Goal: Task Accomplishment & Management: Manage account settings

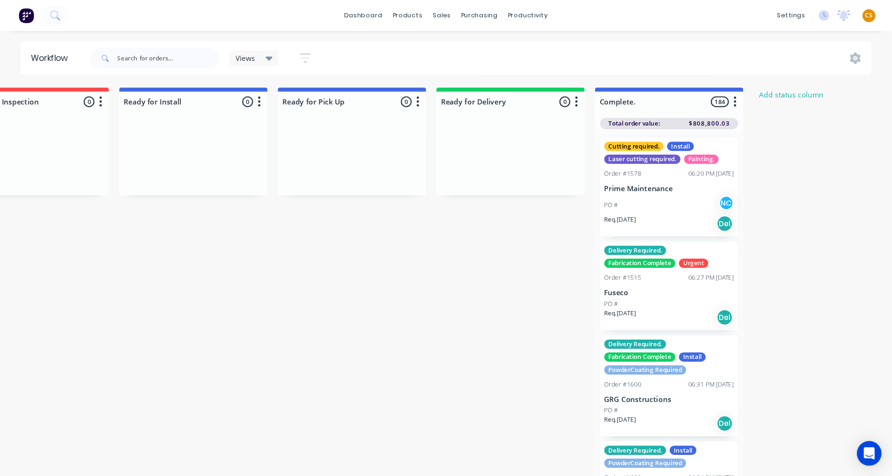
scroll to position [0, 777]
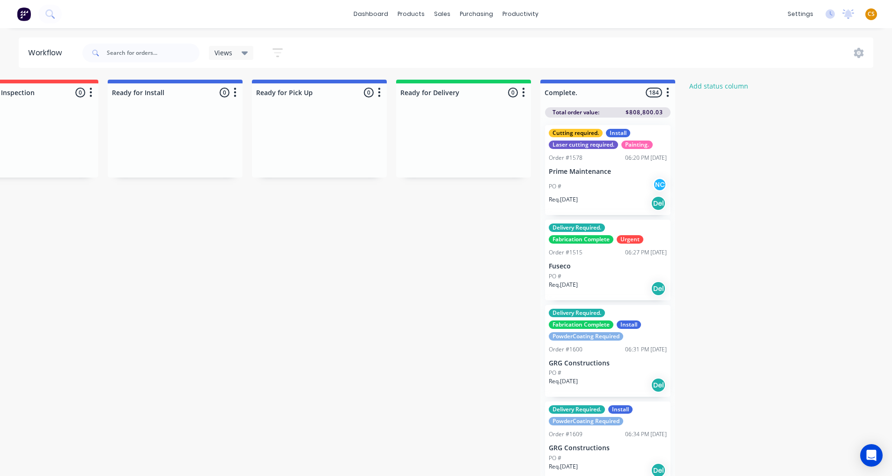
click at [701, 17] on span "CS" at bounding box center [870, 14] width 7 height 8
click at [701, 120] on div "Sign out" at bounding box center [790, 117] width 25 height 8
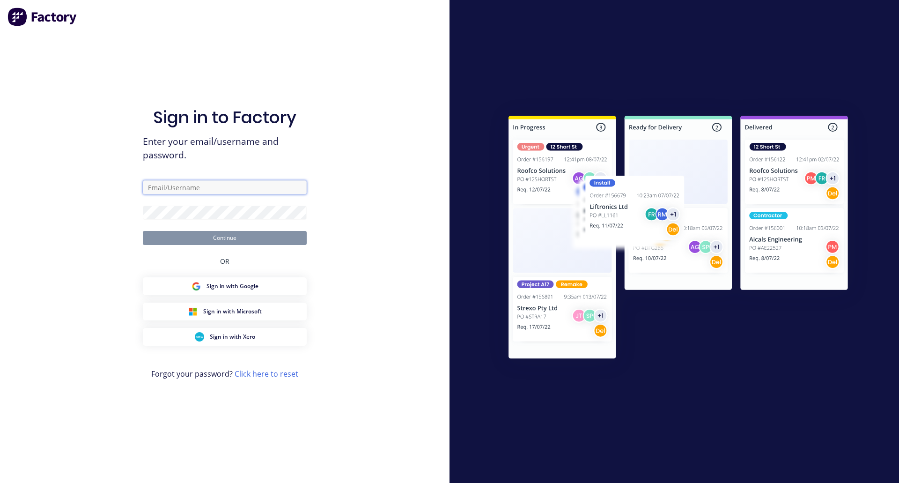
click at [185, 186] on input "text" at bounding box center [225, 187] width 164 height 14
type input "[PERSON_NAME]"
type input "[PERSON_NAME][EMAIL_ADDRESS][DOMAIN_NAME]"
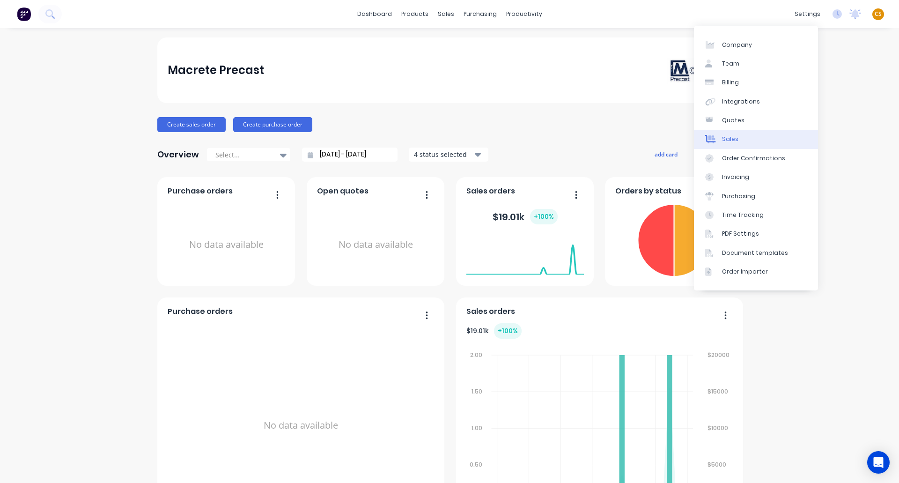
click at [758, 141] on link "Sales" at bounding box center [756, 139] width 124 height 19
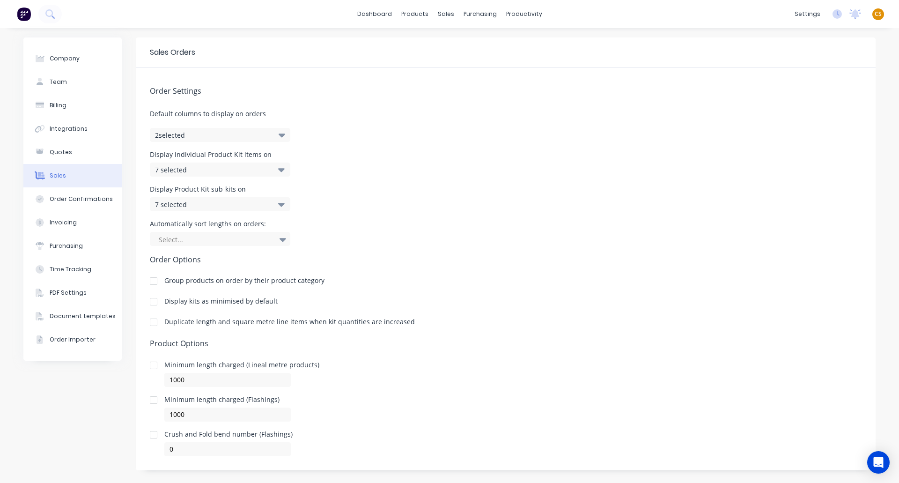
click at [150, 324] on div at bounding box center [153, 322] width 19 height 19
click at [195, 169] on div "7 selected" at bounding box center [210, 170] width 110 height 10
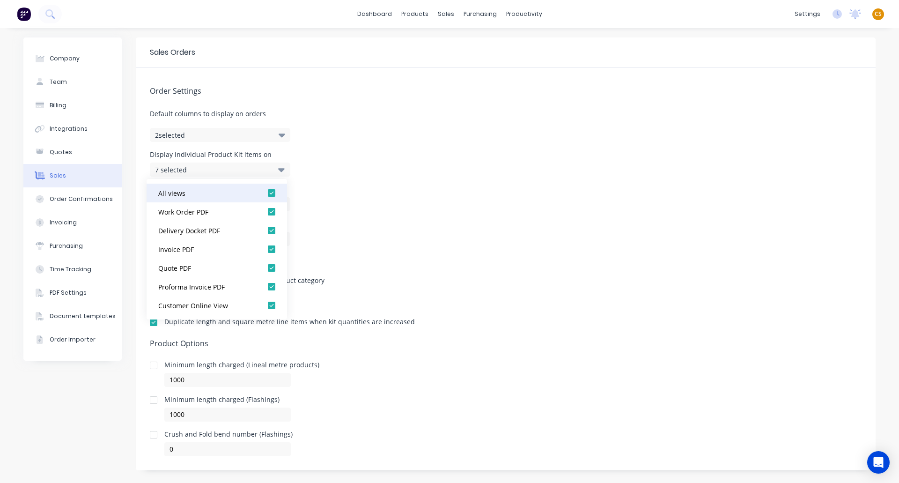
click at [264, 193] on div at bounding box center [271, 192] width 19 height 19
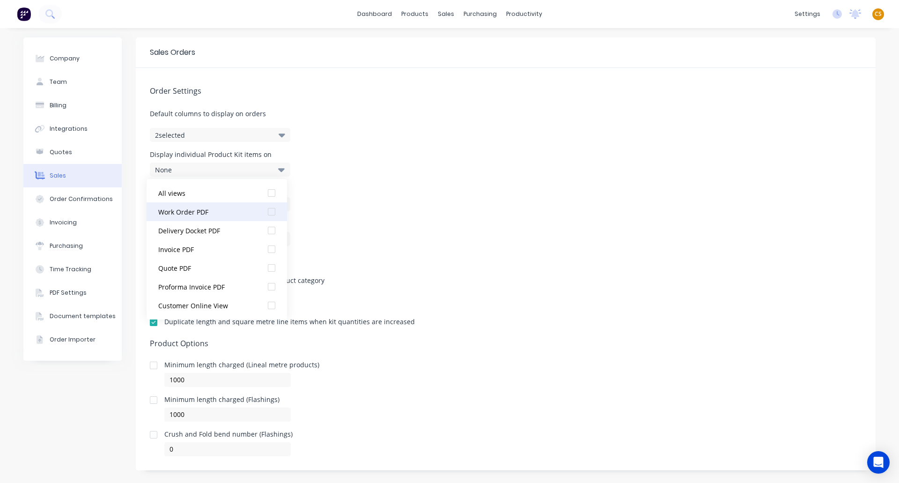
click at [264, 212] on div at bounding box center [271, 211] width 19 height 19
click at [369, 212] on div "Order Settings Default columns to display on orders 2 selected Display individu…" at bounding box center [506, 262] width 740 height 388
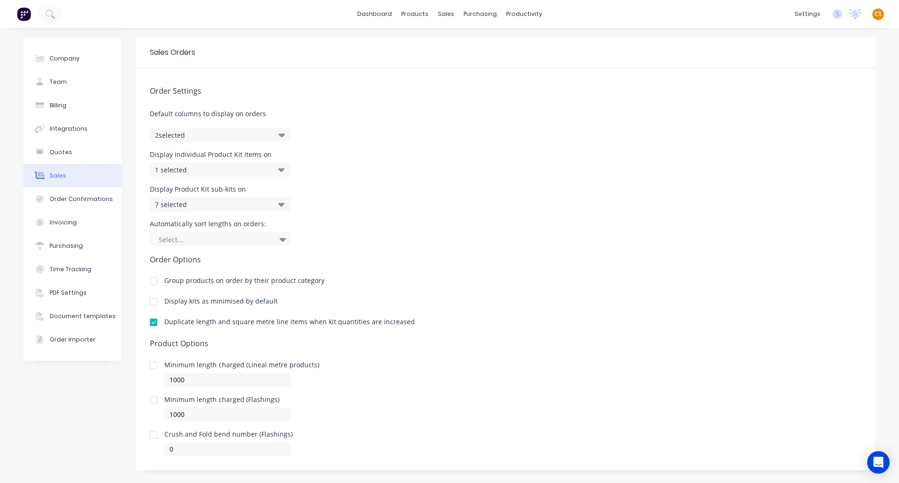
click at [200, 206] on div "7 selected" at bounding box center [210, 204] width 110 height 10
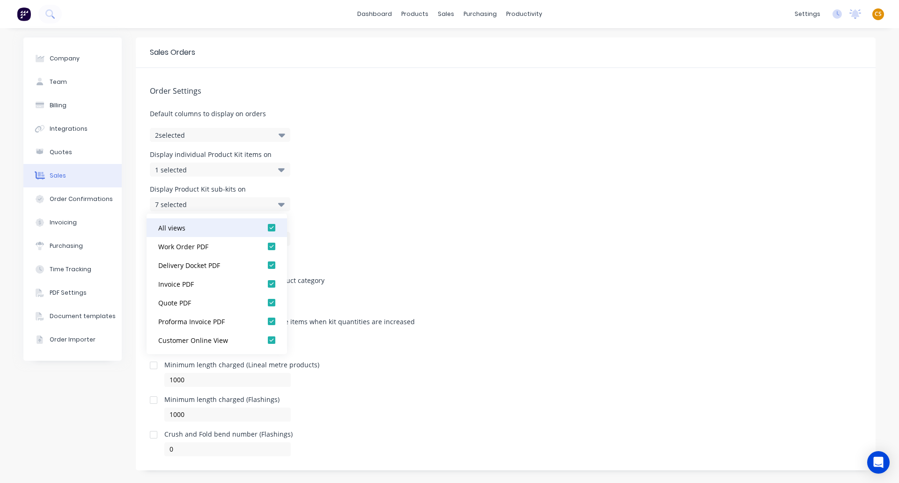
click at [263, 226] on div at bounding box center [271, 227] width 19 height 19
drag, startPoint x: 265, startPoint y: 246, endPoint x: 296, endPoint y: 251, distance: 31.8
click at [265, 247] on div at bounding box center [271, 246] width 19 height 19
click at [423, 252] on div "Order Settings Default columns to display on orders 2 selected Display individu…" at bounding box center [506, 262] width 740 height 388
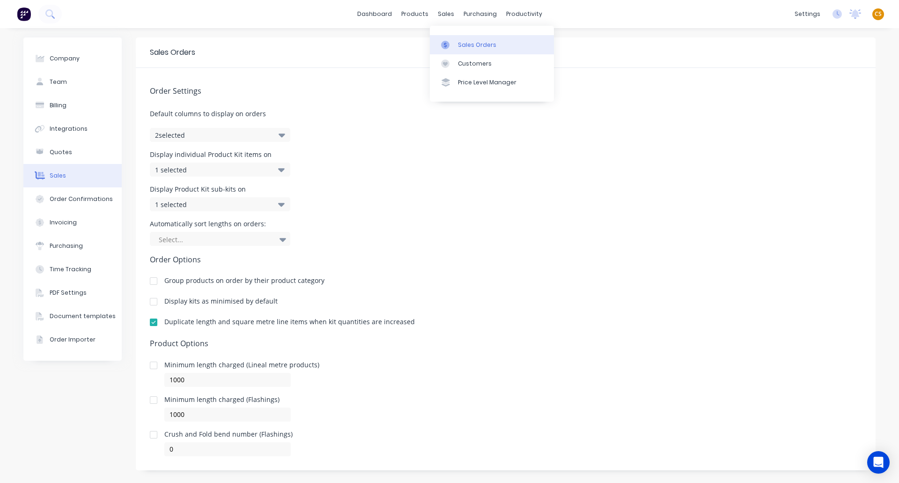
click at [471, 46] on div "Sales Orders" at bounding box center [477, 45] width 38 height 8
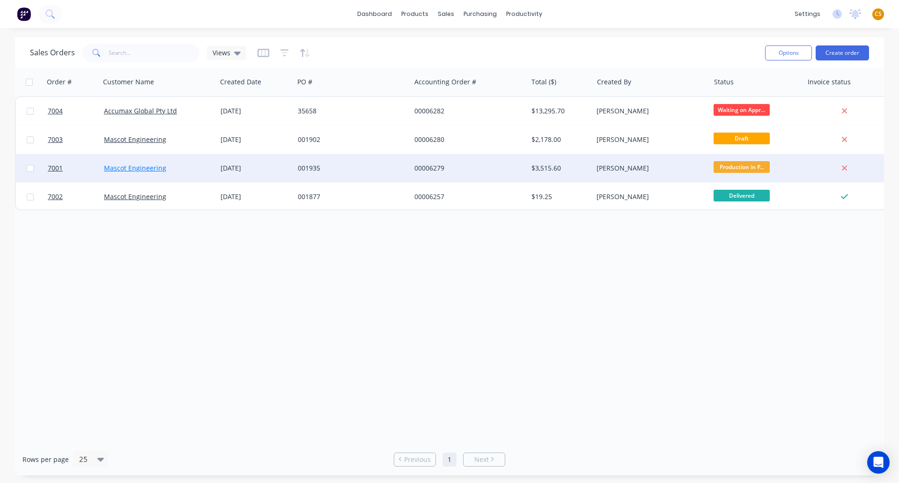
click at [125, 169] on link "Mascot Engineering" at bounding box center [135, 167] width 62 height 9
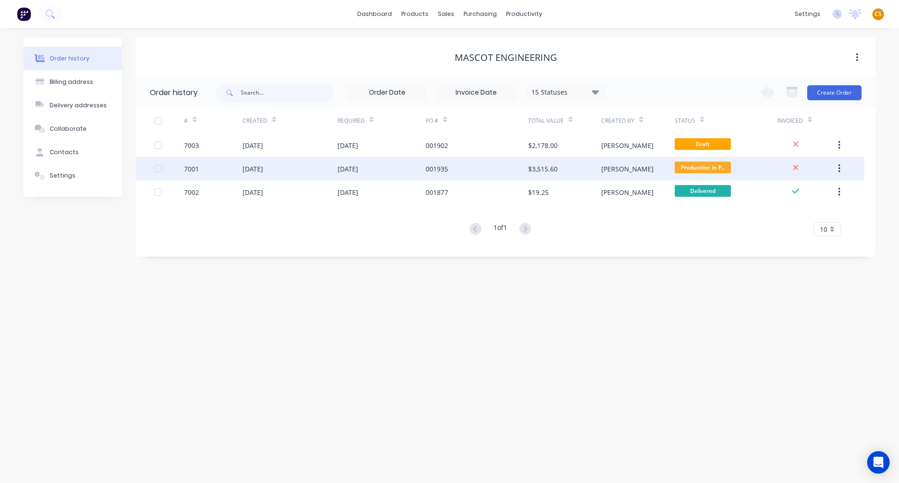
click at [307, 169] on div "28 Aug 2025" at bounding box center [289, 168] width 95 height 23
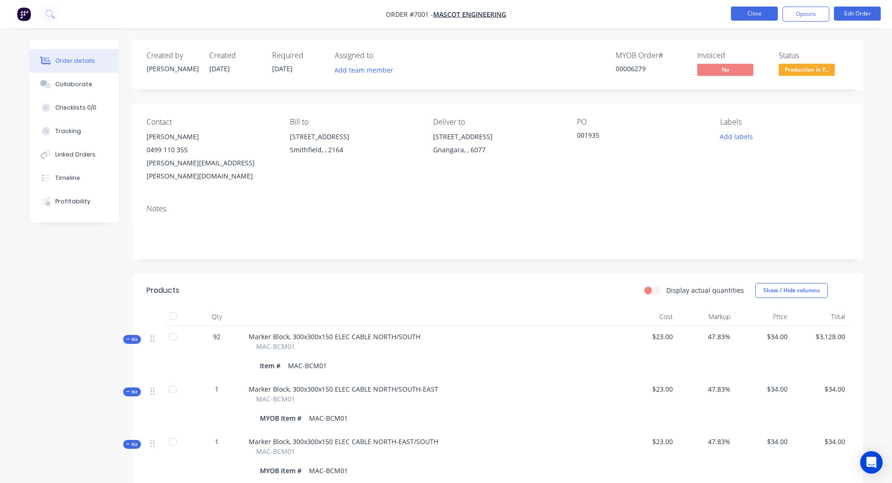
click at [746, 13] on button "Close" at bounding box center [754, 14] width 47 height 14
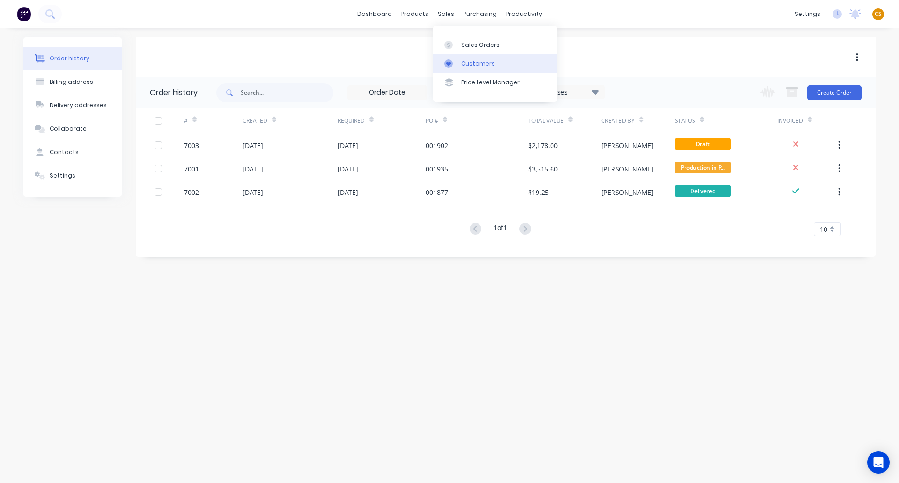
click at [476, 64] on div "Customers" at bounding box center [478, 63] width 34 height 8
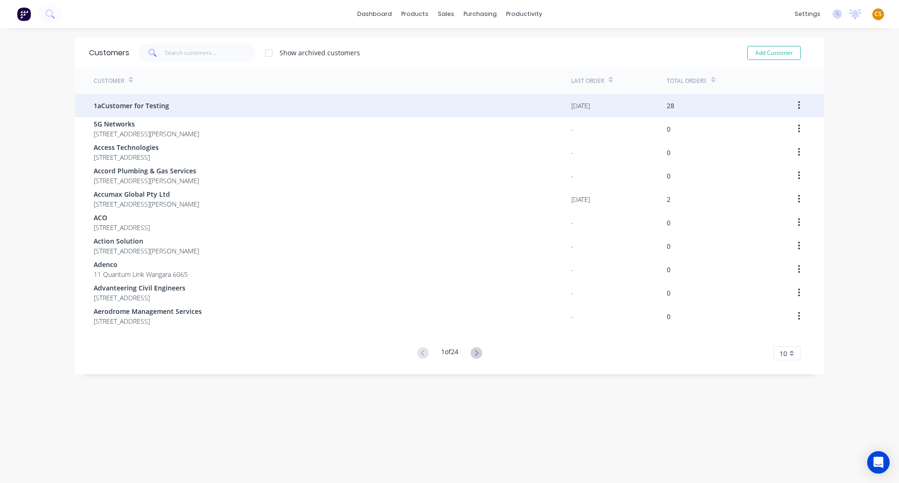
click at [167, 108] on div "1aCustomer for Testing" at bounding box center [332, 105] width 477 height 23
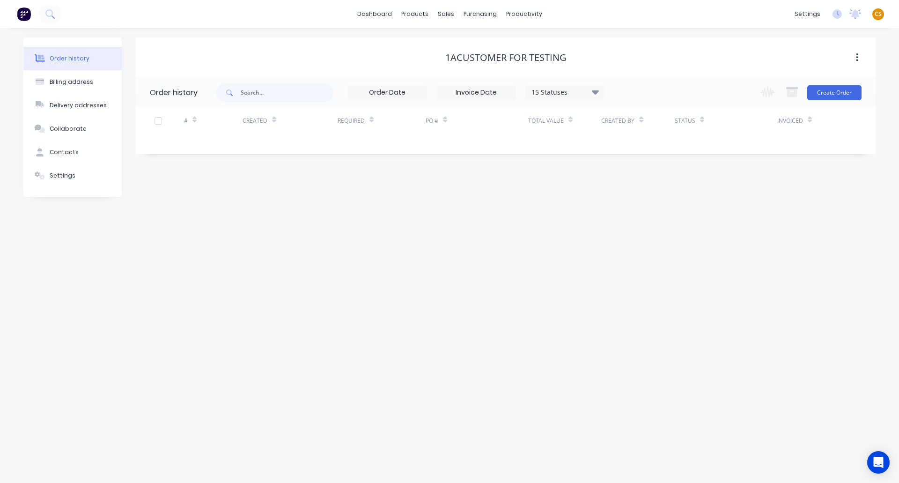
click at [595, 91] on icon at bounding box center [595, 92] width 7 height 4
click at [642, 219] on label at bounding box center [642, 219] width 0 height 0
click at [642, 225] on input "checkbox" at bounding box center [645, 223] width 7 height 9
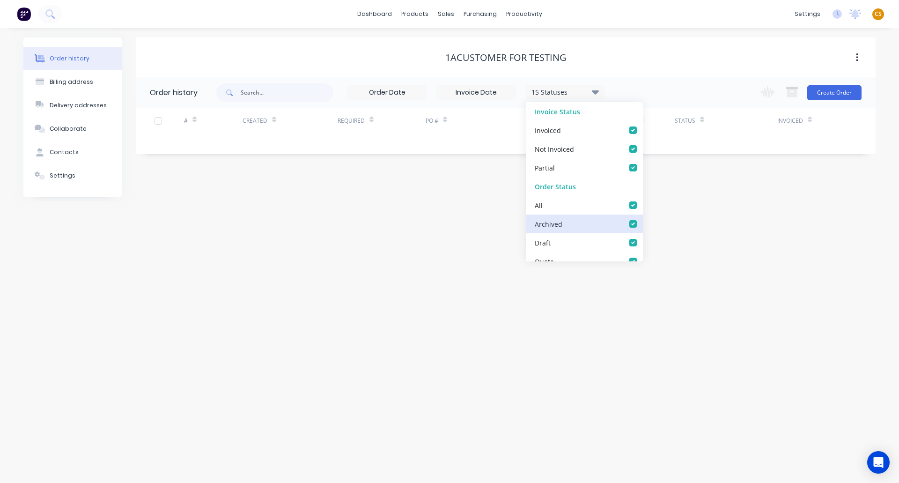
checkbox input "true"
click at [381, 250] on div "Order history Billing address Delivery addresses Collaborate Contacts Settings …" at bounding box center [449, 255] width 899 height 454
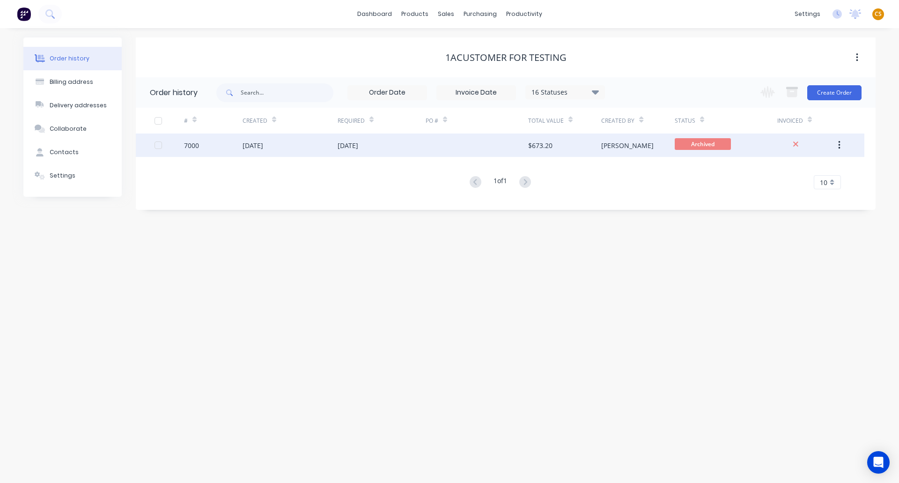
click at [314, 148] on div "15 Apr 2025" at bounding box center [289, 144] width 95 height 23
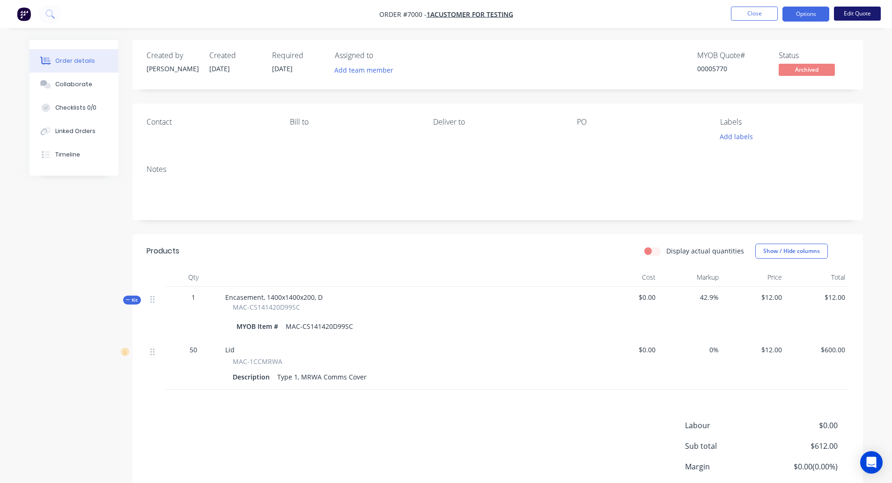
click at [855, 15] on button "Edit Quote" at bounding box center [857, 14] width 47 height 14
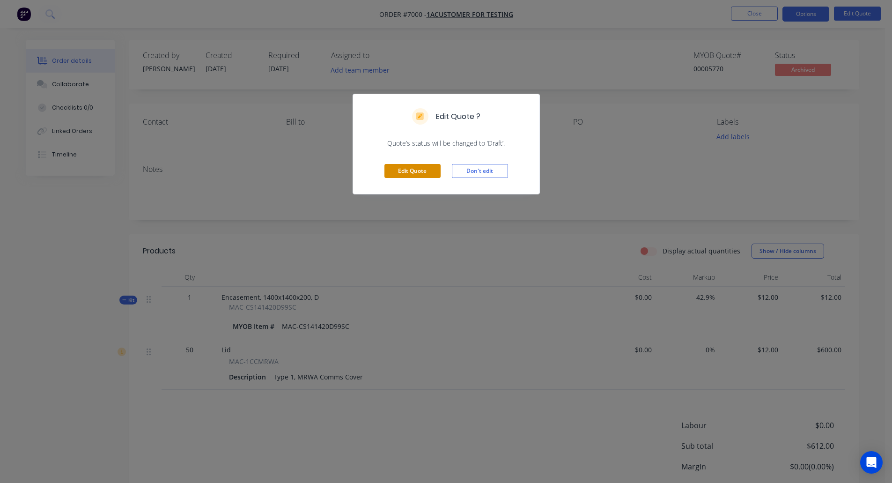
click at [426, 172] on button "Edit Quote" at bounding box center [412, 171] width 56 height 14
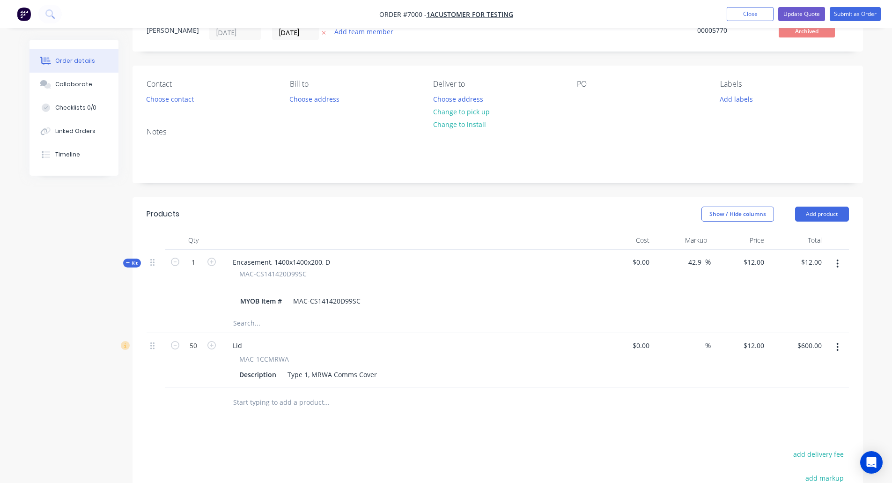
scroll to position [212, 0]
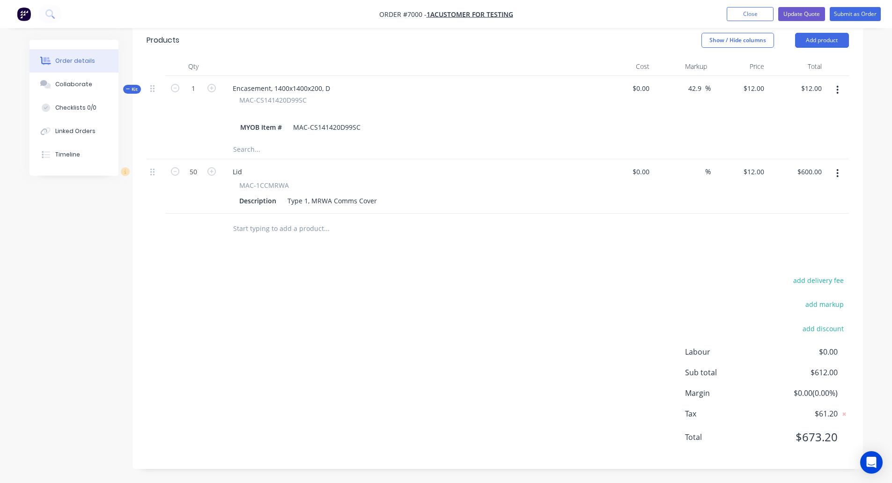
click at [259, 227] on input "text" at bounding box center [326, 228] width 187 height 19
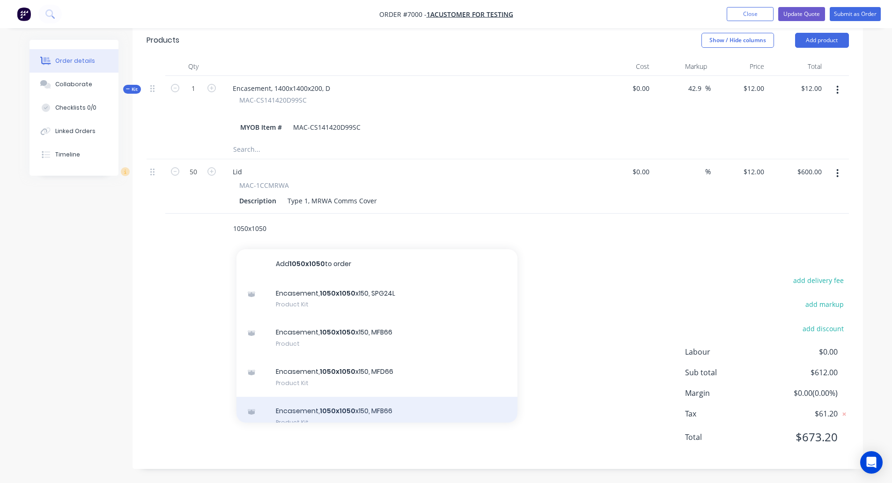
type input "1050x1050"
click at [316, 410] on div "Encasement, 1050x1050 x150, MFB66 Product Kit" at bounding box center [376, 415] width 281 height 39
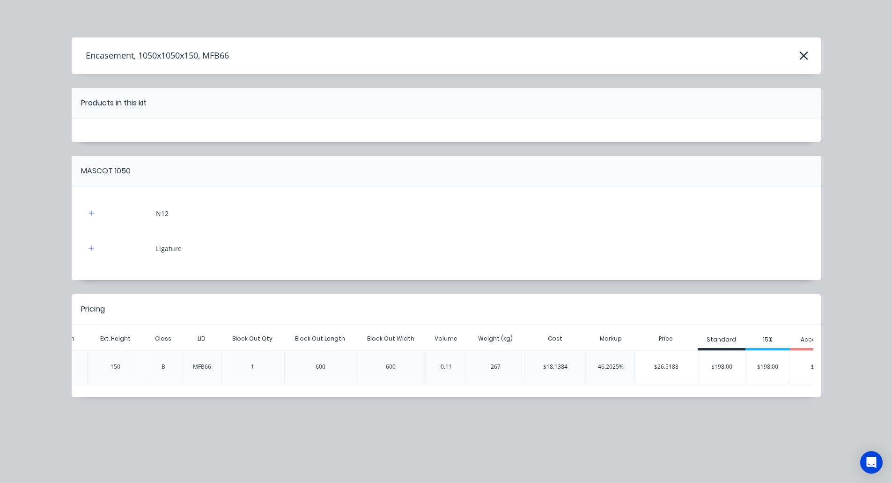
scroll to position [0, 409]
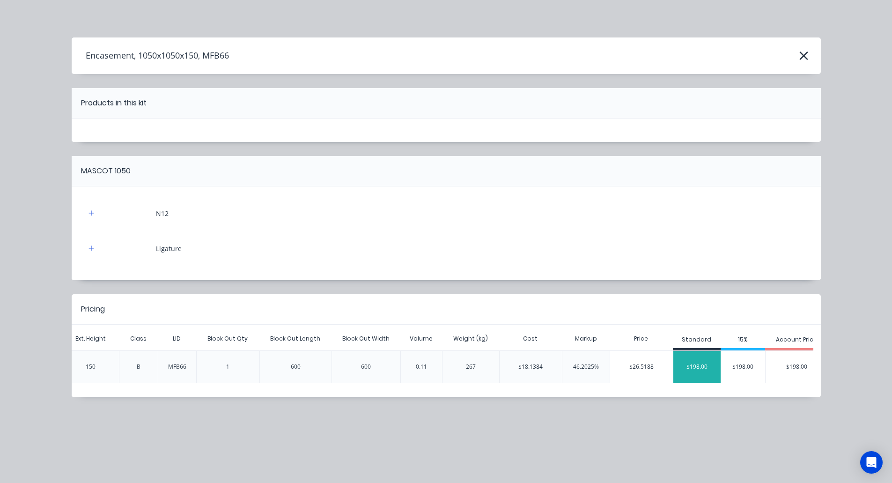
click at [691, 366] on div "$198.00" at bounding box center [696, 366] width 47 height 23
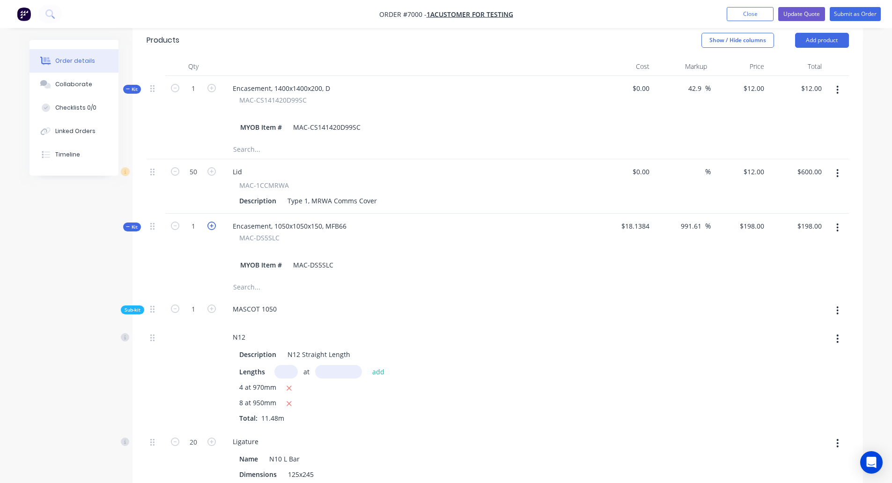
click at [212, 225] on icon "button" at bounding box center [211, 225] width 8 height 8
type input "2"
type input "$396.00"
type input "2"
type input "40"
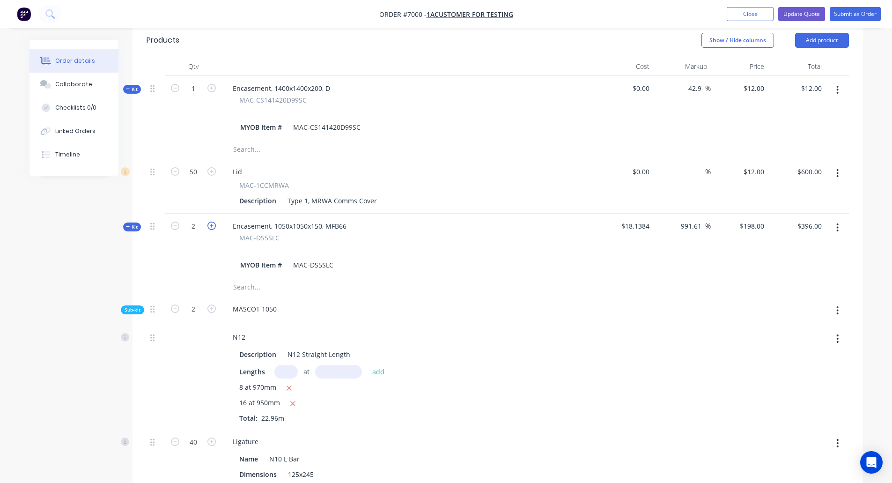
click at [212, 225] on icon "button" at bounding box center [211, 225] width 8 height 8
type input "3"
type input "$594.00"
type input "3"
type input "60"
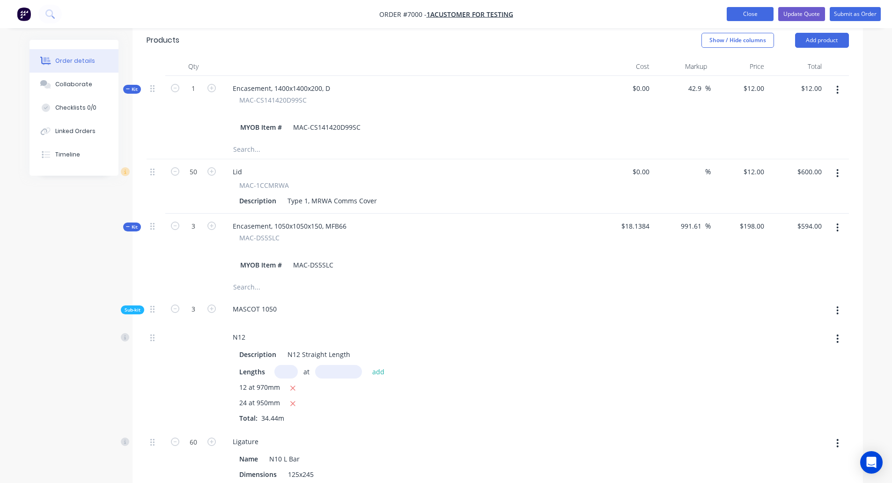
click at [750, 14] on button "Close" at bounding box center [749, 14] width 47 height 14
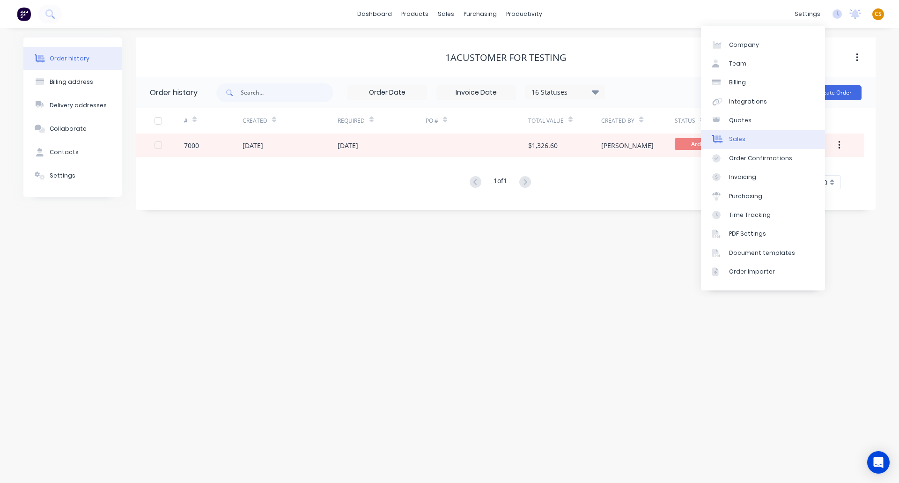
click at [745, 140] on link "Sales" at bounding box center [763, 139] width 124 height 19
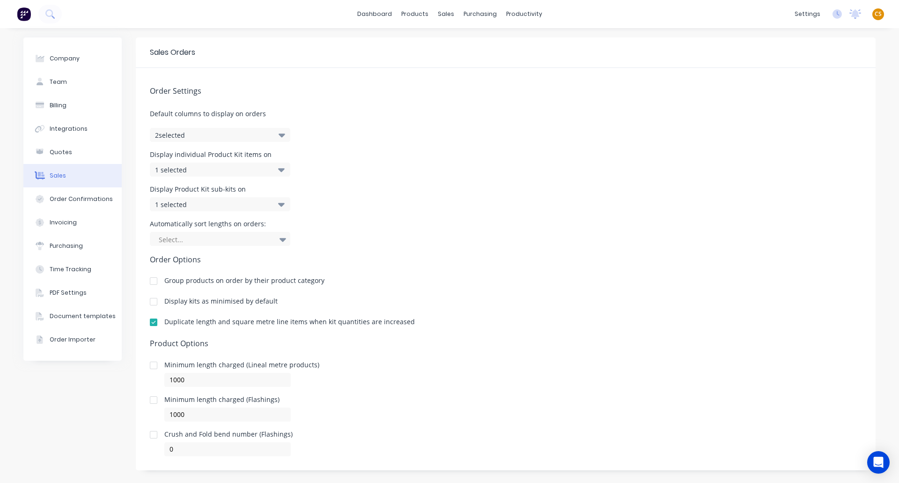
click at [171, 321] on div "Duplicate length and square metre line items when kit quantities are increased" at bounding box center [289, 321] width 250 height 7
drag, startPoint x: 171, startPoint y: 321, endPoint x: 383, endPoint y: 317, distance: 211.6
click at [383, 318] on div "Duplicate length and square metre line items when kit quantities are increased" at bounding box center [289, 321] width 250 height 7
copy div "Duplicate length and square metre line items when kit quantities are increased"
click at [170, 300] on div "Display kits as minimised by default" at bounding box center [220, 301] width 113 height 7
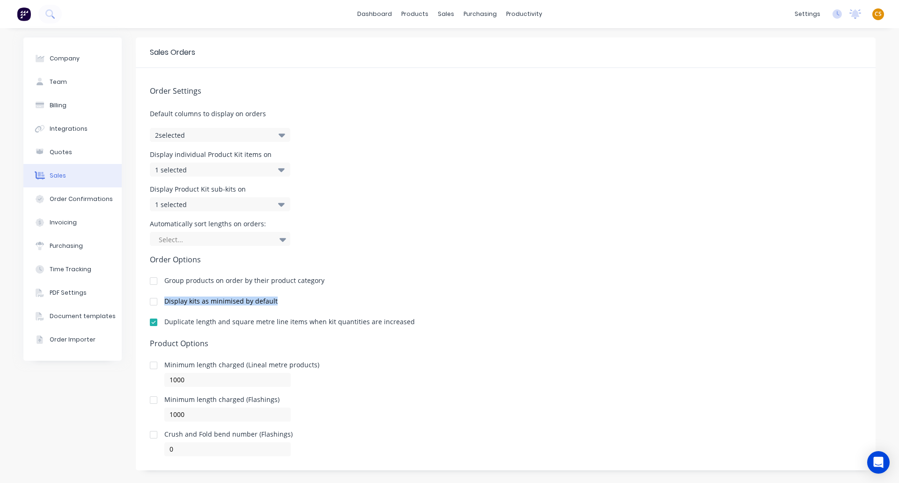
drag, startPoint x: 170, startPoint y: 300, endPoint x: 265, endPoint y: 300, distance: 94.6
click at [265, 300] on div "Display kits as minimised by default" at bounding box center [220, 301] width 113 height 7
copy div "Display kits as minimised by default"
click at [466, 43] on div "Sales Orders" at bounding box center [477, 45] width 38 height 8
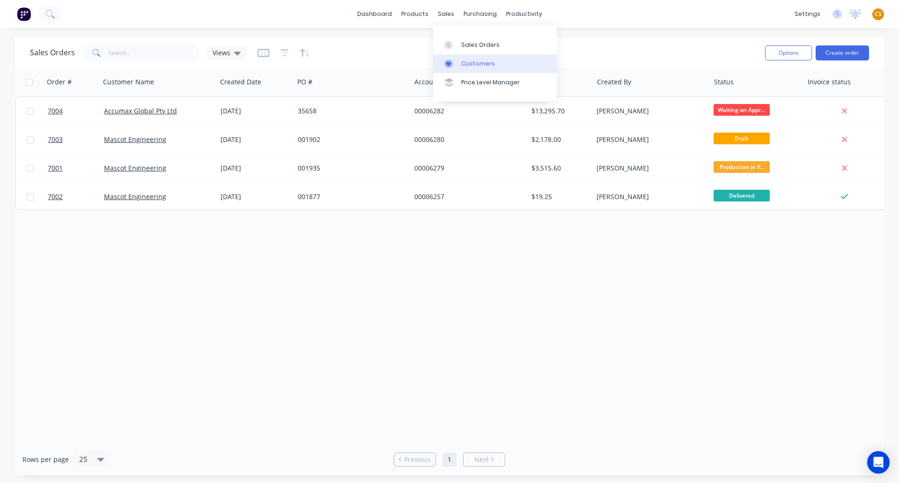
click at [472, 63] on div "Customers" at bounding box center [478, 63] width 34 height 8
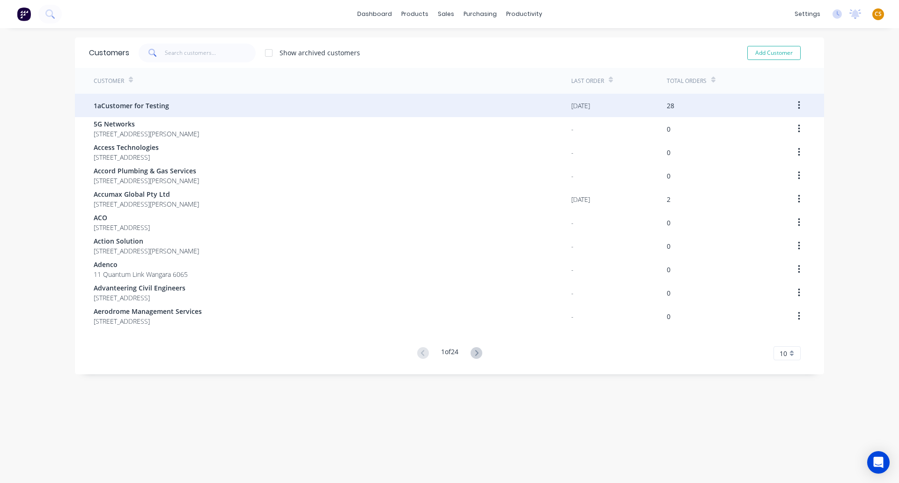
click at [171, 108] on div "1aCustomer for Testing" at bounding box center [332, 105] width 477 height 23
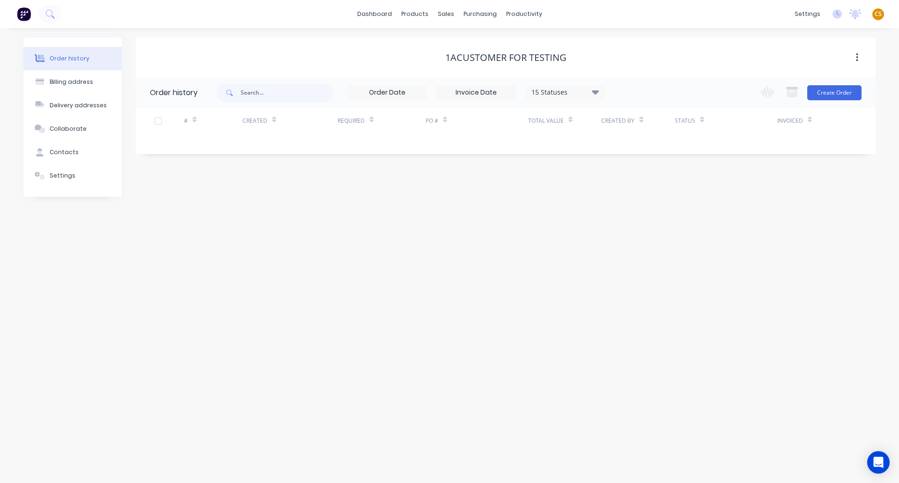
drag, startPoint x: 570, startPoint y: 93, endPoint x: 580, endPoint y: 101, distance: 12.9
click at [570, 93] on div "15 Statuses" at bounding box center [565, 92] width 79 height 10
click at [642, 200] on label at bounding box center [642, 200] width 0 height 0
click at [642, 207] on input "checkbox" at bounding box center [645, 204] width 7 height 9
checkbox input "true"
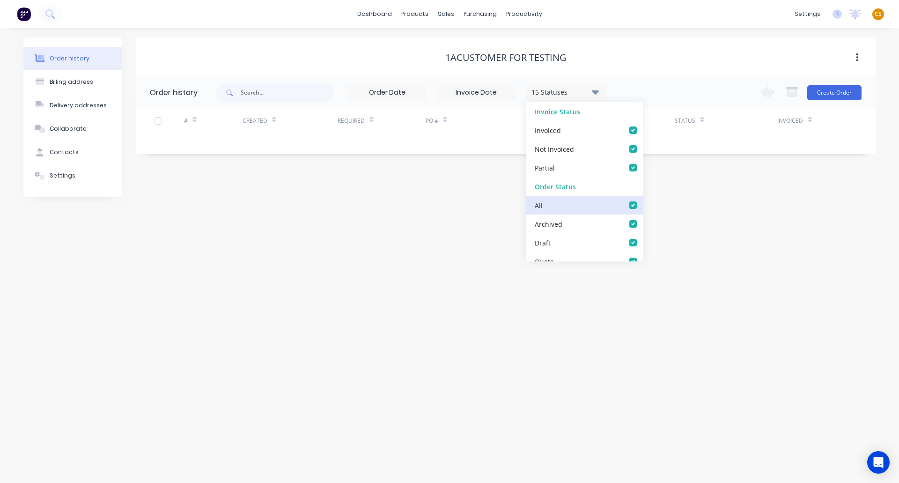
checkbox input "true"
drag, startPoint x: 419, startPoint y: 242, endPoint x: 409, endPoint y: 239, distance: 10.7
click at [418, 242] on div "Order history Billing address Delivery addresses Collaborate Contacts Settings …" at bounding box center [449, 255] width 899 height 454
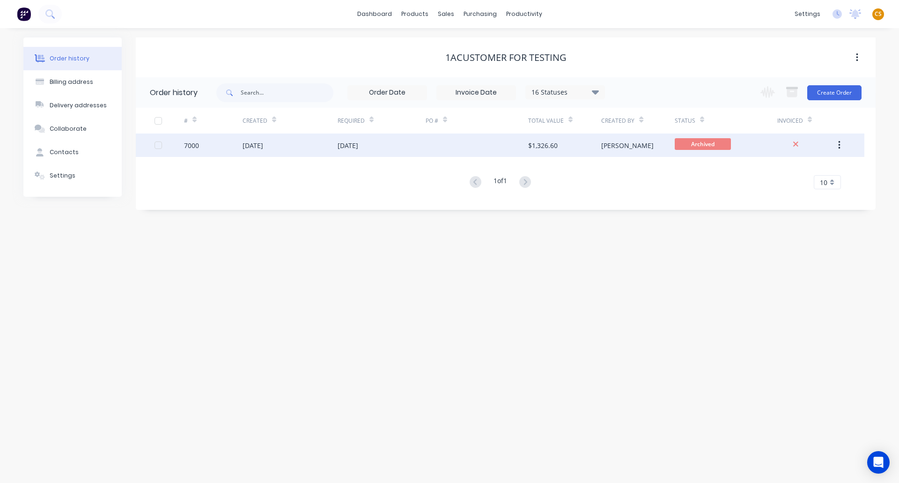
click at [293, 150] on div "15 Apr 2025" at bounding box center [289, 144] width 95 height 23
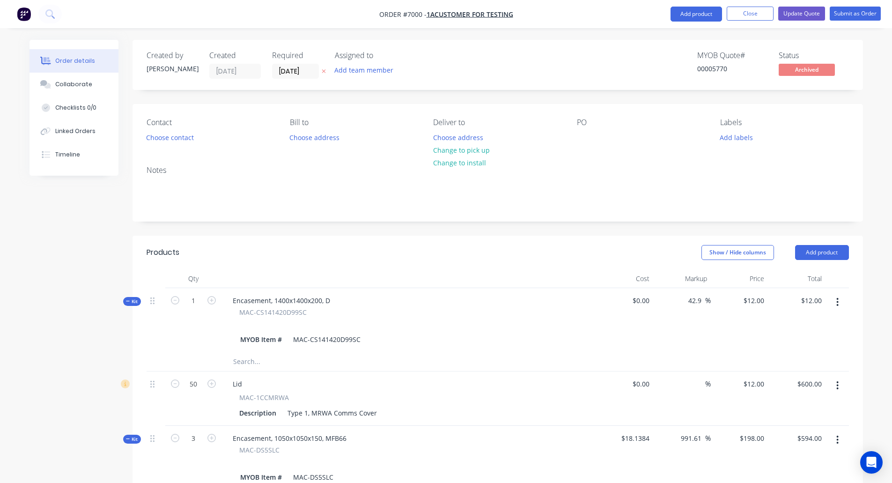
scroll to position [281, 0]
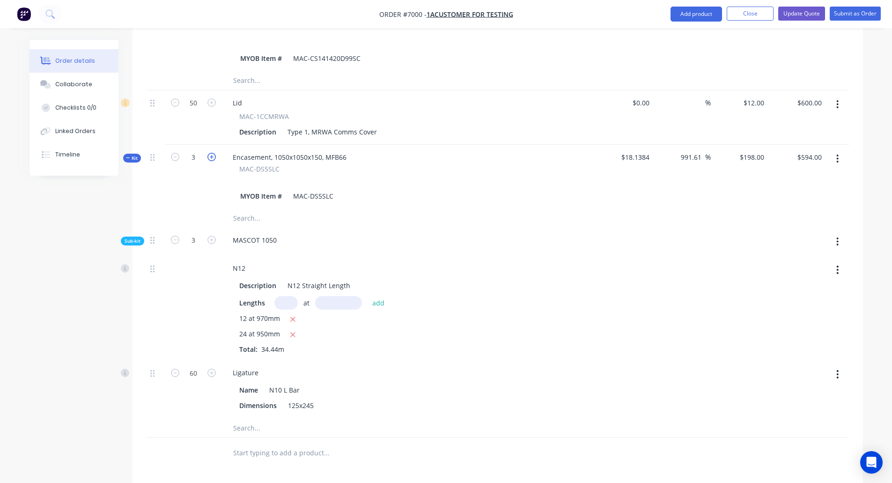
click at [214, 157] on icon "button" at bounding box center [211, 157] width 8 height 8
type input "4"
type input "$792.00"
type input "4"
type input "80"
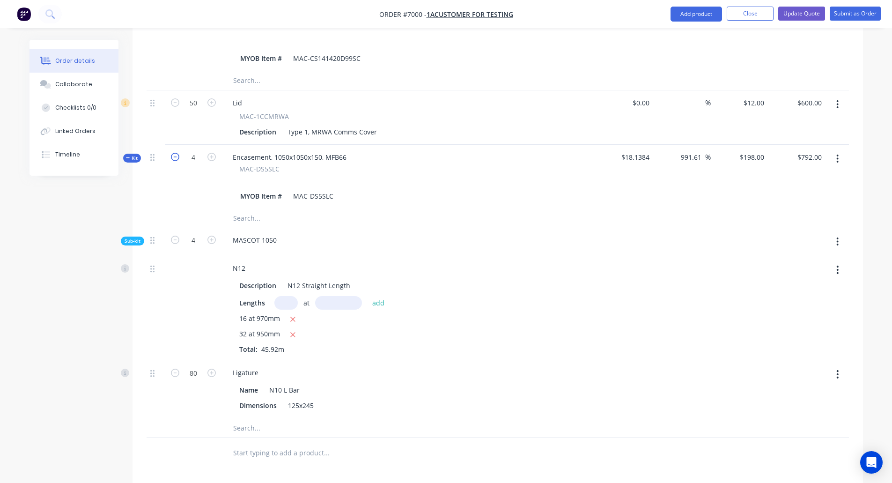
click at [175, 159] on icon "button" at bounding box center [175, 157] width 8 height 8
type input "3"
type input "$594.00"
type input "3"
type input "60"
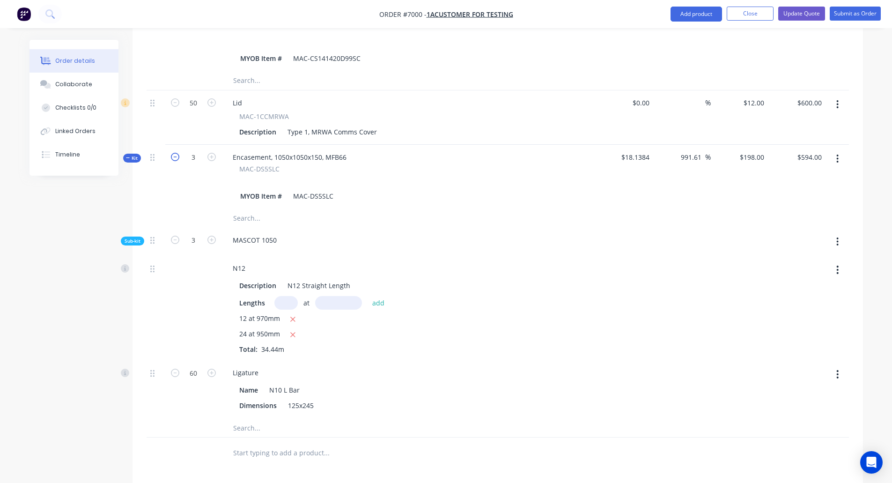
click at [175, 159] on icon "button" at bounding box center [175, 157] width 8 height 8
type input "2"
type input "$396.00"
type input "2"
type input "40"
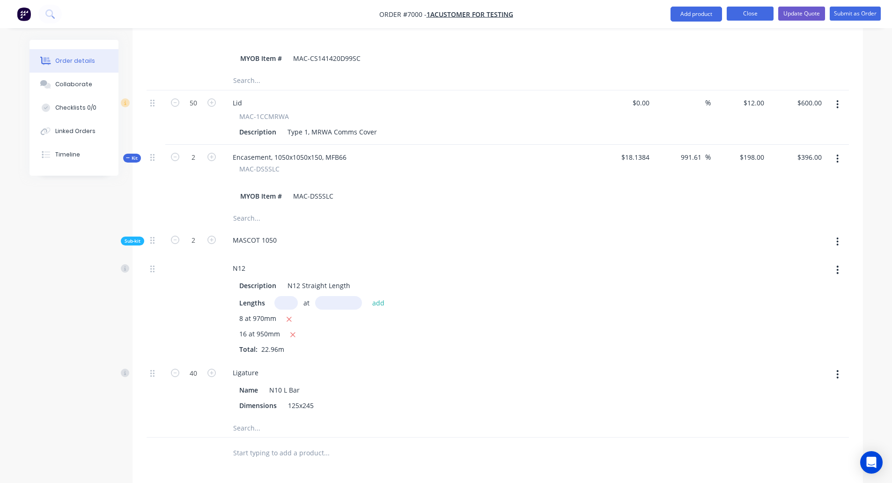
click at [743, 15] on button "Close" at bounding box center [749, 14] width 47 height 14
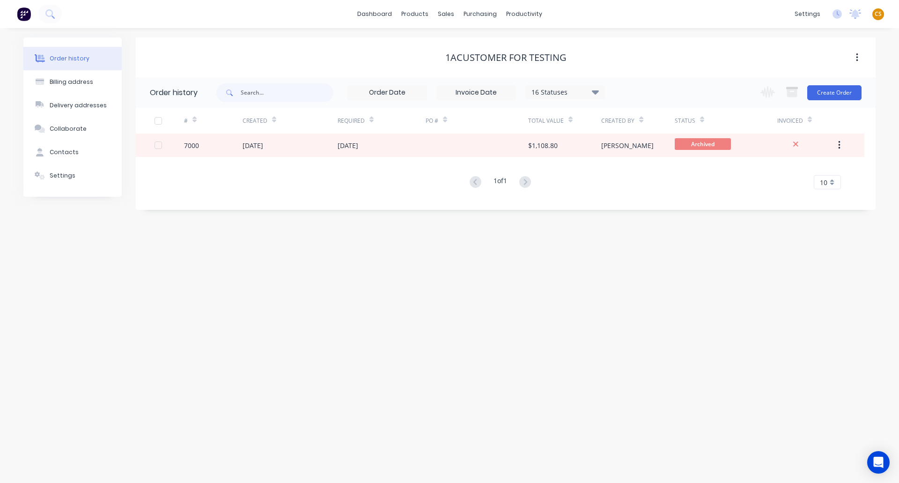
click at [879, 15] on span "CS" at bounding box center [877, 14] width 7 height 8
click at [810, 119] on button "Sign out" at bounding box center [819, 117] width 124 height 19
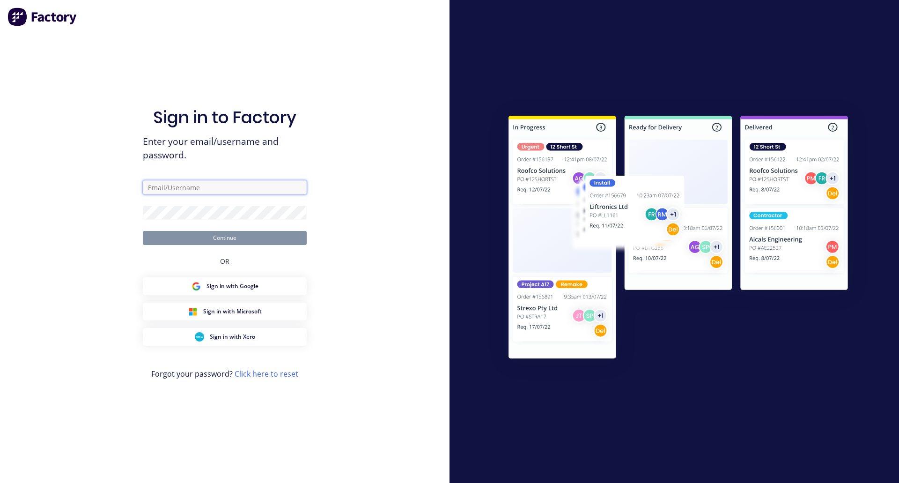
click at [180, 186] on input "text" at bounding box center [225, 187] width 164 height 14
type input "[PERSON_NAME][EMAIL_ADDRESS][DOMAIN_NAME]"
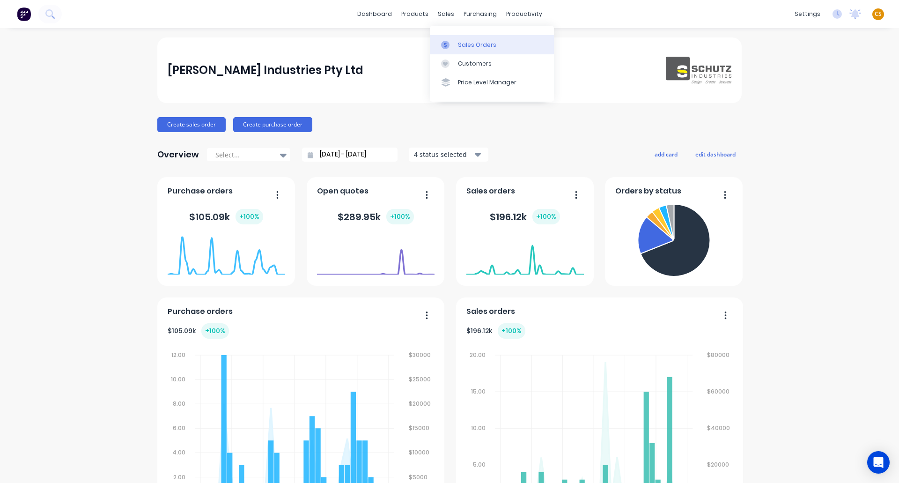
click at [466, 48] on div "Sales Orders" at bounding box center [477, 45] width 38 height 8
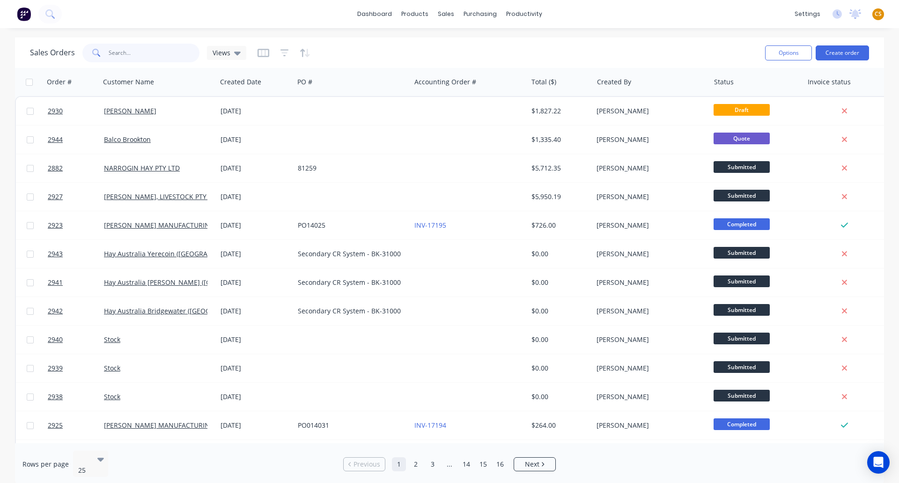
click at [129, 55] on input "text" at bounding box center [154, 53] width 91 height 19
type input "2892"
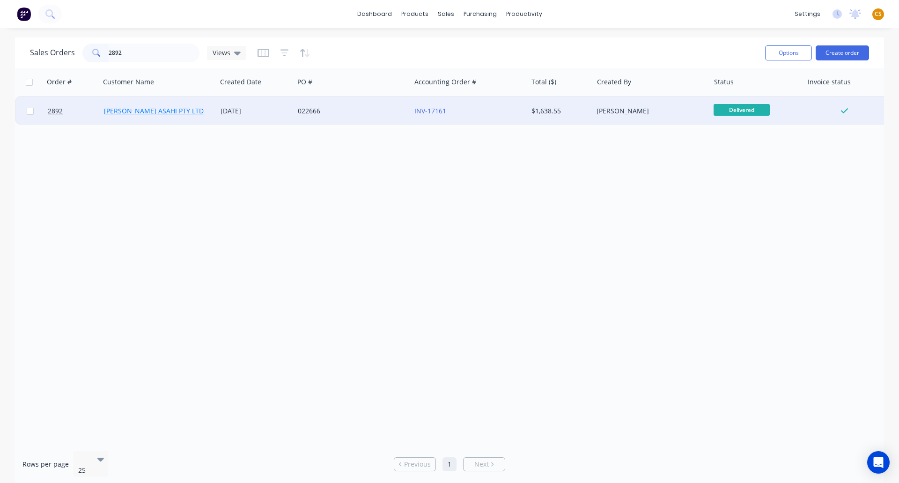
click at [120, 110] on link "JOHNSON ASAHI PTY LTD" at bounding box center [154, 110] width 100 height 9
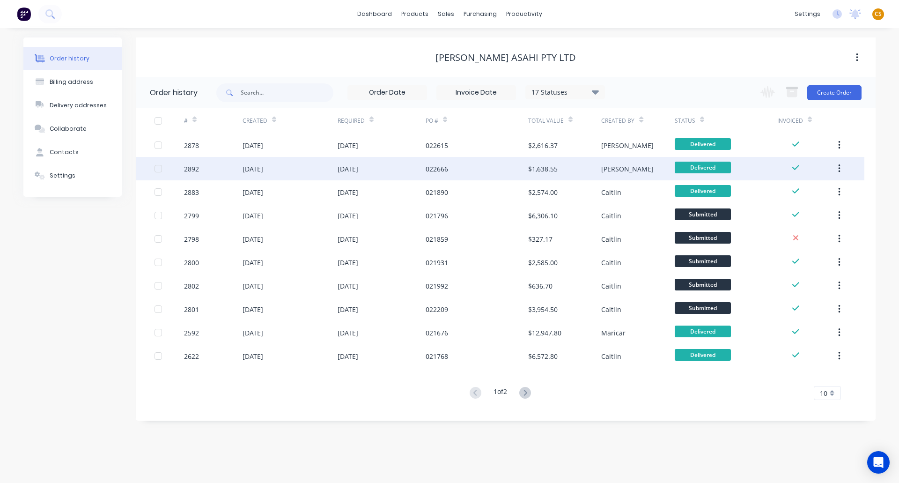
click at [199, 168] on div "2892" at bounding box center [213, 168] width 59 height 23
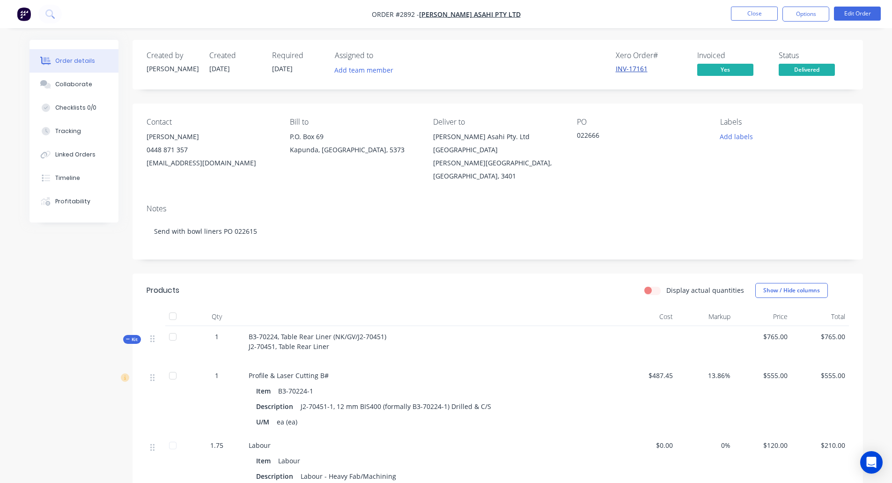
click at [630, 67] on link "INV-17161" at bounding box center [631, 68] width 32 height 9
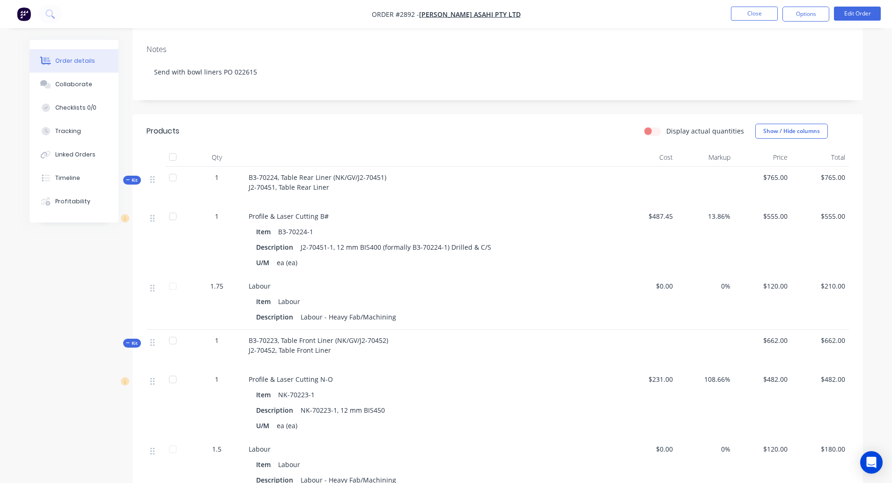
scroll to position [170, 0]
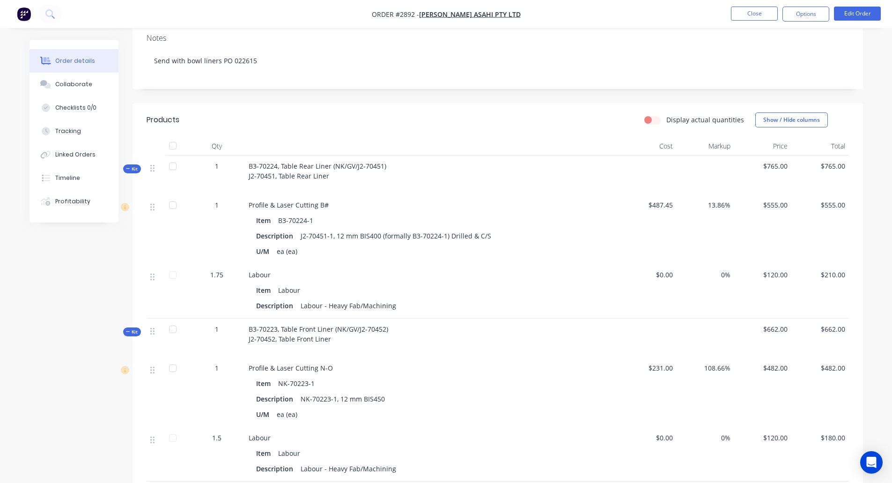
click at [132, 165] on span "Kit" at bounding box center [132, 168] width 12 height 7
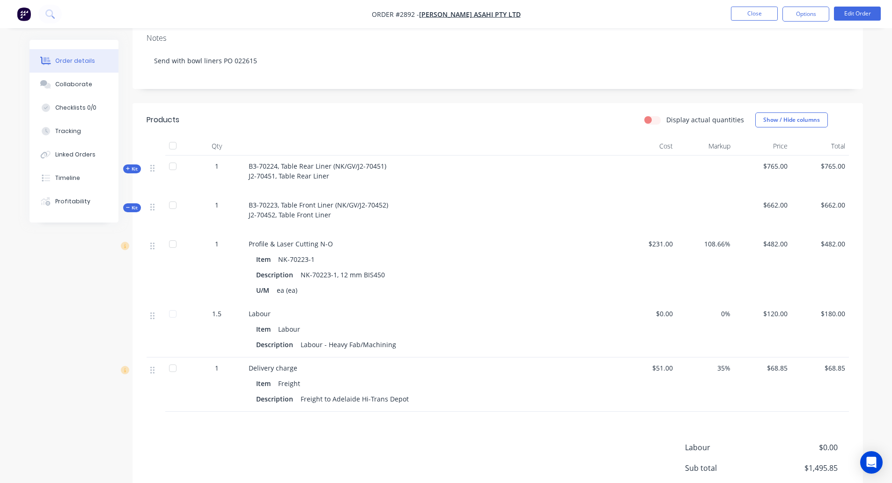
click at [132, 165] on span "Kit" at bounding box center [132, 168] width 12 height 7
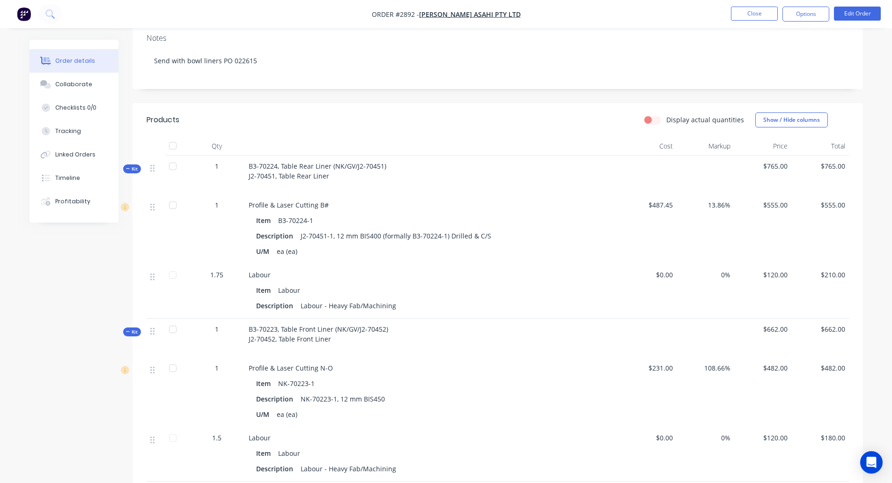
click at [132, 165] on span "Kit" at bounding box center [132, 168] width 12 height 7
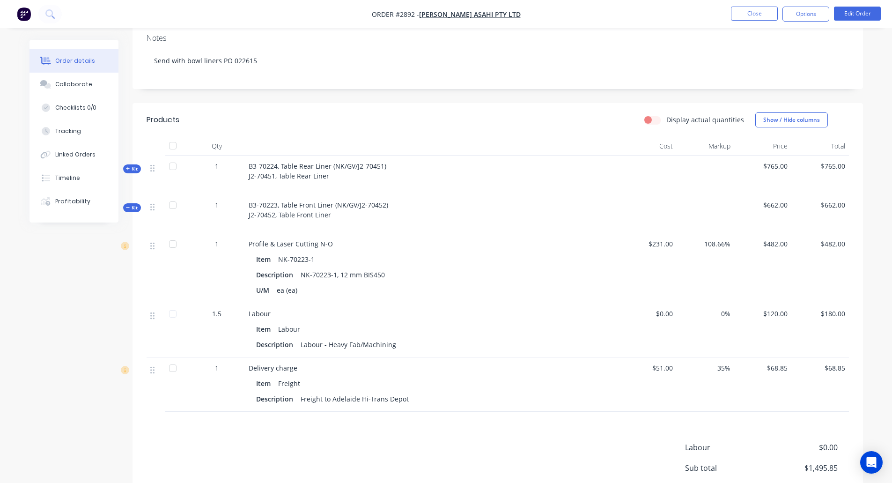
click at [136, 204] on span "Kit" at bounding box center [132, 207] width 12 height 7
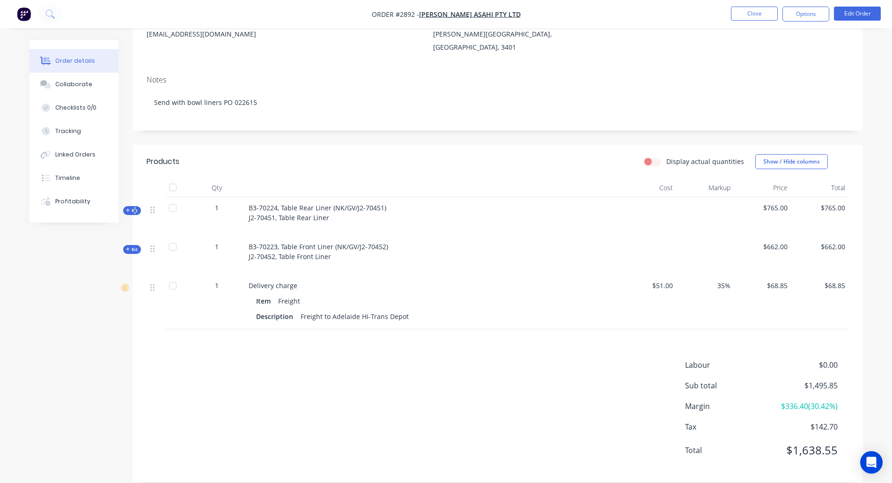
click at [134, 207] on span "Kit" at bounding box center [132, 210] width 12 height 7
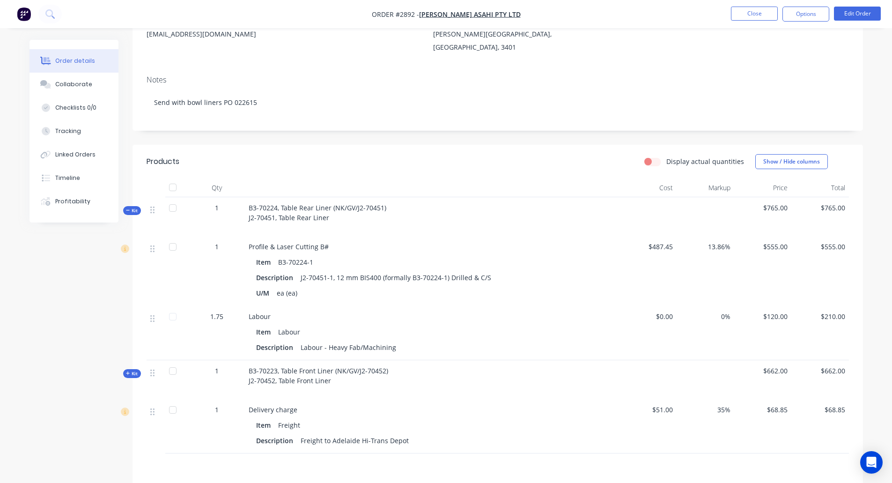
drag, startPoint x: 133, startPoint y: 359, endPoint x: 140, endPoint y: 359, distance: 7.1
click at [133, 370] on span "Kit" at bounding box center [132, 373] width 12 height 7
click at [850, 11] on button "Edit Order" at bounding box center [857, 14] width 47 height 14
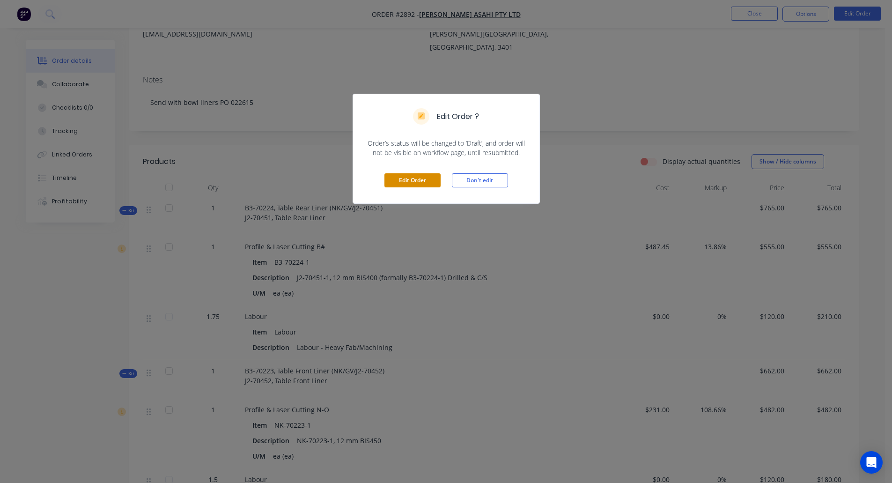
click at [417, 183] on button "Edit Order" at bounding box center [412, 180] width 56 height 14
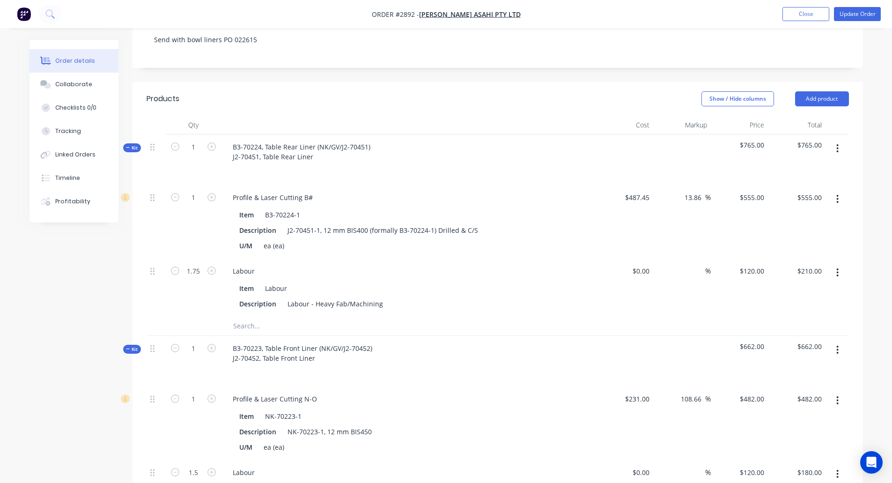
scroll to position [232, 0]
click at [836, 195] on icon "button" at bounding box center [837, 200] width 2 height 10
click at [879, 155] on div "Order details Collaborate Checklists 0/0 Tracking Linked Orders Timeline Profit…" at bounding box center [446, 316] width 892 height 1097
click at [836, 268] on icon "button" at bounding box center [837, 273] width 2 height 10
click at [877, 217] on div "Order details Collaborate Checklists 0/0 Tracking Linked Orders Timeline Profit…" at bounding box center [446, 316] width 892 height 1097
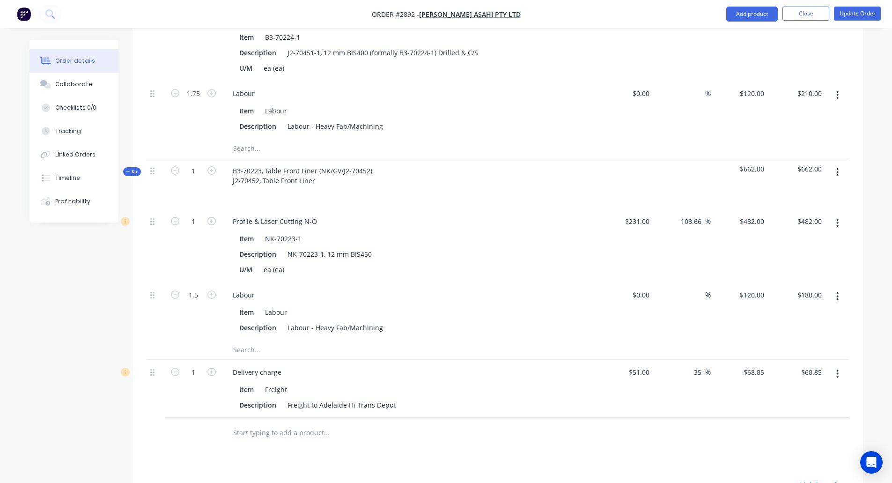
scroll to position [412, 0]
click at [838, 215] on icon "button" at bounding box center [837, 220] width 2 height 10
click at [872, 199] on div "Order details Collaborate Checklists 0/0 Tracking Linked Orders Timeline Profit…" at bounding box center [446, 136] width 892 height 1097
click at [839, 286] on button "button" at bounding box center [837, 294] width 22 height 17
click at [878, 256] on div "Order details Collaborate Checklists 0/0 Tracking Linked Orders Timeline Profit…" at bounding box center [446, 136] width 892 height 1097
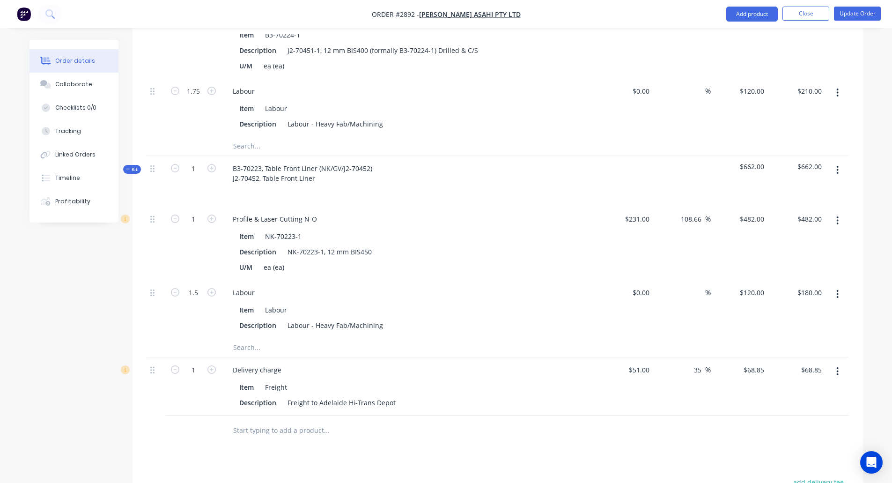
click at [837, 366] on icon "button" at bounding box center [837, 371] width 2 height 10
click at [877, 306] on div "Order details Collaborate Checklists 0/0 Tracking Linked Orders Timeline Profit…" at bounding box center [446, 136] width 892 height 1097
click at [838, 366] on icon "button" at bounding box center [837, 371] width 2 height 10
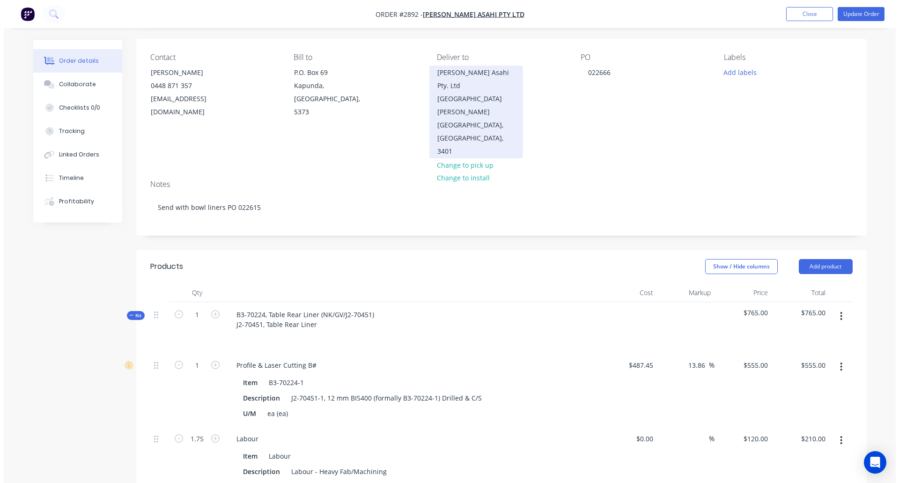
scroll to position [0, 0]
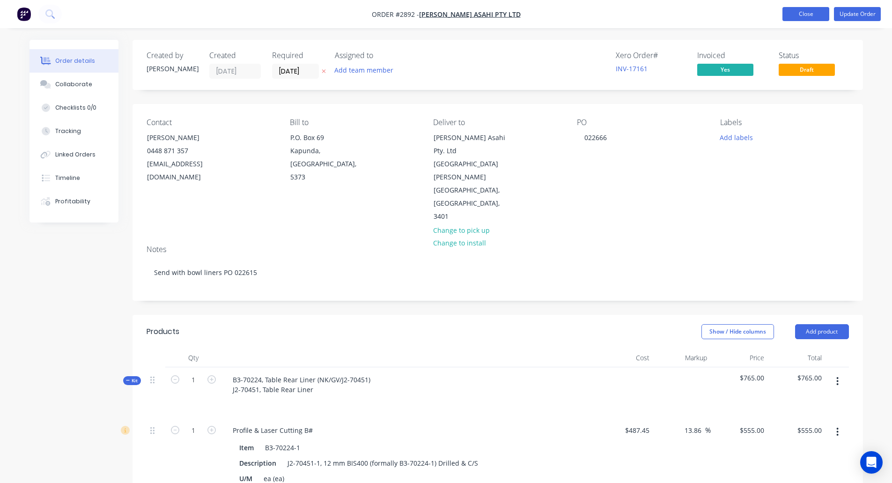
click at [799, 15] on button "Close" at bounding box center [805, 14] width 47 height 14
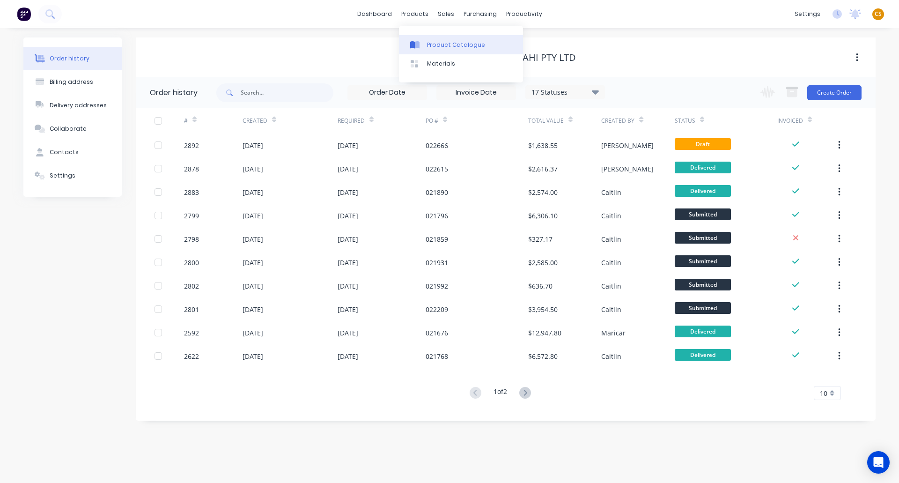
click at [441, 47] on div "Product Catalogue" at bounding box center [456, 45] width 58 height 8
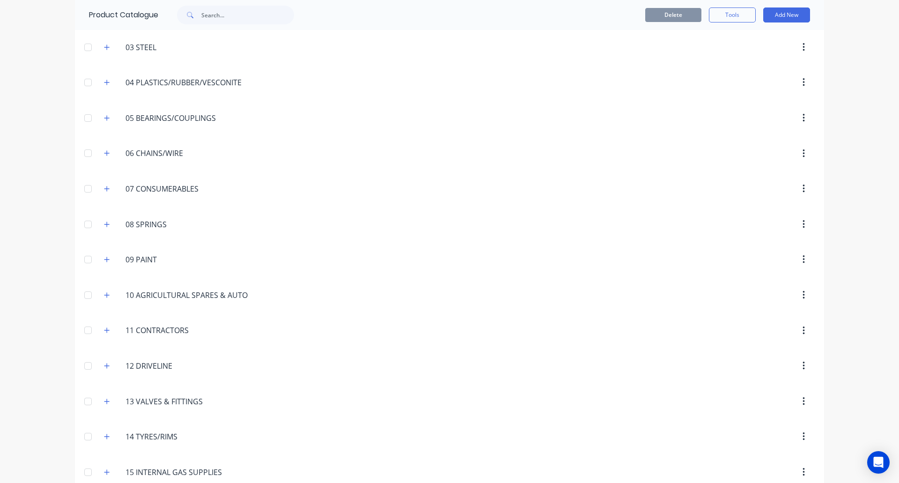
scroll to position [403, 0]
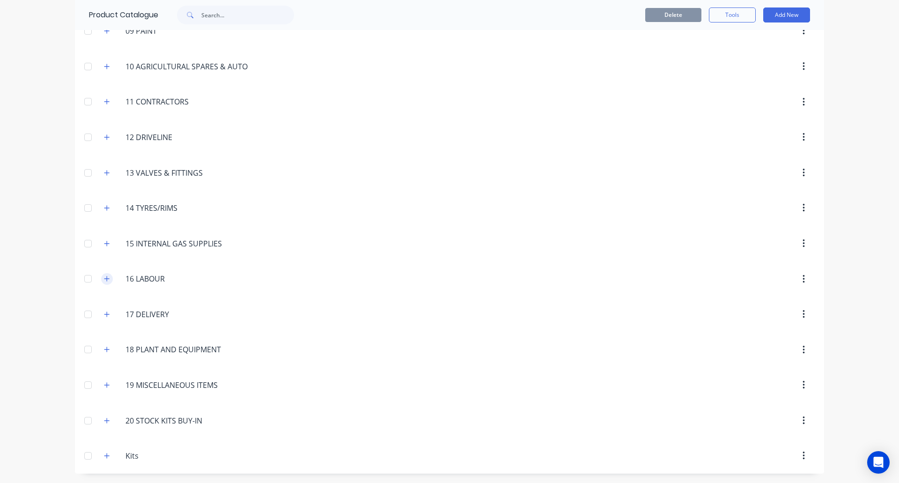
click at [104, 278] on icon "button" at bounding box center [106, 278] width 5 height 5
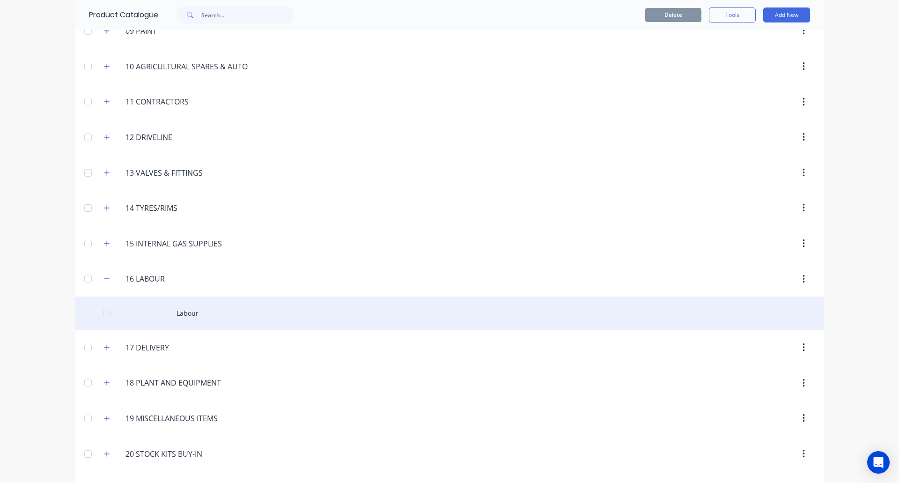
click at [187, 314] on div "Labour" at bounding box center [449, 312] width 749 height 33
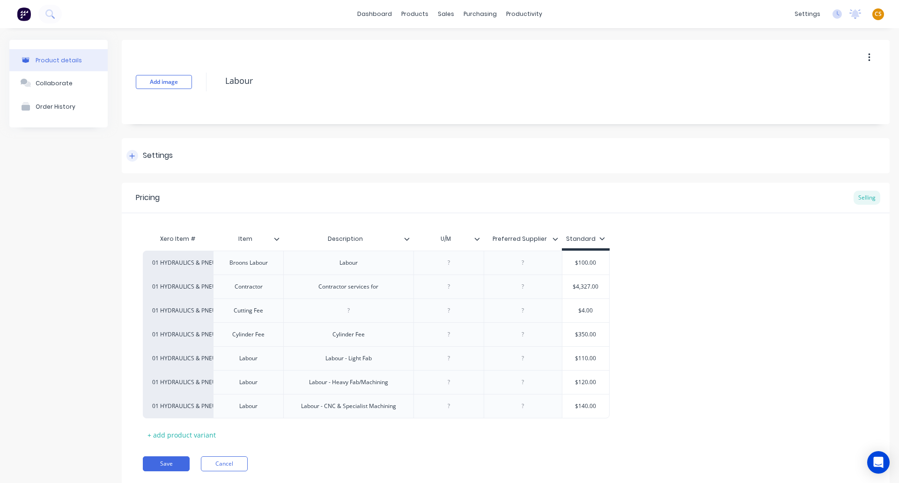
click at [133, 153] on icon at bounding box center [132, 156] width 6 height 7
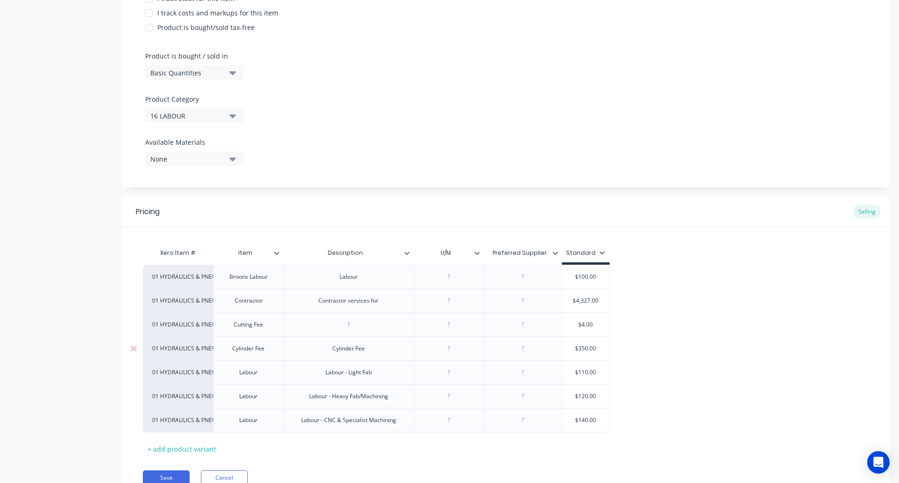
scroll to position [286, 0]
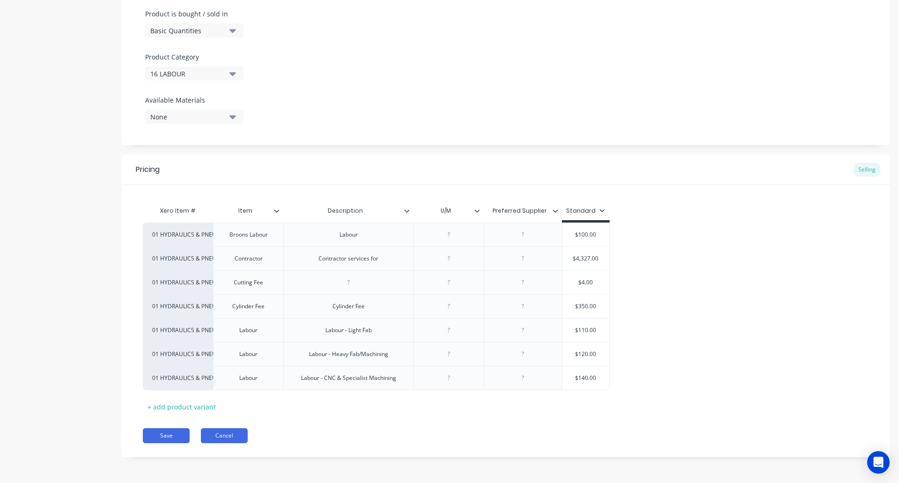
click at [230, 435] on button "Cancel" at bounding box center [224, 435] width 47 height 15
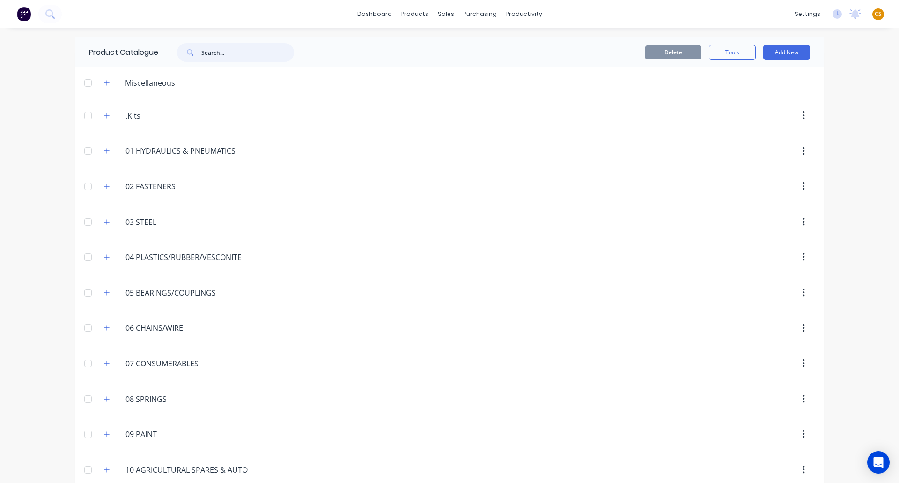
click at [225, 50] on input "text" at bounding box center [247, 52] width 93 height 19
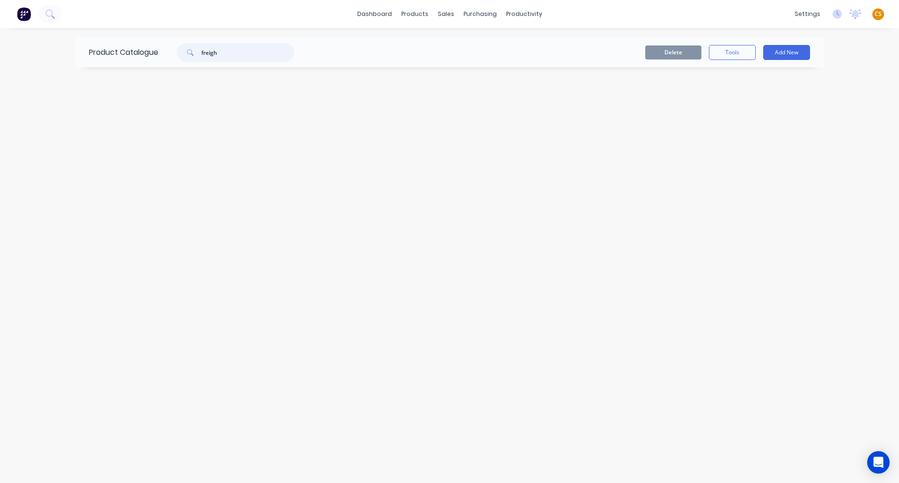
click at [212, 51] on input "freigh" at bounding box center [247, 52] width 93 height 19
type input "freight"
click at [210, 54] on input "freight" at bounding box center [247, 52] width 93 height 19
click at [209, 54] on input "freight" at bounding box center [247, 52] width 93 height 19
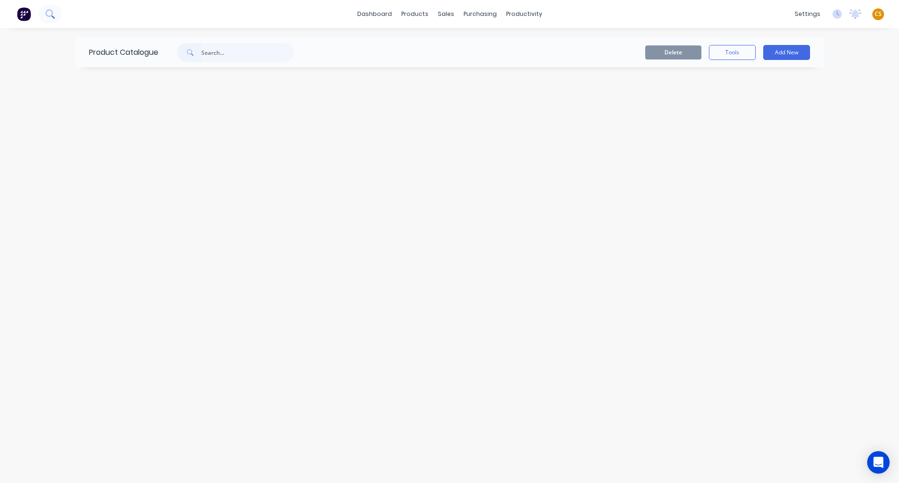
click at [47, 17] on icon at bounding box center [49, 13] width 9 height 9
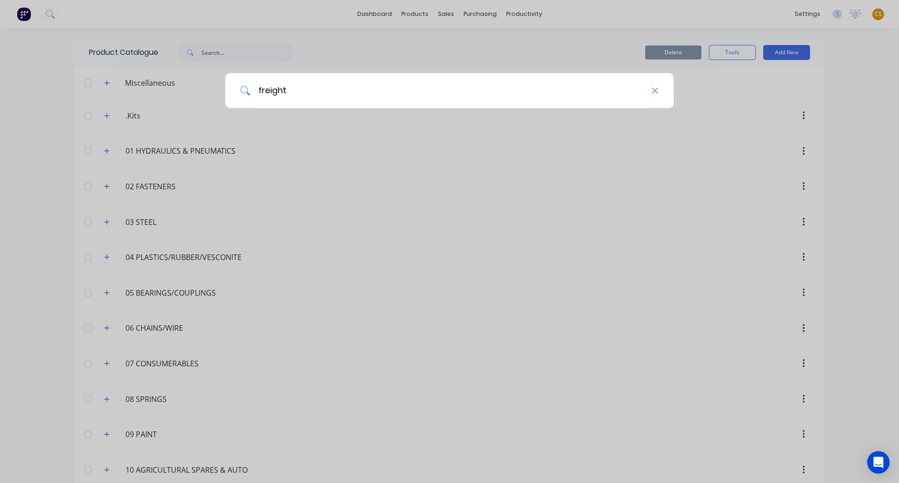
type input "freight"
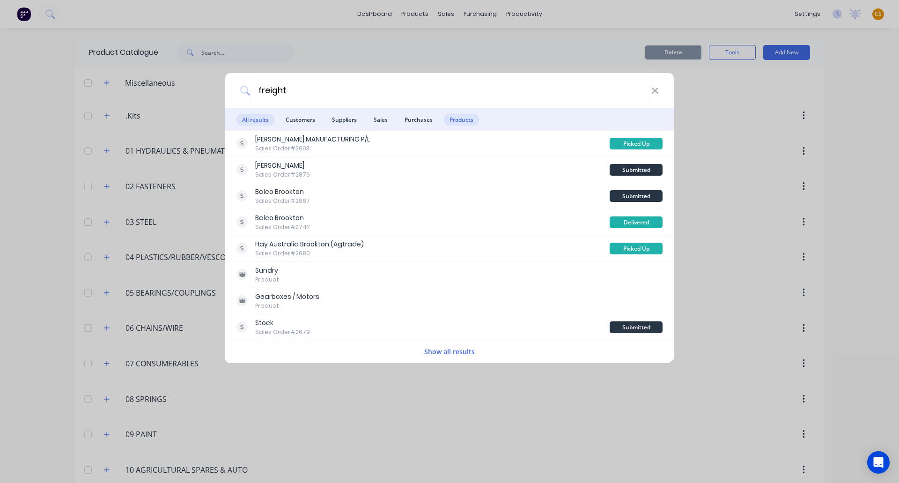
click at [466, 122] on span "Products" at bounding box center [461, 120] width 35 height 12
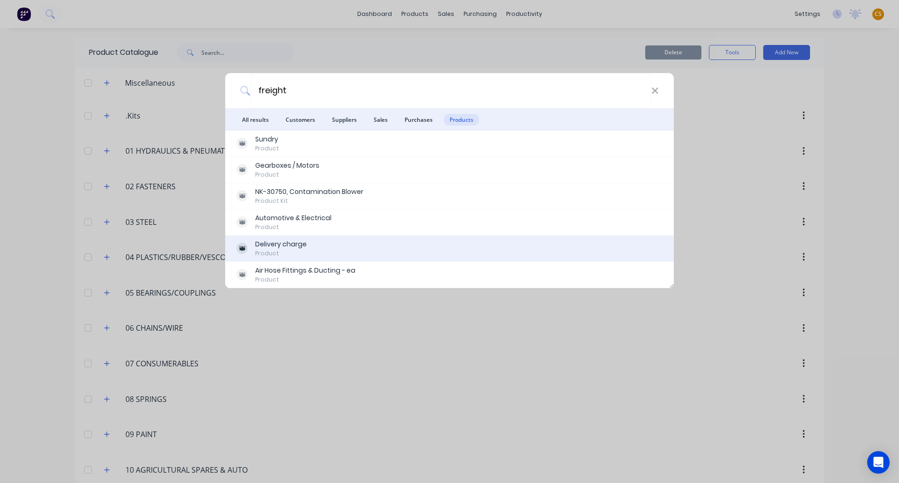
click at [284, 247] on div "Delivery charge" at bounding box center [280, 244] width 51 height 10
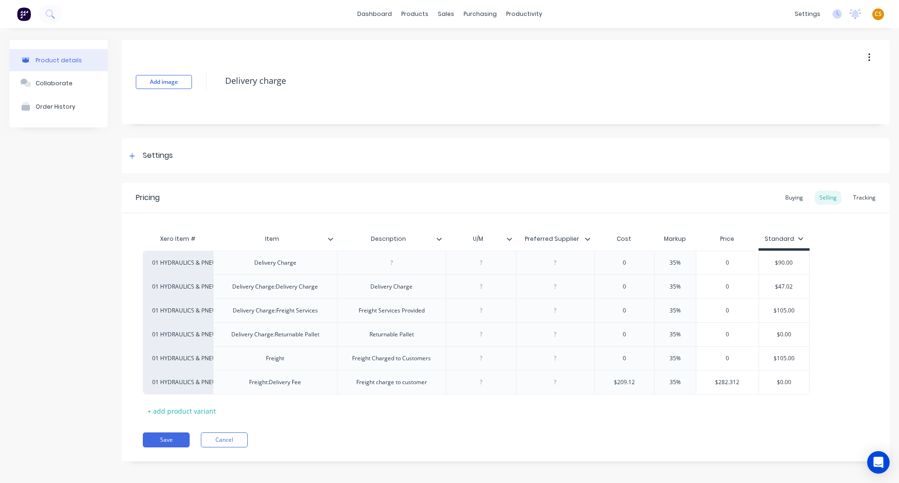
click at [874, 15] on span "CS" at bounding box center [877, 14] width 7 height 8
click at [791, 118] on div "Sign out" at bounding box center [797, 117] width 25 height 8
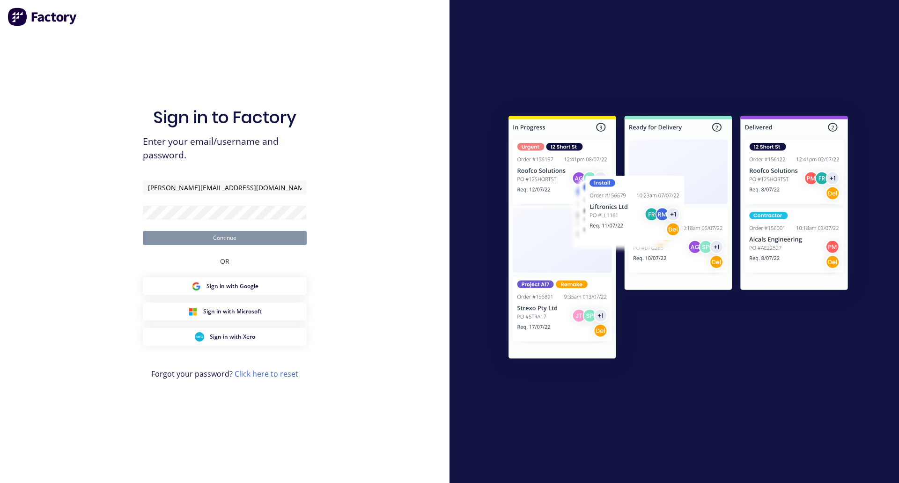
type input "[PERSON_NAME][EMAIL_ADDRESS][DOMAIN_NAME]"
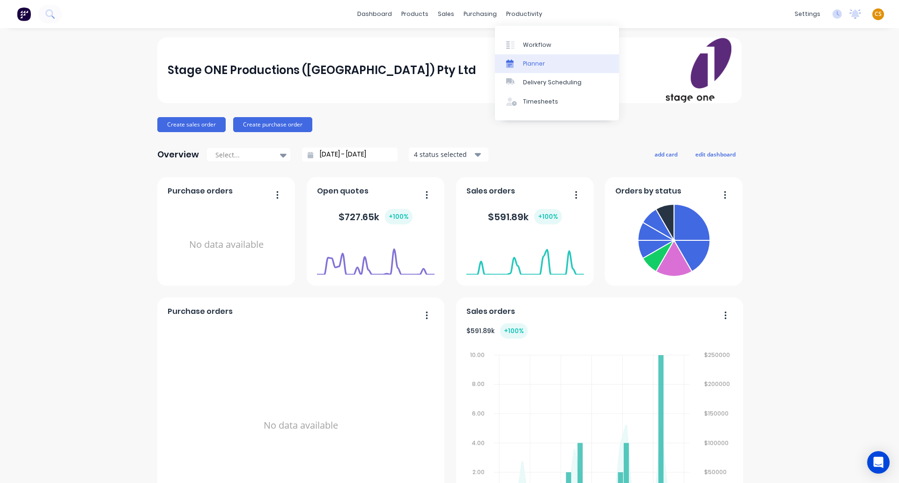
click at [542, 66] on div "Planner" at bounding box center [534, 63] width 22 height 8
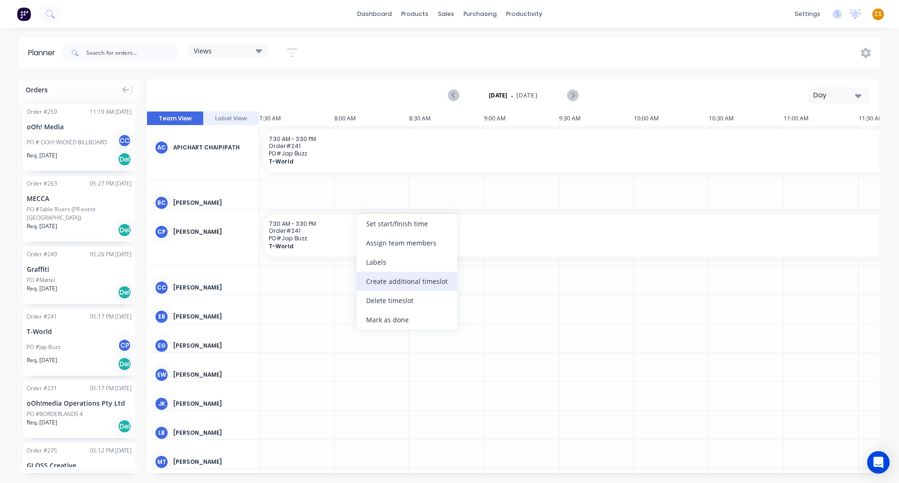
click at [401, 282] on div "Create additional timeslot" at bounding box center [407, 280] width 100 height 19
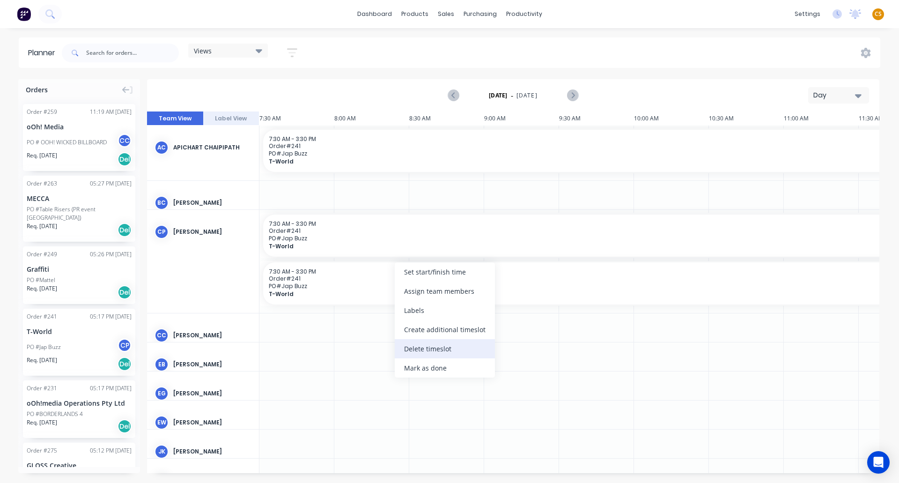
click at [429, 352] on div "Delete timeslot" at bounding box center [445, 348] width 100 height 19
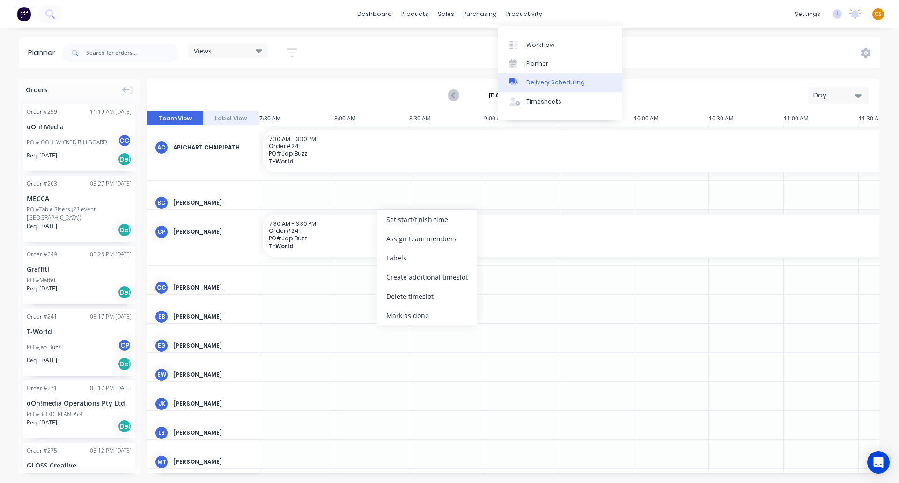
drag, startPoint x: 549, startPoint y: 79, endPoint x: 537, endPoint y: 91, distance: 17.9
click at [549, 79] on div "Delivery Scheduling" at bounding box center [555, 82] width 59 height 8
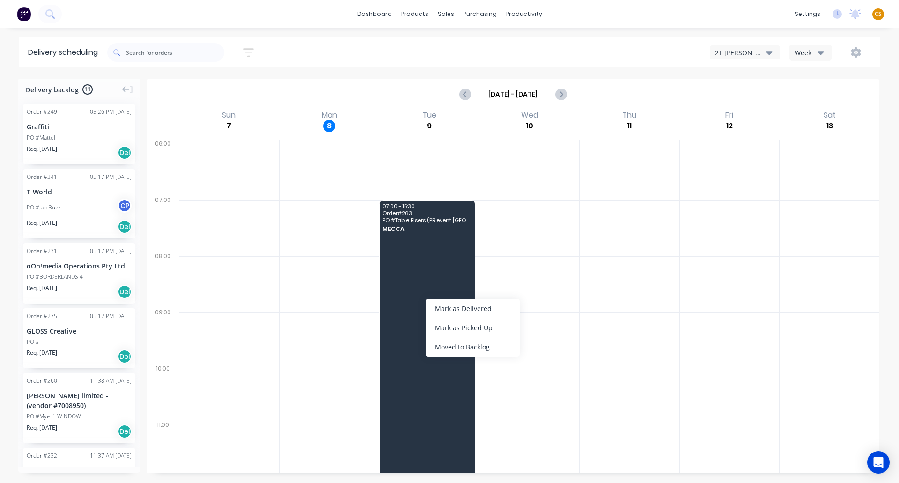
click at [813, 57] on div "Week" at bounding box center [807, 53] width 27 height 10
click at [813, 54] on div "Week" at bounding box center [807, 53] width 27 height 10
click at [161, 55] on input "text" at bounding box center [175, 52] width 98 height 19
type input "263"
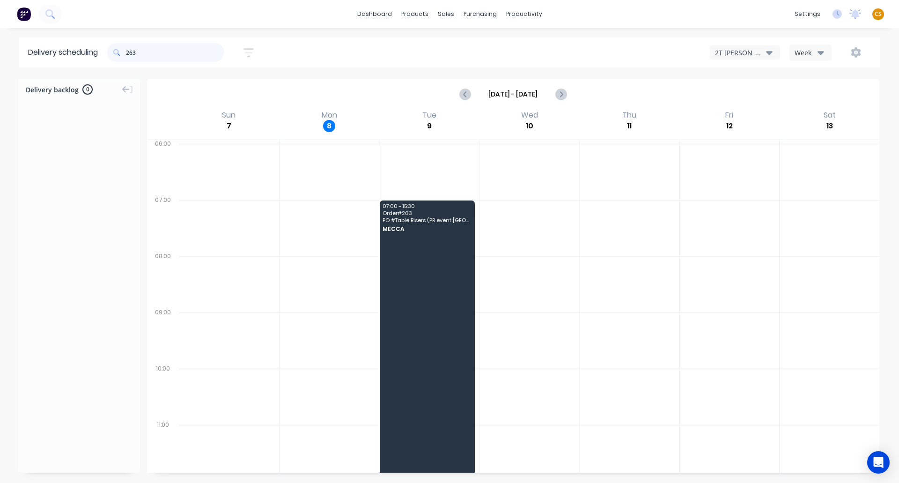
drag, startPoint x: 161, startPoint y: 51, endPoint x: 102, endPoint y: 51, distance: 58.5
click at [102, 51] on header "Delivery scheduling 263 Sort by Most recent Created date Required date Order nu…" at bounding box center [449, 52] width 861 height 30
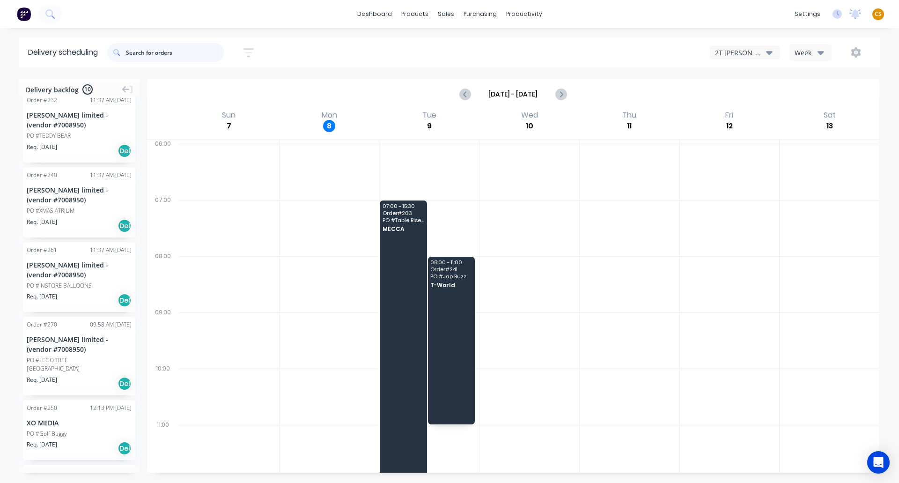
scroll to position [353, 0]
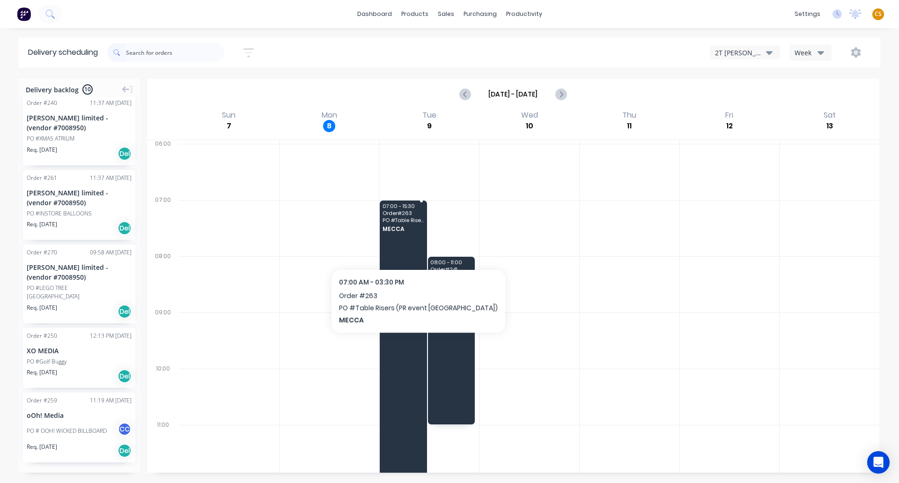
click at [391, 345] on div "07:00 - 15:30 Order # 263 PO # Table Risers (PR event [GEOGRAPHIC_DATA]) [GEOGR…" at bounding box center [403, 438] width 47 height 476
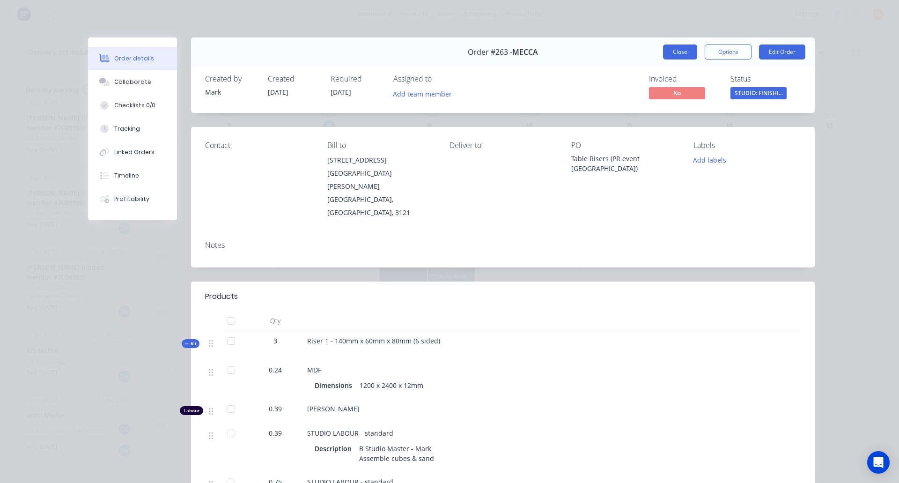
click at [671, 54] on button "Close" at bounding box center [680, 51] width 34 height 15
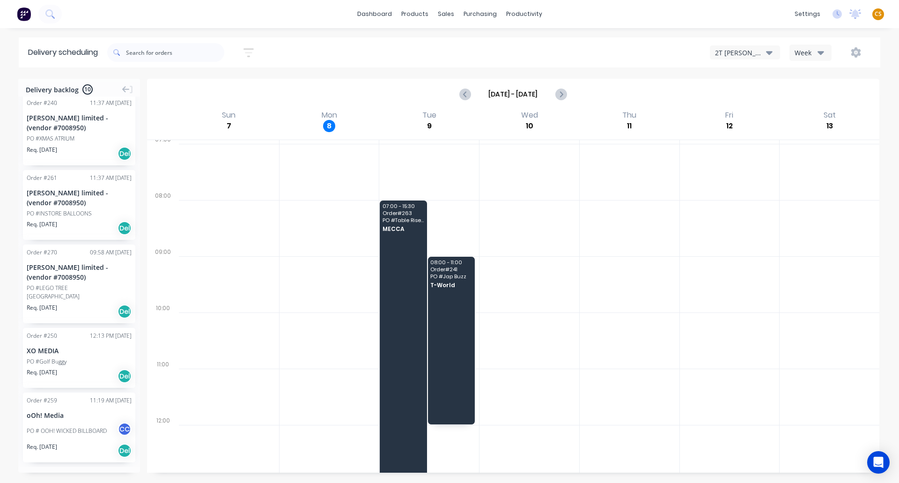
scroll to position [60, 0]
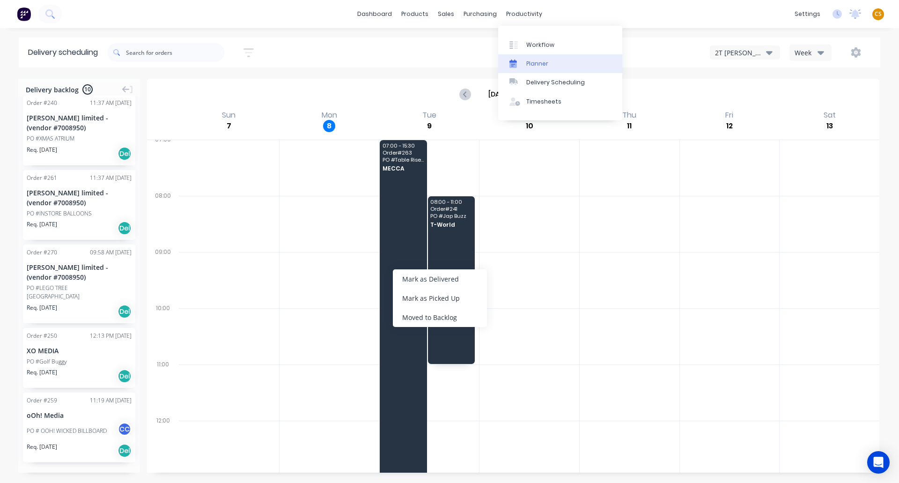
click at [540, 62] on div "Planner" at bounding box center [537, 63] width 22 height 8
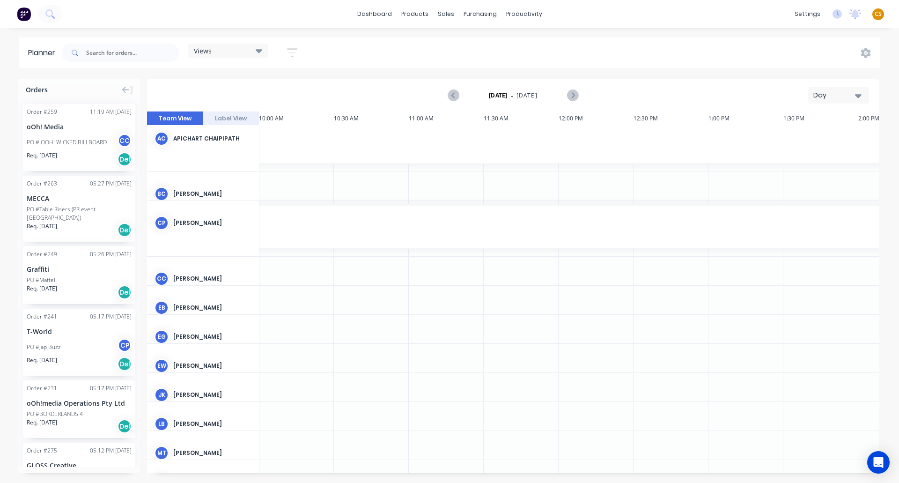
scroll to position [0, 375]
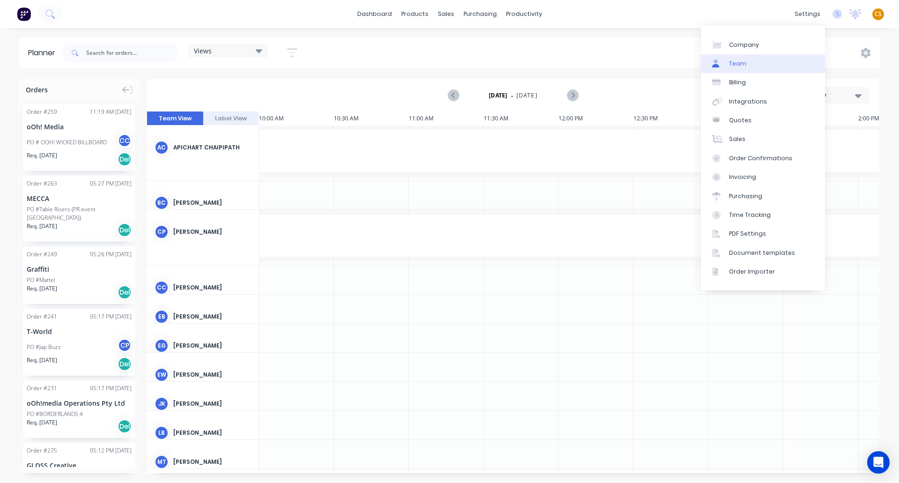
drag, startPoint x: 749, startPoint y: 63, endPoint x: 745, endPoint y: 62, distance: 4.7
click at [749, 63] on link "Team" at bounding box center [763, 63] width 124 height 19
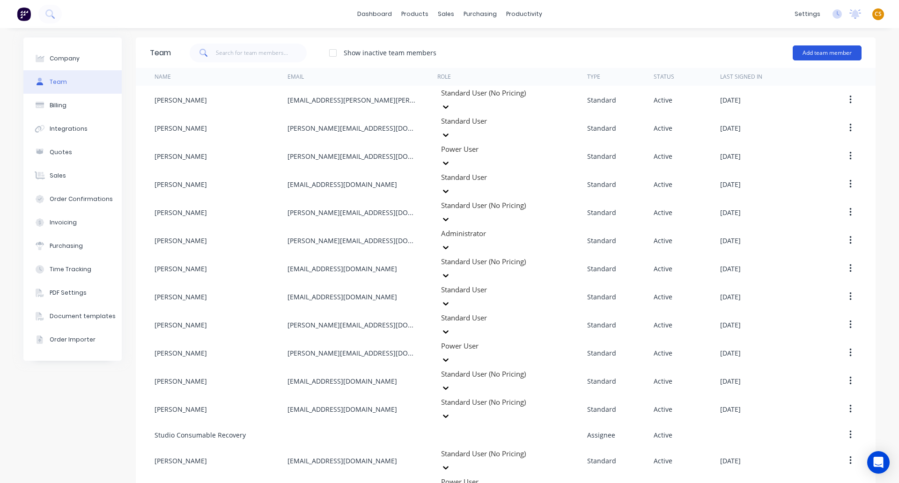
click at [820, 52] on button "Add team member" at bounding box center [826, 52] width 69 height 15
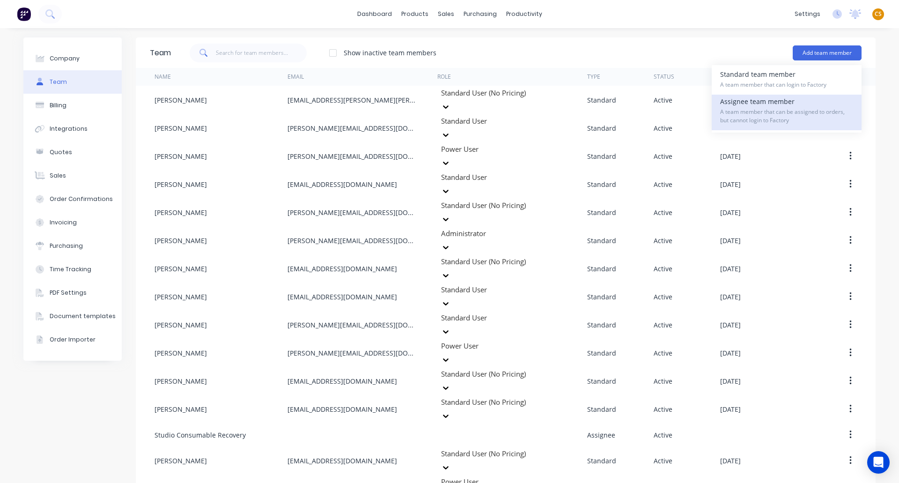
click at [740, 109] on span "A team member that can be assigned to orders, but cannot login to Factory" at bounding box center [786, 116] width 133 height 17
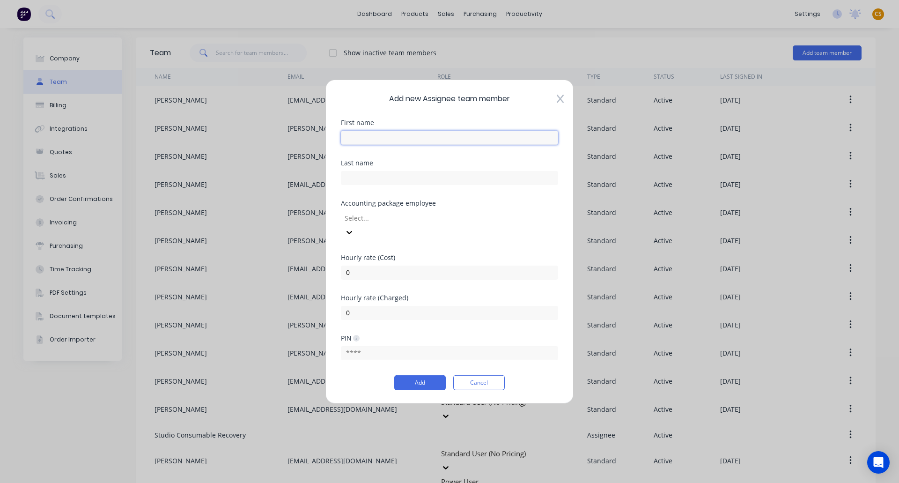
drag, startPoint x: 403, startPoint y: 144, endPoint x: 398, endPoint y: 144, distance: 5.6
click at [403, 144] on input "text" at bounding box center [449, 137] width 217 height 14
type input "Installation"
click at [410, 375] on button "Add" at bounding box center [419, 382] width 51 height 15
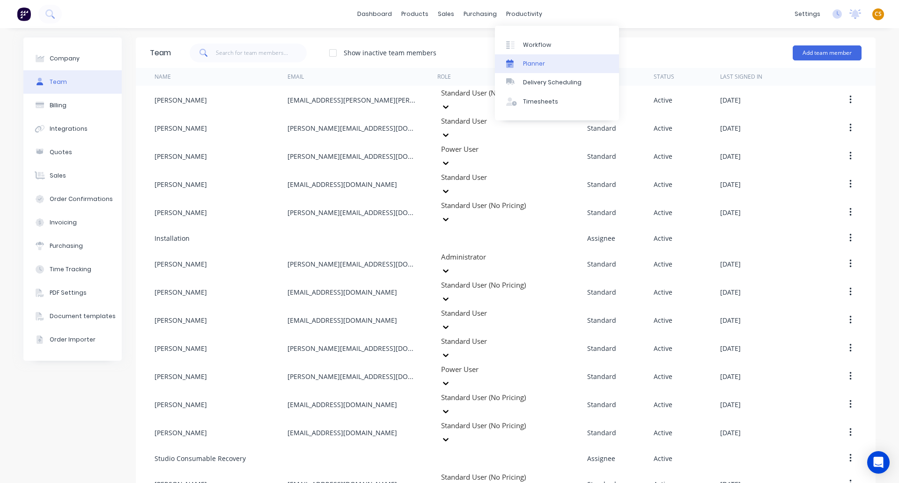
click at [531, 66] on div "Planner" at bounding box center [534, 63] width 22 height 8
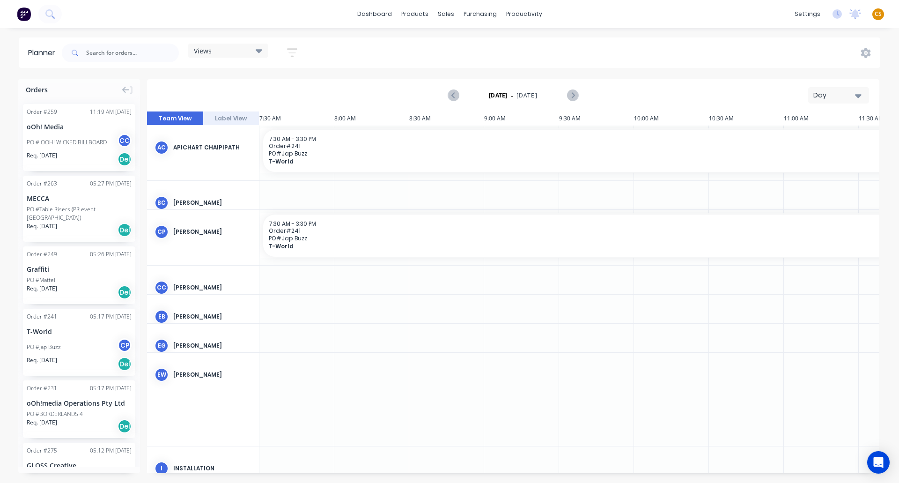
scroll to position [0, 375]
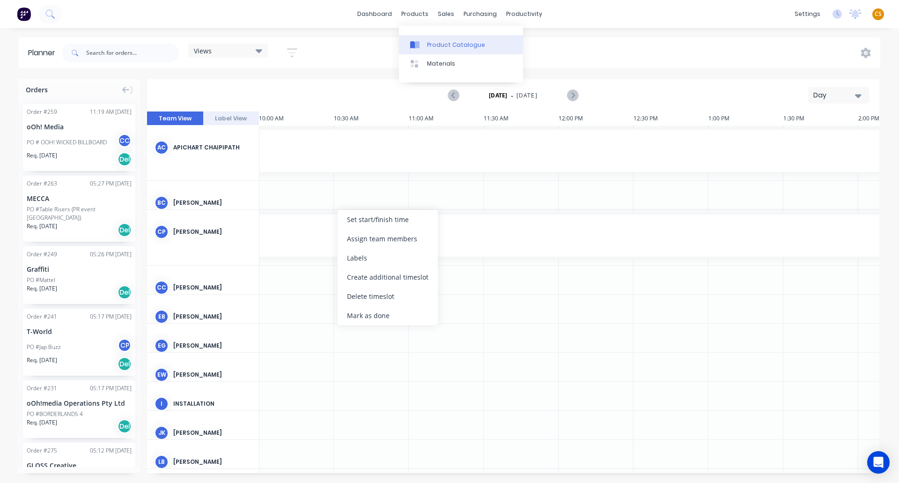
click at [447, 46] on div "Product Catalogue" at bounding box center [456, 45] width 58 height 8
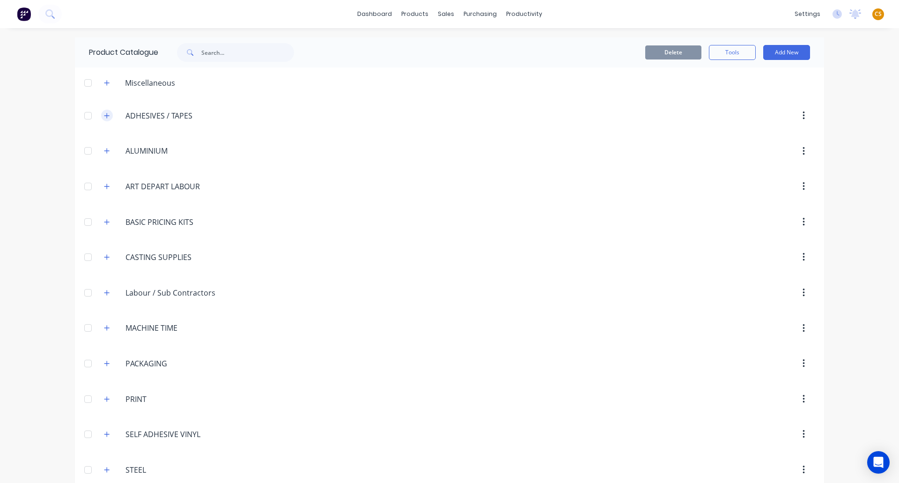
click at [106, 117] on icon "button" at bounding box center [107, 115] width 6 height 7
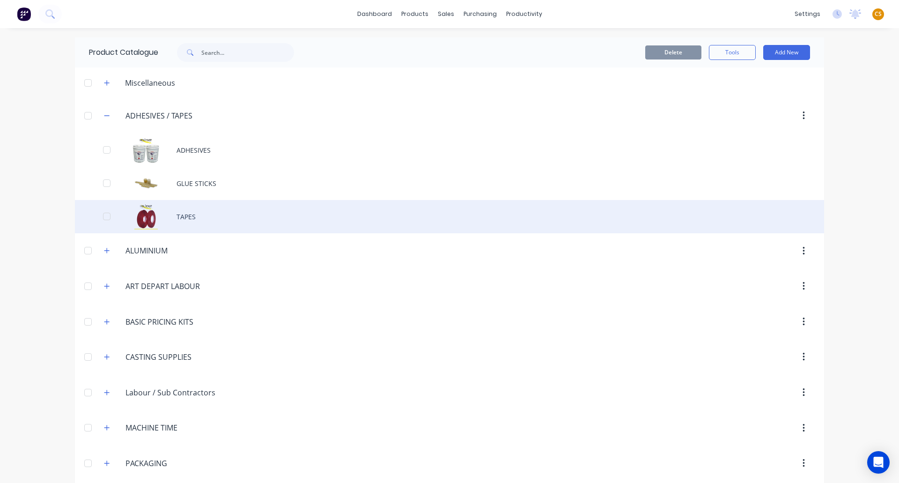
click at [191, 217] on div "TAPES" at bounding box center [449, 216] width 749 height 33
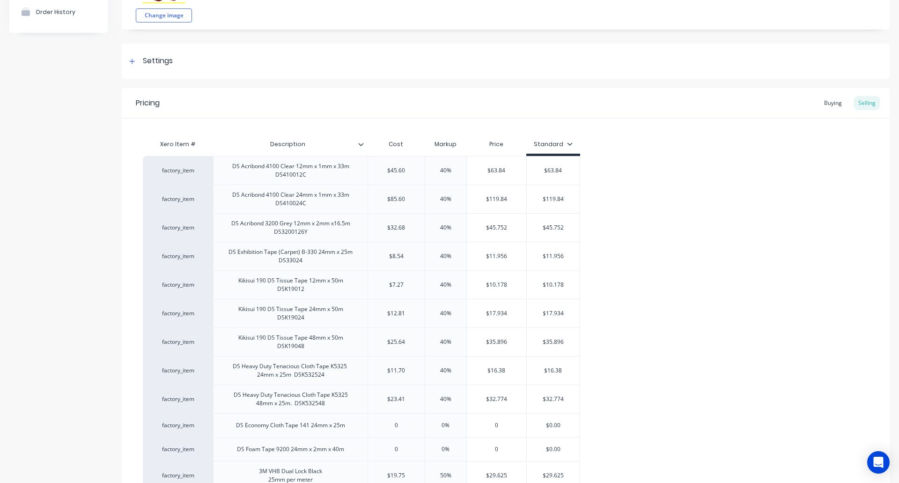
scroll to position [140, 0]
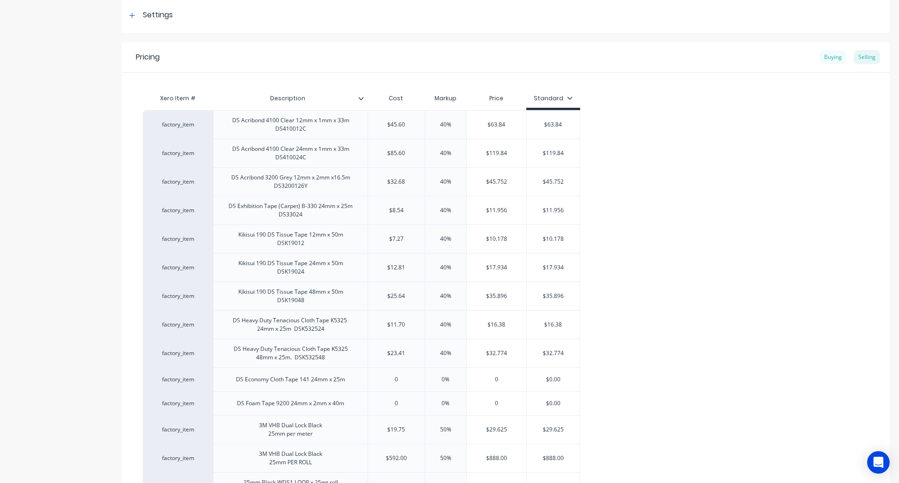
click at [822, 59] on div "Buying" at bounding box center [832, 57] width 27 height 14
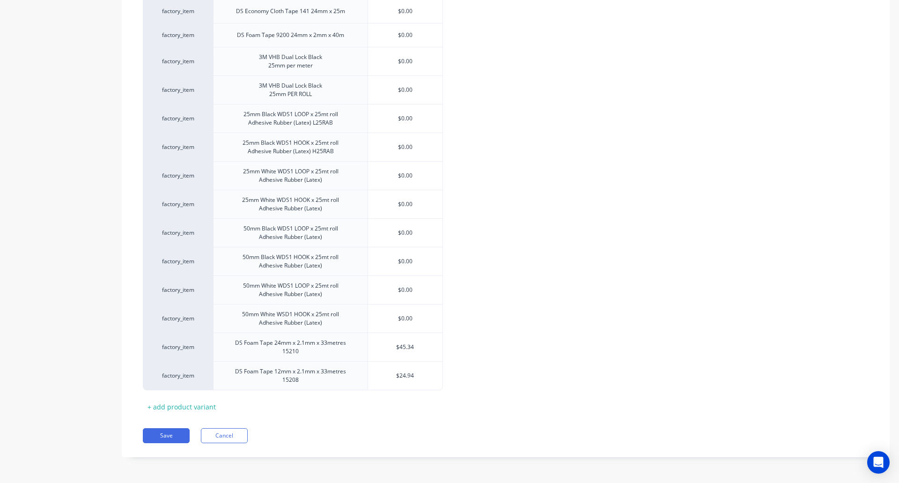
scroll to position [85, 0]
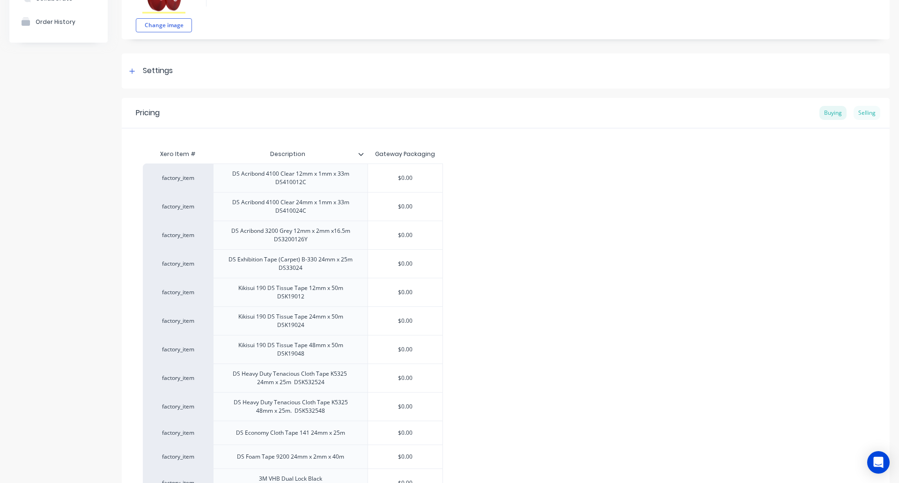
click at [857, 113] on div "Selling" at bounding box center [866, 113] width 27 height 14
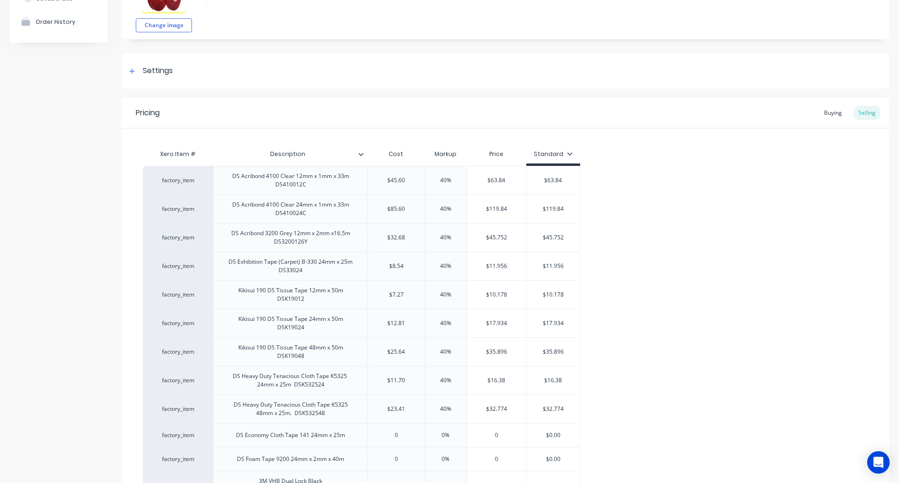
scroll to position [506, 0]
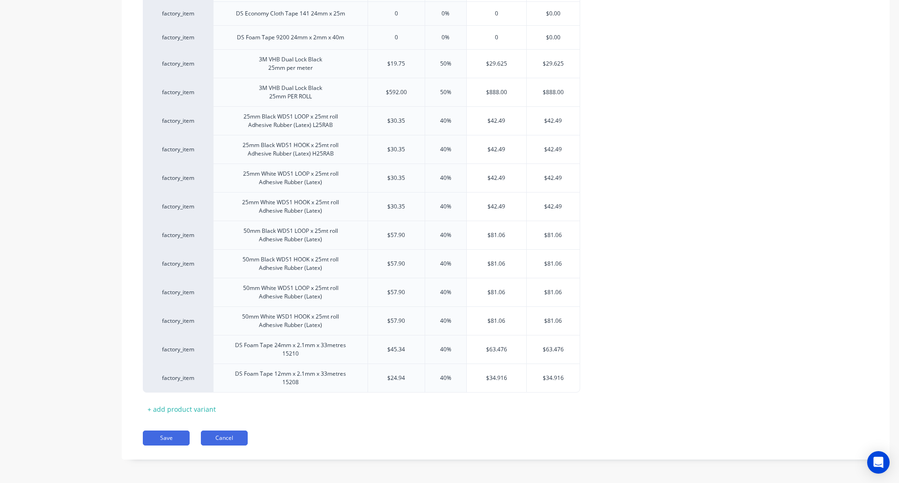
click at [233, 440] on button "Cancel" at bounding box center [224, 437] width 47 height 15
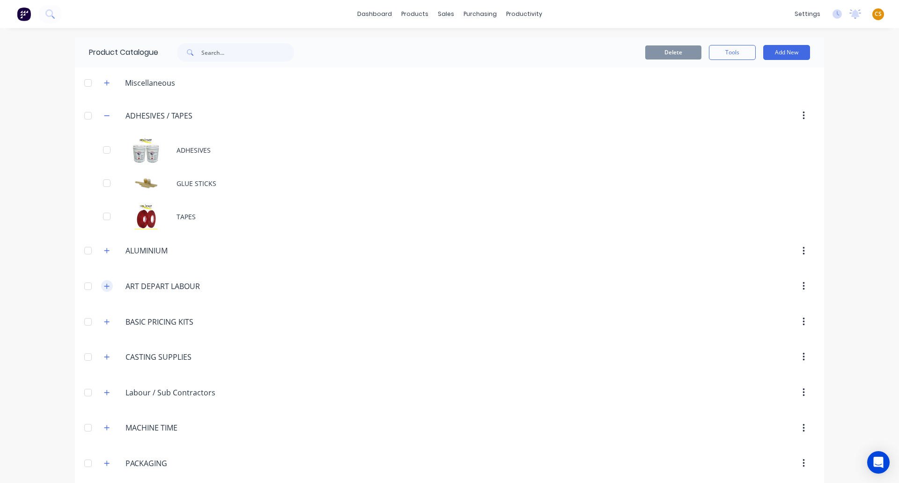
click at [104, 287] on icon "button" at bounding box center [107, 286] width 6 height 7
click at [104, 391] on icon "button" at bounding box center [107, 390] width 6 height 7
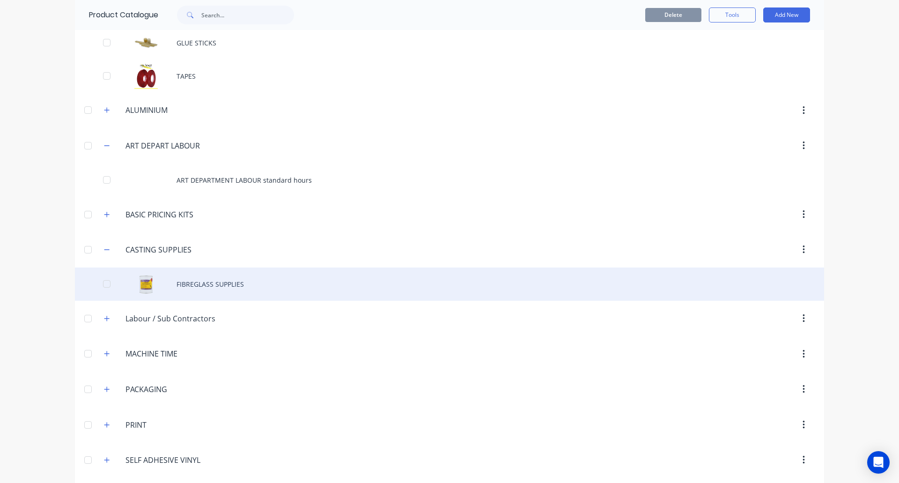
click at [234, 287] on div "FIBREGLASS SUPPLIES" at bounding box center [449, 283] width 749 height 33
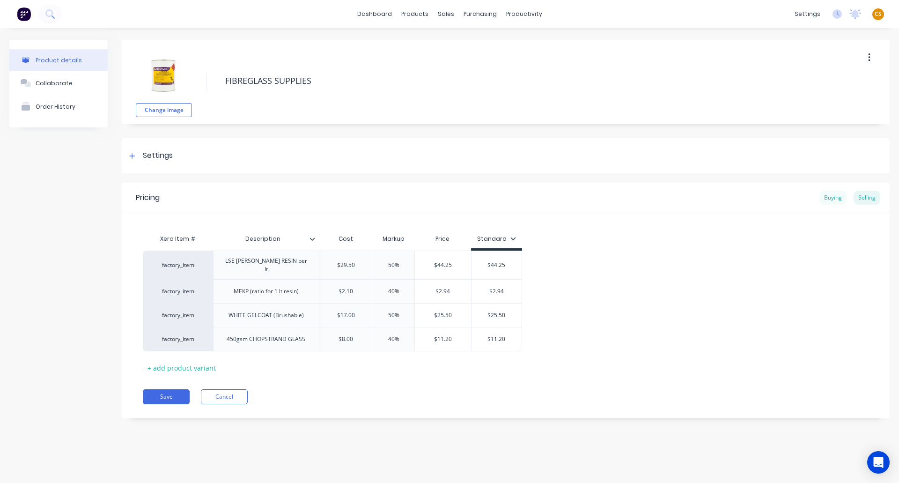
click at [833, 198] on div "Buying" at bounding box center [832, 197] width 27 height 14
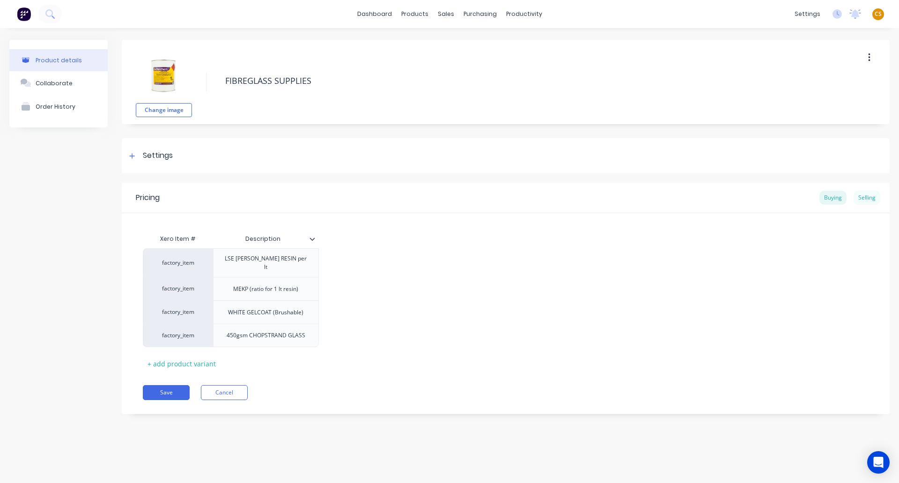
click at [861, 198] on div "Selling" at bounding box center [866, 197] width 27 height 14
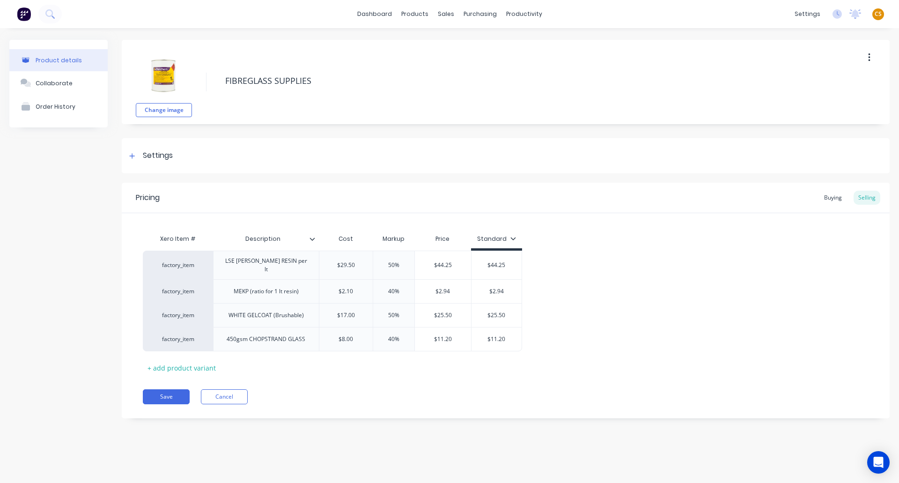
click at [876, 16] on span "CS" at bounding box center [877, 14] width 7 height 8
click at [383, 12] on link "dashboard" at bounding box center [374, 14] width 44 height 14
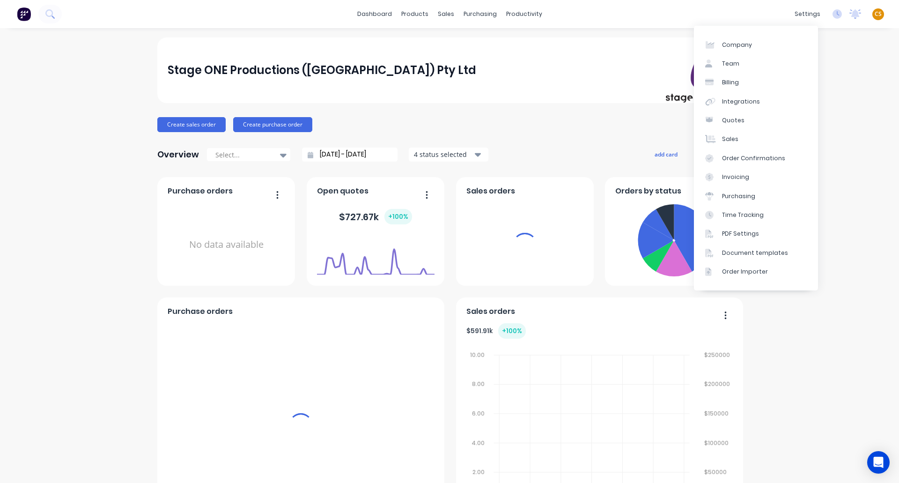
click at [874, 14] on span "CS" at bounding box center [877, 14] width 7 height 8
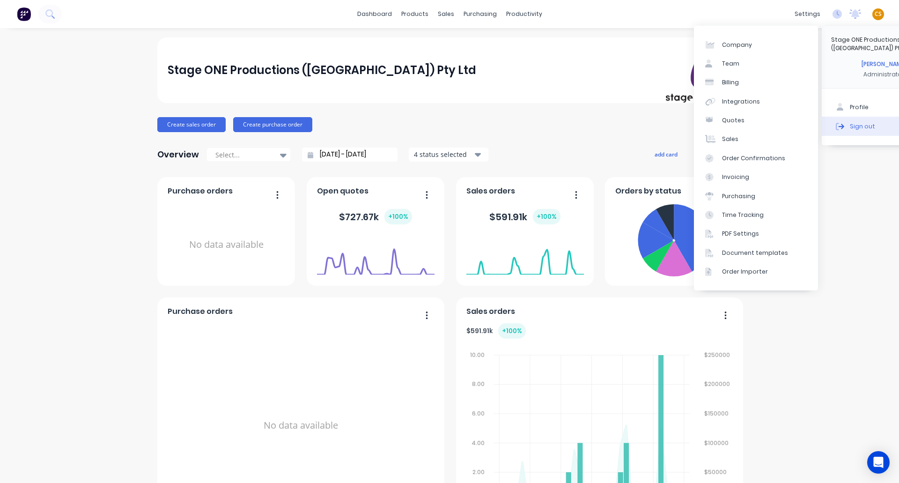
click at [856, 118] on button "Sign out" at bounding box center [883, 126] width 124 height 19
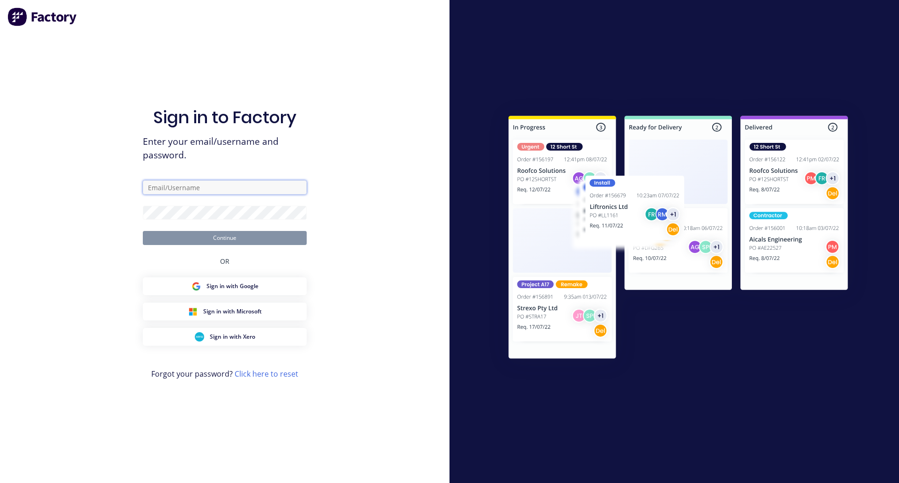
click at [176, 189] on input "text" at bounding box center [225, 187] width 164 height 14
type input "[PERSON_NAME][EMAIL_ADDRESS][DOMAIN_NAME]"
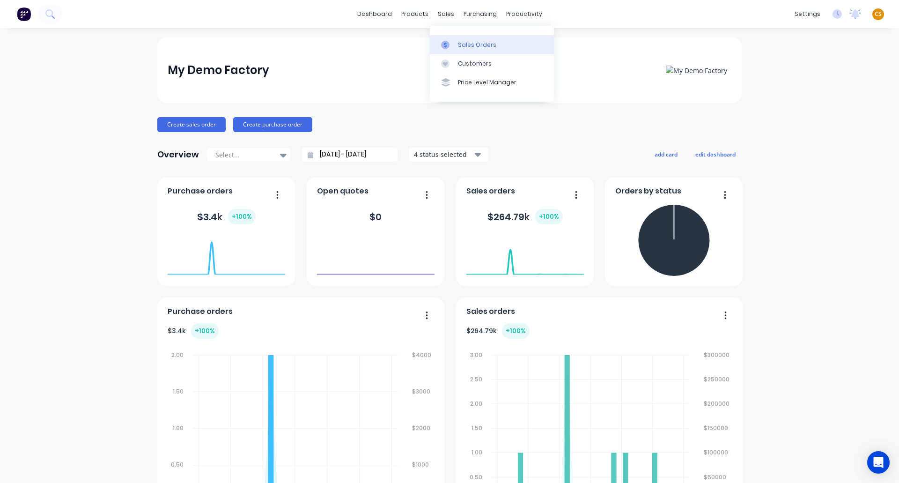
click at [464, 43] on div "Sales Orders" at bounding box center [477, 45] width 38 height 8
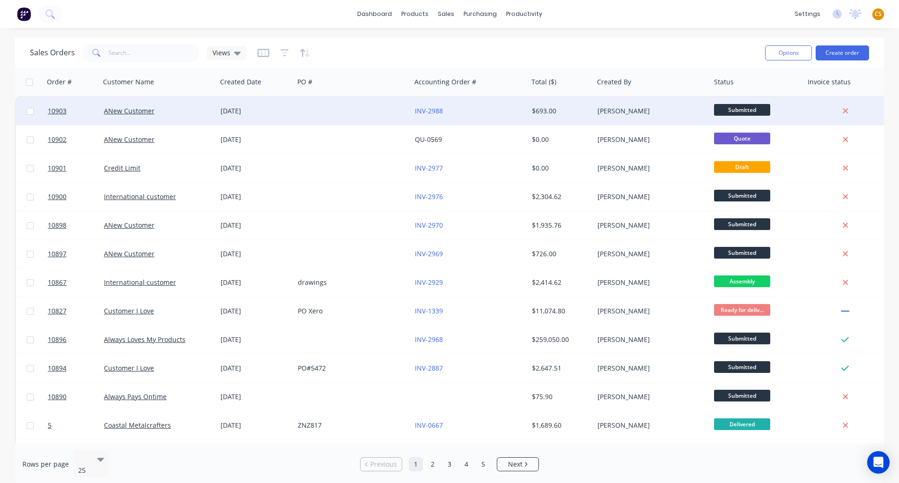
click at [166, 111] on div "ANew Customer" at bounding box center [156, 110] width 104 height 9
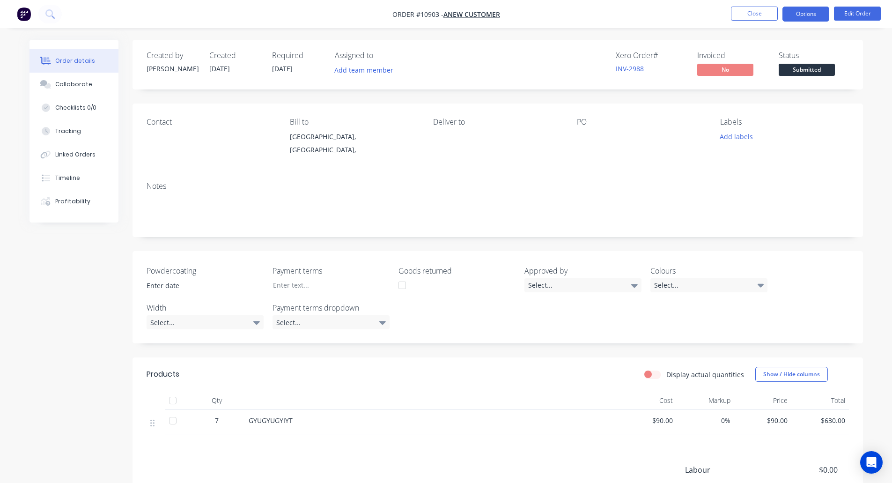
click at [798, 11] on button "Options" at bounding box center [805, 14] width 47 height 15
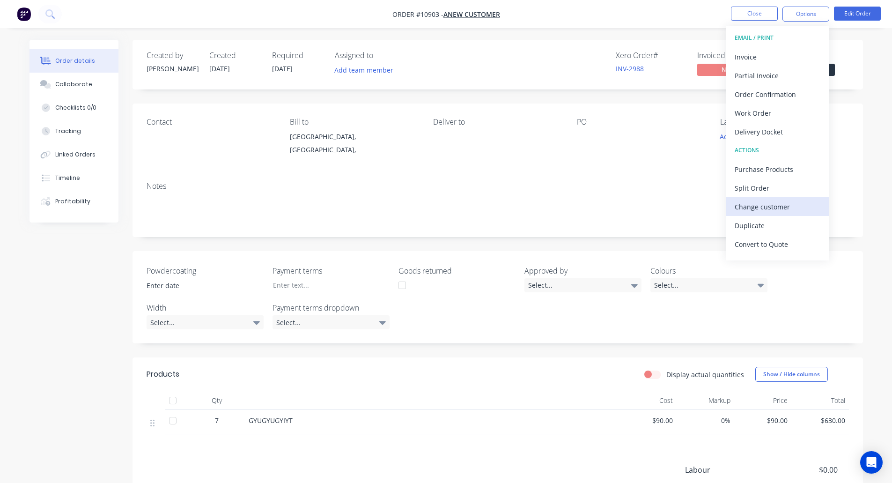
click at [775, 208] on div "Change customer" at bounding box center [777, 207] width 86 height 14
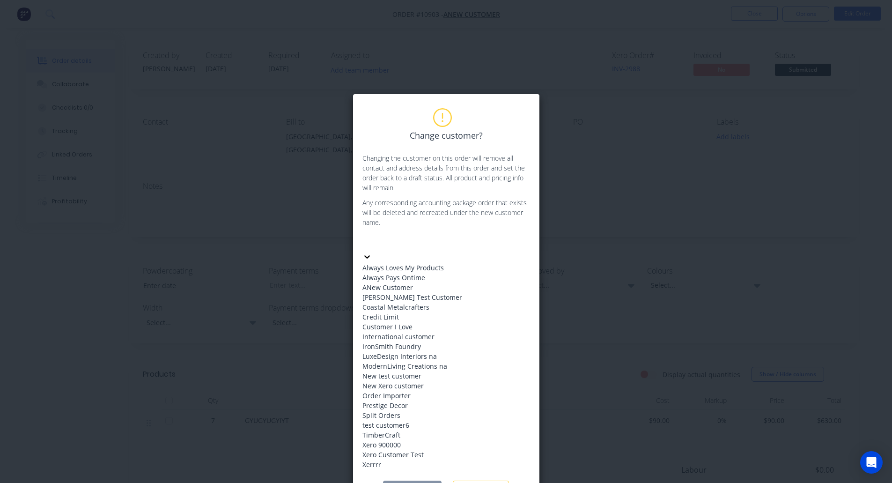
click at [404, 242] on div at bounding box center [432, 242] width 135 height 12
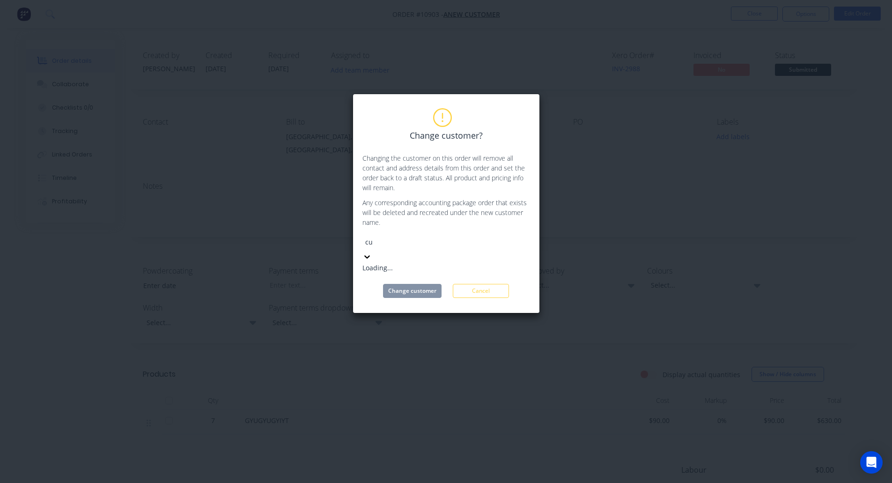
type input "cus"
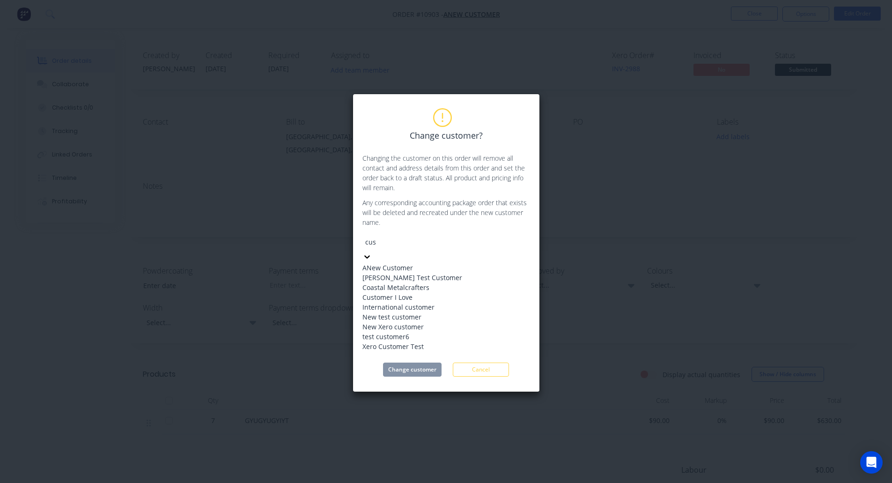
click at [423, 302] on div "Customer I Love" at bounding box center [432, 297] width 140 height 10
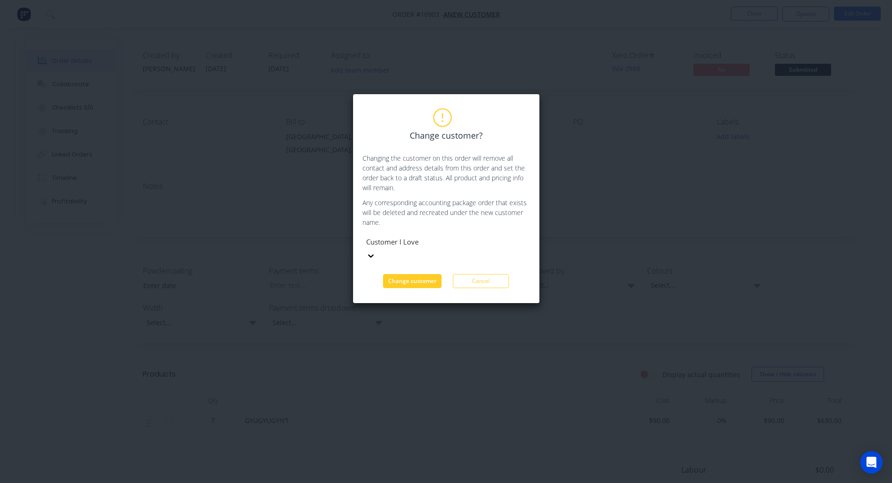
click at [405, 274] on button "Change customer" at bounding box center [412, 281] width 59 height 14
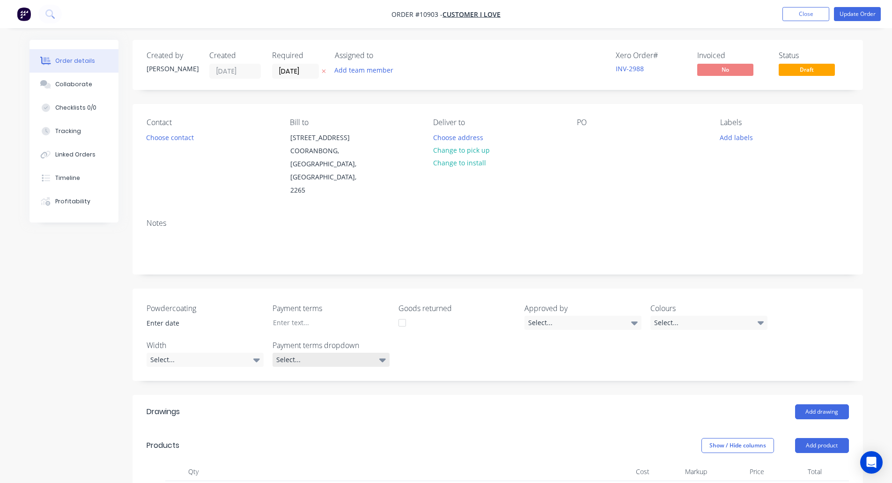
click at [316, 360] on div "Select..." at bounding box center [330, 359] width 117 height 14
click at [319, 400] on div "Payment Terms 1. Client Terms: 20% deposit upon signing contract. 50% prior to …" at bounding box center [328, 398] width 98 height 12
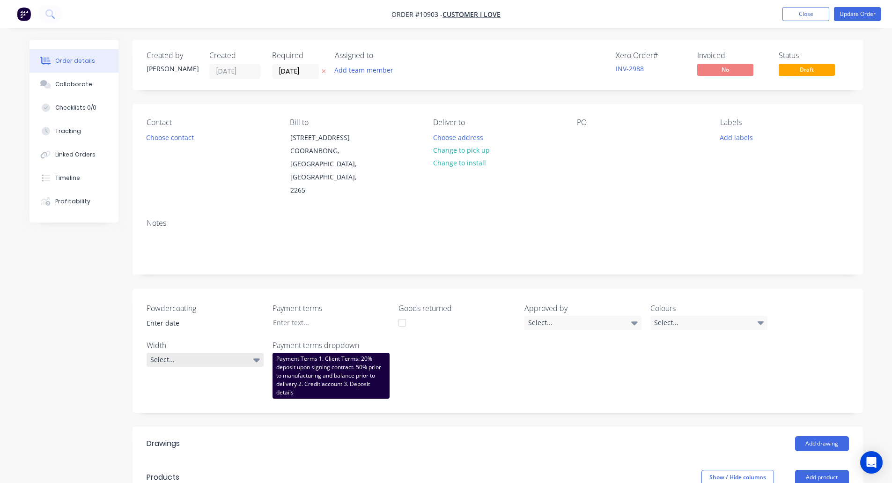
click at [202, 361] on div "Select..." at bounding box center [204, 359] width 117 height 14
drag, startPoint x: 179, startPoint y: 415, endPoint x: 242, endPoint y: 406, distance: 64.2
click at [179, 415] on button "250" at bounding box center [216, 416] width 140 height 19
click at [549, 321] on div "Select..." at bounding box center [582, 322] width 117 height 14
click at [544, 361] on div "Maricar" at bounding box center [545, 361] width 28 height 12
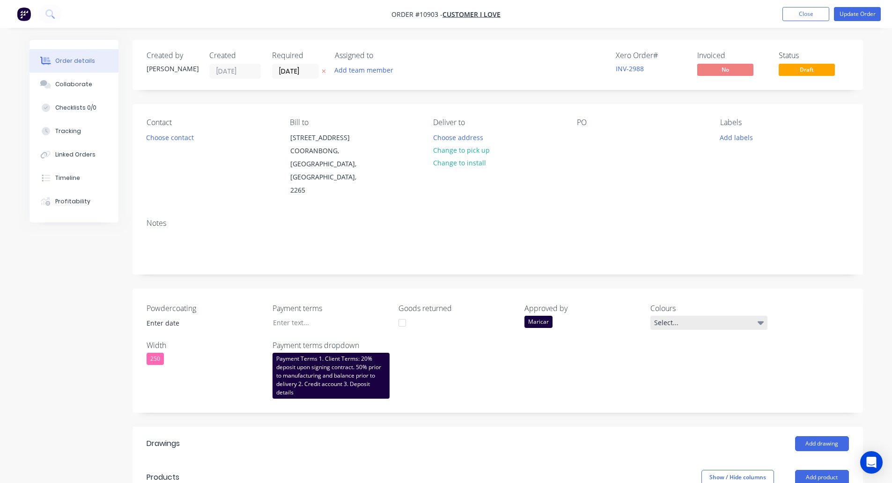
click at [674, 321] on div "Select..." at bounding box center [708, 322] width 117 height 14
click at [678, 399] on div "Yellow" at bounding box center [684, 401] width 24 height 12
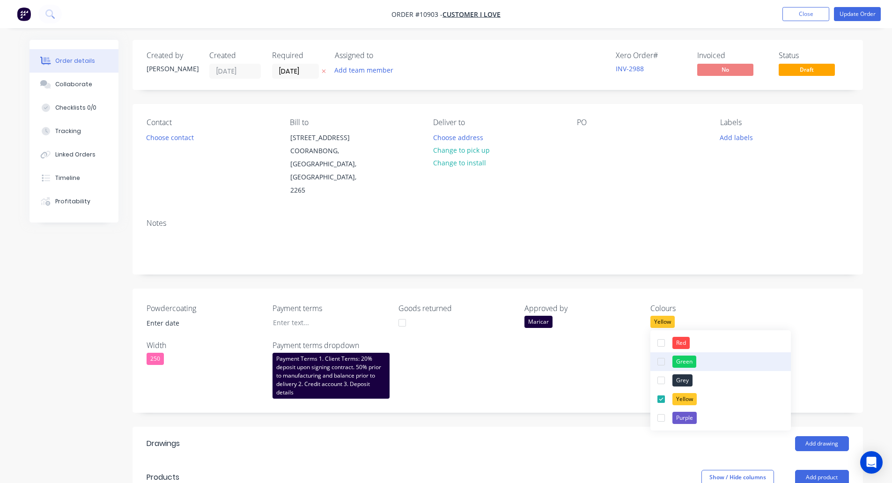
click at [685, 361] on div "Green" at bounding box center [684, 361] width 24 height 12
click at [684, 344] on div "Red" at bounding box center [680, 343] width 17 height 12
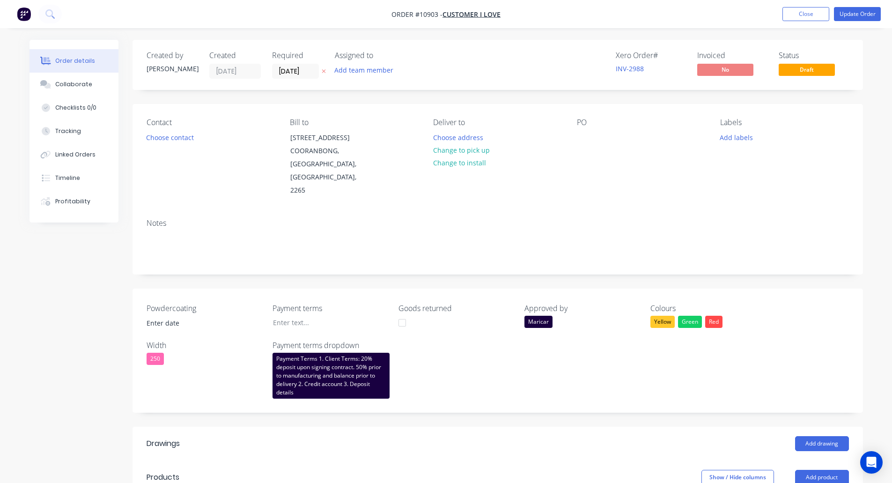
click at [841, 322] on div "Powdercoating Payment terms Goods returned Approved by Maricar Colours Yellow G…" at bounding box center [497, 350] width 730 height 124
click at [156, 321] on input at bounding box center [198, 323] width 117 height 14
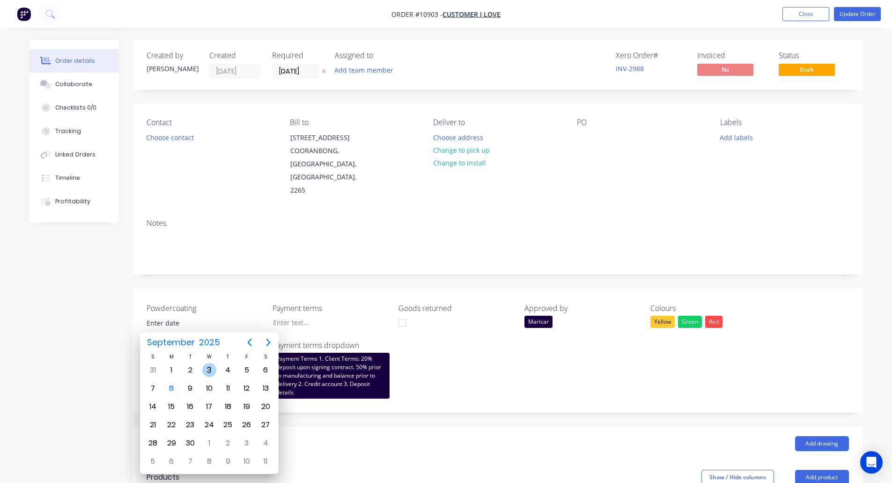
click at [211, 367] on div "3" at bounding box center [209, 370] width 14 height 14
type input "03/09/2025"
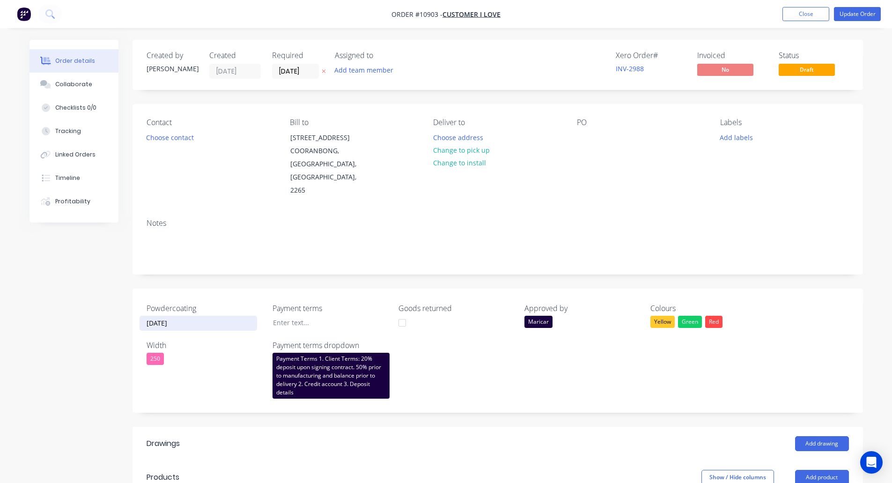
click at [53, 360] on div "Created by Cathy Created 03/09/25 Required 03/09/25 Assigned to Add team member…" at bounding box center [445, 432] width 833 height 784
click at [286, 321] on div at bounding box center [323, 322] width 117 height 14
click at [49, 344] on div "Created by Cathy Created 03/09/25 Required 03/09/25 Assigned to Add team member…" at bounding box center [445, 432] width 833 height 784
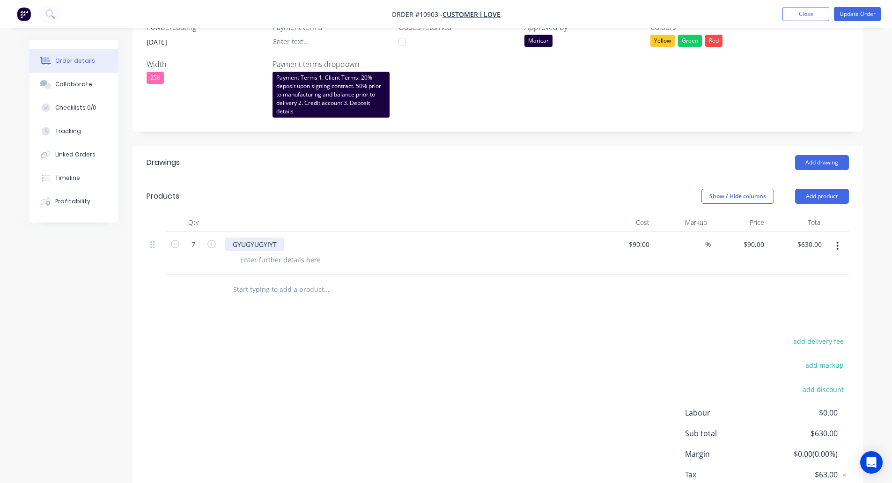
click at [255, 244] on div "GYUGYUGYIYT" at bounding box center [254, 244] width 59 height 14
click at [254, 244] on div "GYUGYUGYIYT" at bounding box center [254, 244] width 59 height 14
click at [252, 242] on div "New items" at bounding box center [249, 244] width 48 height 14
drag, startPoint x: 252, startPoint y: 242, endPoint x: 221, endPoint y: 240, distance: 30.9
click at [221, 240] on div "New items" at bounding box center [408, 253] width 374 height 43
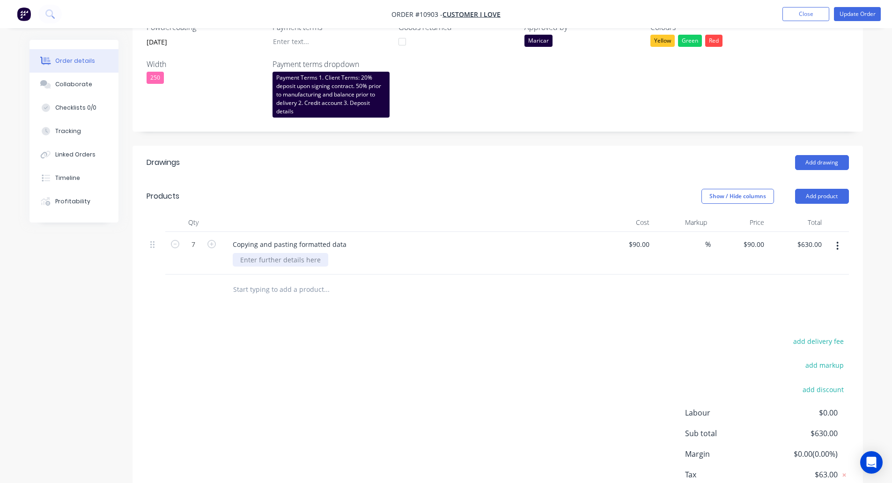
click at [256, 262] on div at bounding box center [280, 260] width 95 height 14
paste div
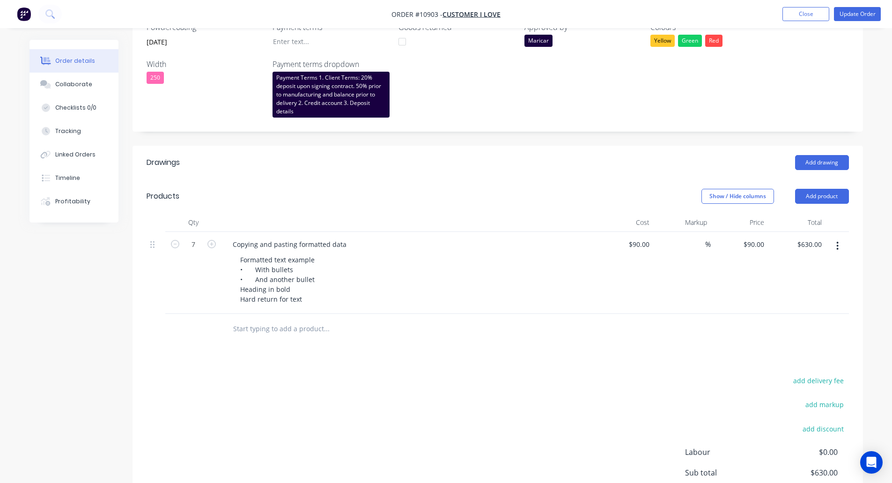
click at [364, 381] on div "add delivery fee add markup add discount Labour $0.00 Sub total $630.00 Margin …" at bounding box center [497, 464] width 702 height 181
click at [850, 15] on button "Update Order" at bounding box center [857, 14] width 47 height 14
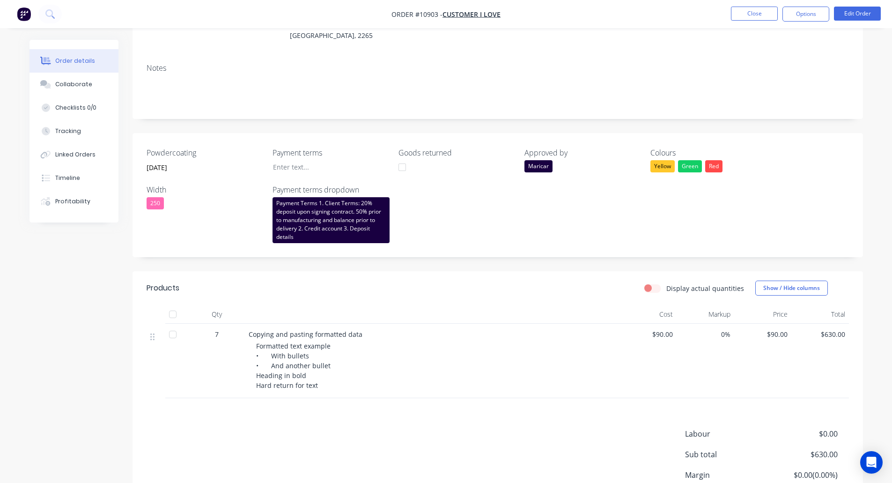
scroll to position [140, 0]
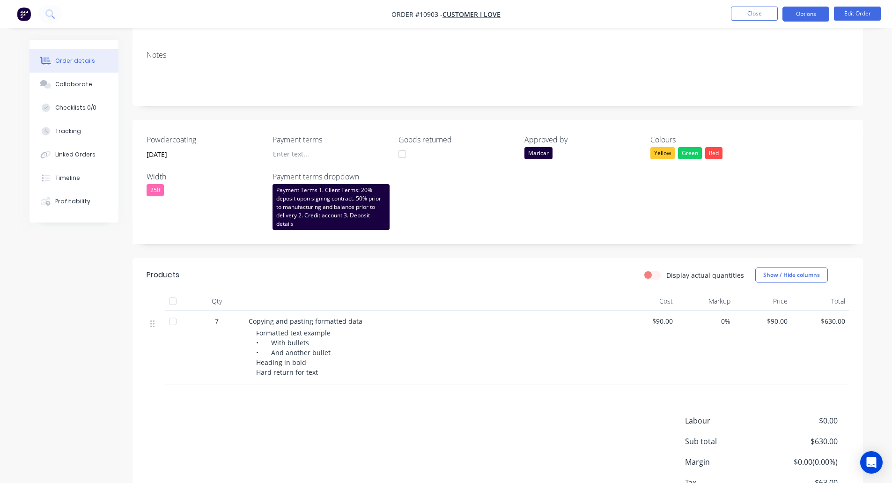
click at [791, 15] on button "Options" at bounding box center [805, 14] width 47 height 15
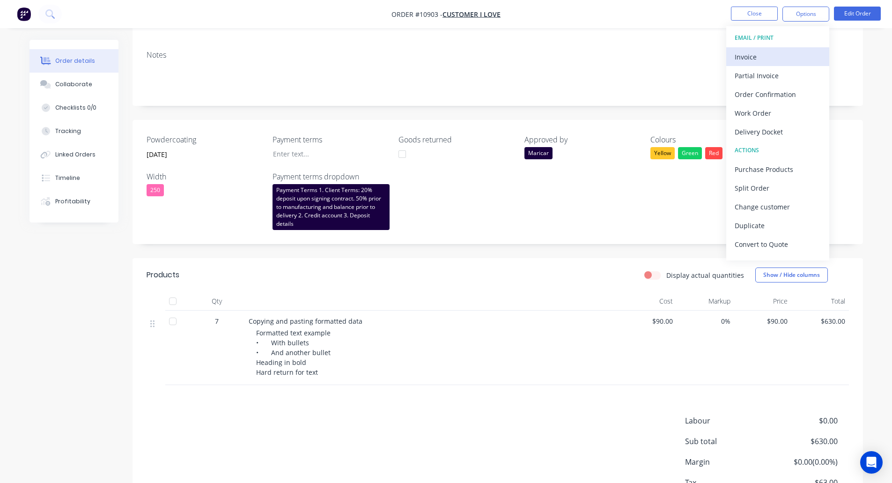
click at [756, 59] on div "Invoice" at bounding box center [777, 57] width 86 height 14
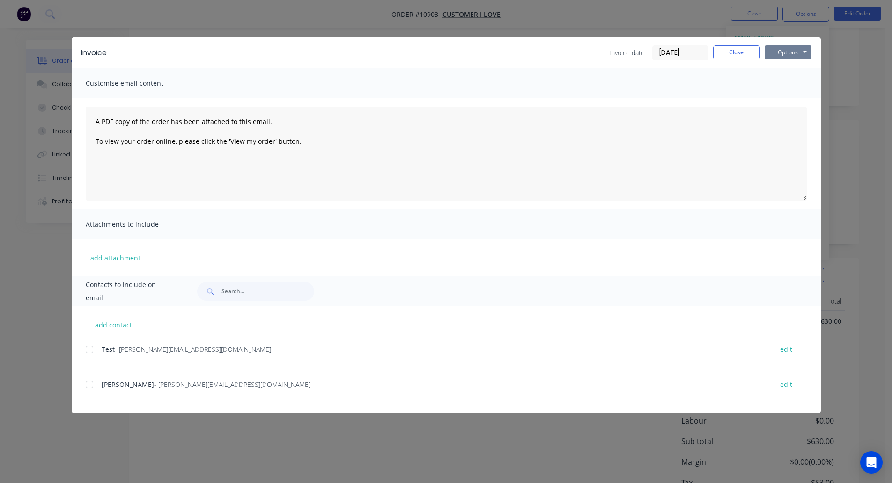
click at [775, 51] on button "Options" at bounding box center [787, 52] width 47 height 14
click at [782, 71] on button "Preview" at bounding box center [794, 68] width 60 height 15
click at [728, 53] on button "Close" at bounding box center [736, 52] width 47 height 14
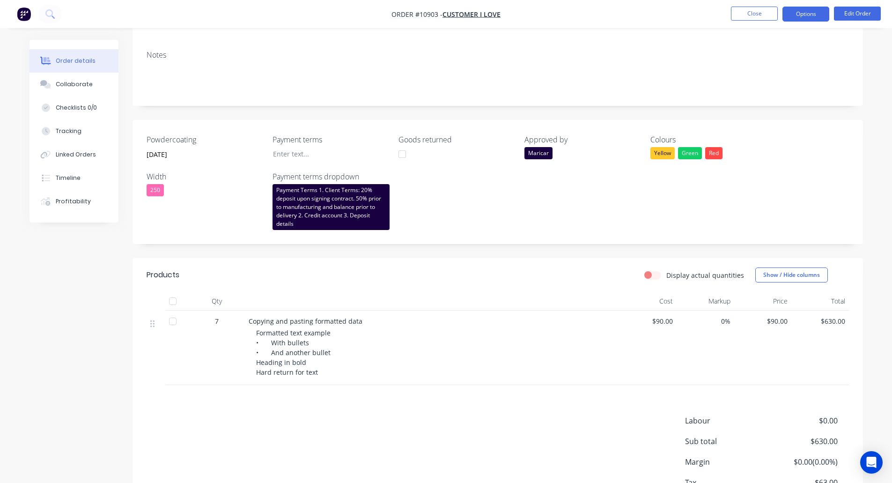
click at [795, 15] on button "Options" at bounding box center [805, 14] width 47 height 15
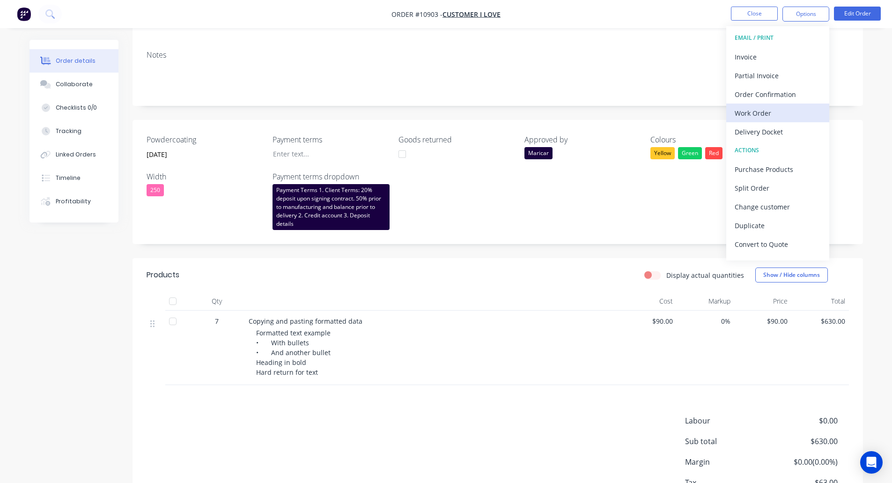
click at [770, 109] on div "Work Order" at bounding box center [777, 113] width 86 height 14
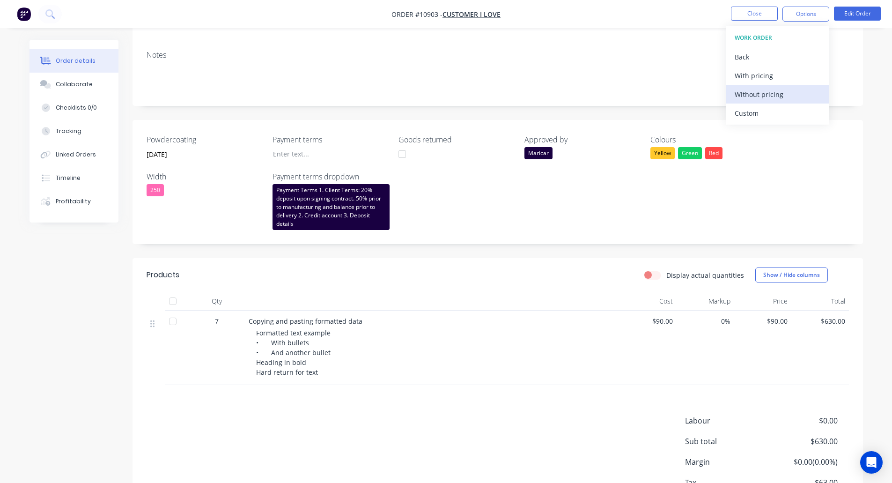
click at [761, 90] on div "Without pricing" at bounding box center [777, 95] width 86 height 14
click at [861, 15] on button "Edit Order" at bounding box center [857, 14] width 47 height 14
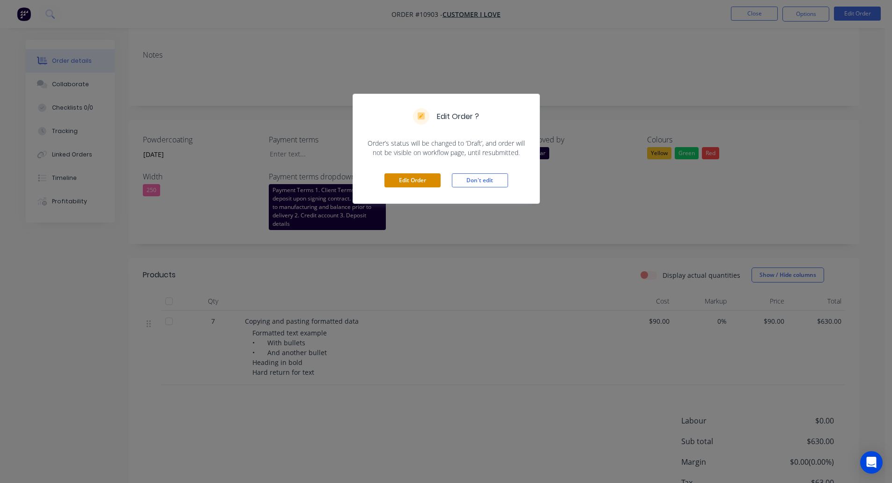
click at [430, 183] on button "Edit Order" at bounding box center [412, 180] width 56 height 14
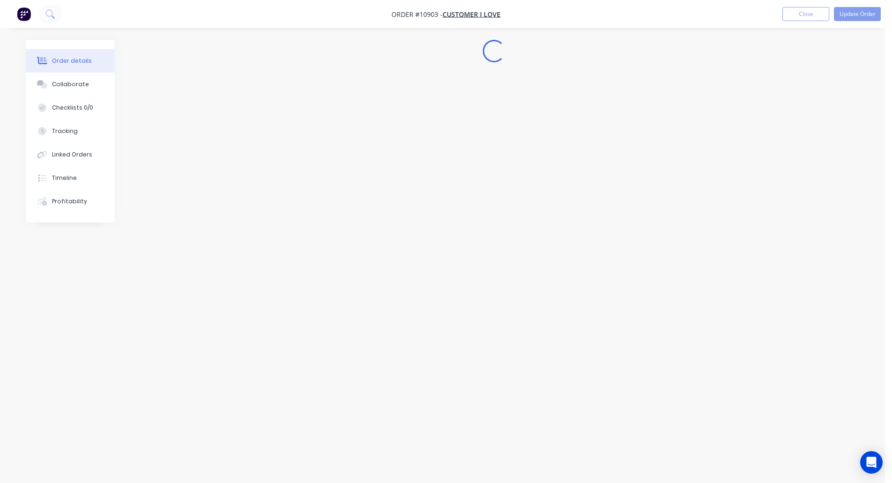
scroll to position [0, 0]
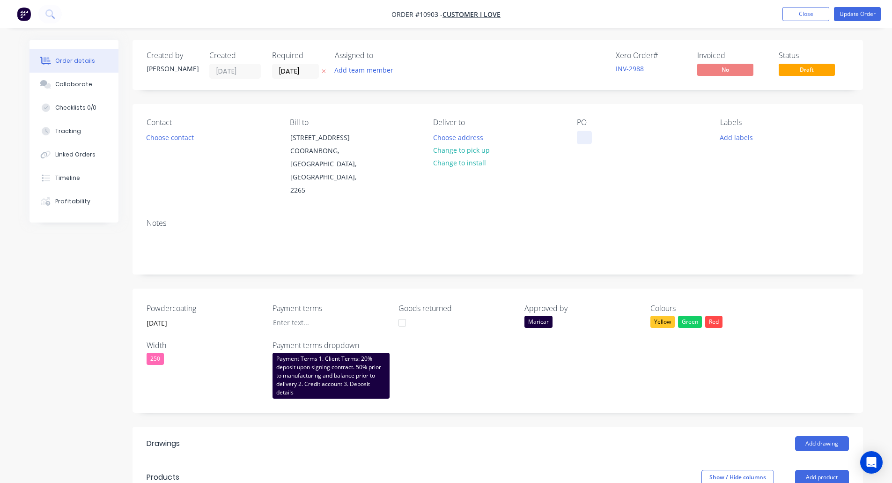
click at [580, 136] on div at bounding box center [584, 138] width 15 height 14
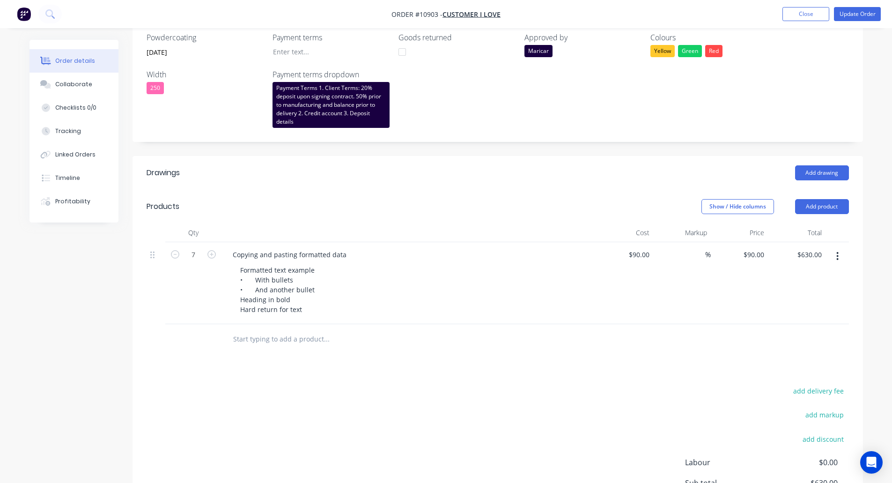
scroll to position [281, 0]
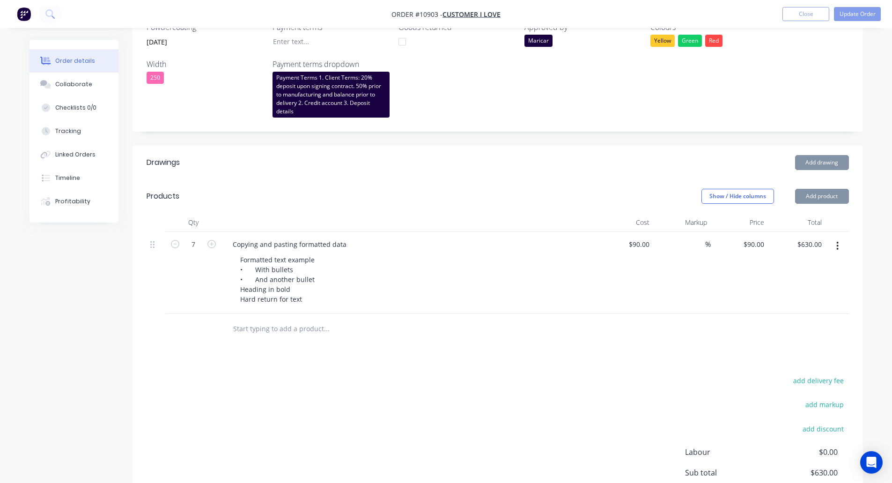
click at [282, 331] on input "text" at bounding box center [326, 328] width 187 height 19
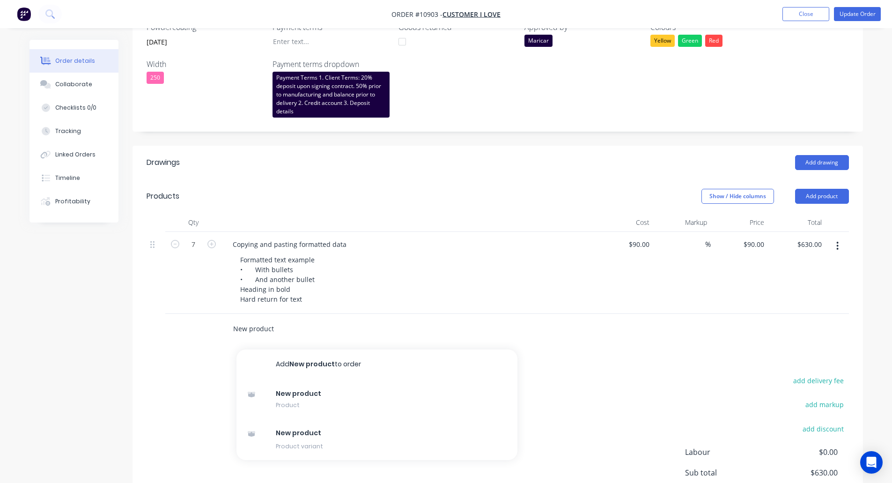
type input "New product"
click at [219, 347] on div "Drawings Add drawing Products Show / Hide columns Add product Qty Cost Markup P…" at bounding box center [497, 357] width 730 height 423
click at [265, 331] on input "New product" at bounding box center [326, 328] width 187 height 19
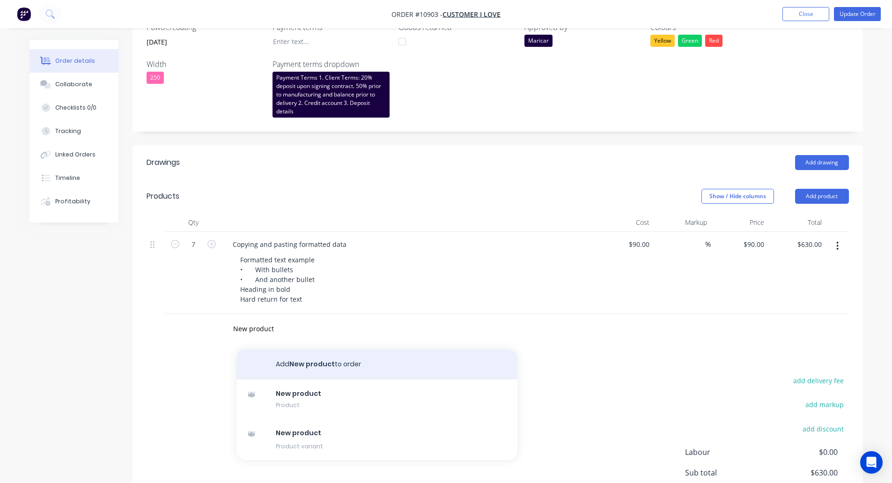
click at [291, 362] on button "Add New product to order" at bounding box center [376, 364] width 281 height 30
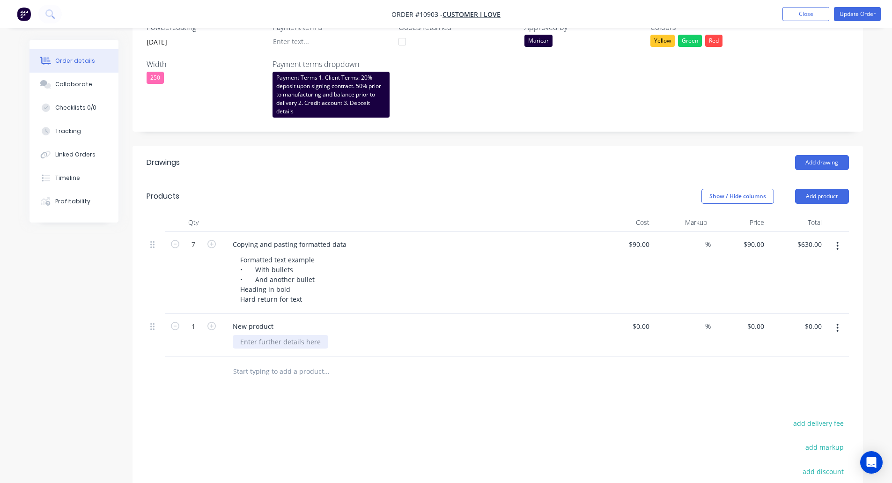
click at [265, 343] on div at bounding box center [280, 342] width 95 height 14
paste div
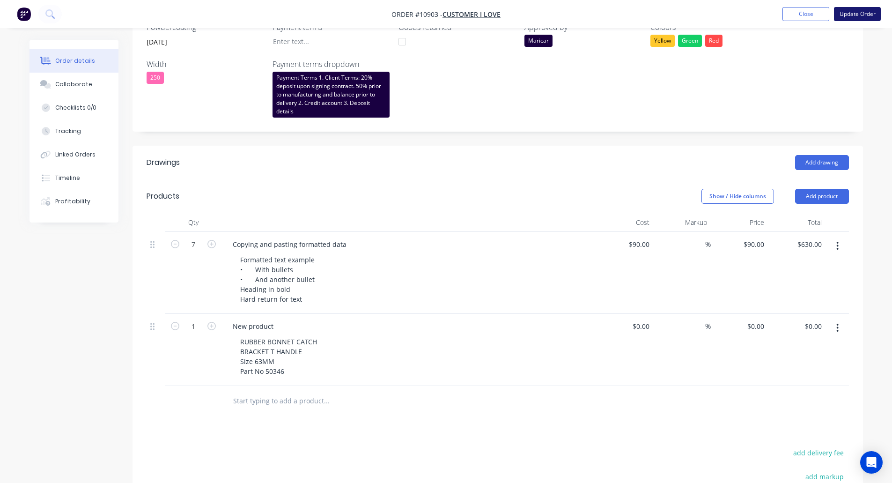
click at [863, 15] on button "Update Order" at bounding box center [857, 14] width 47 height 14
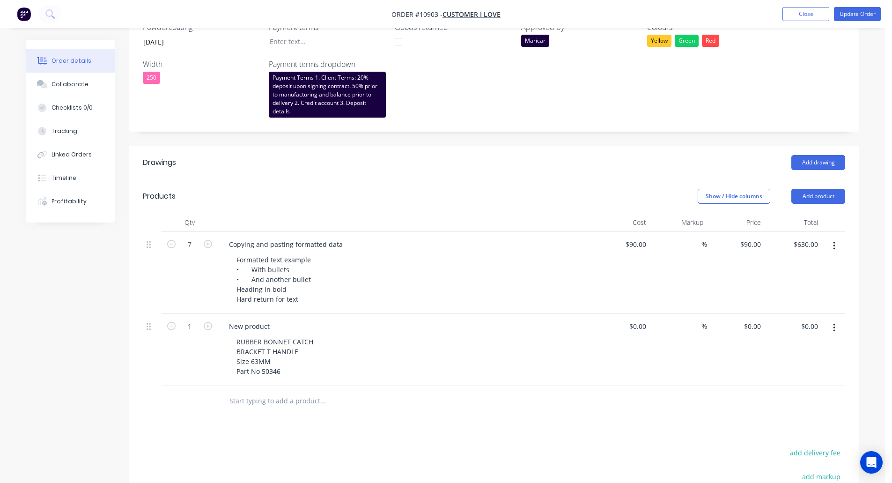
scroll to position [0, 0]
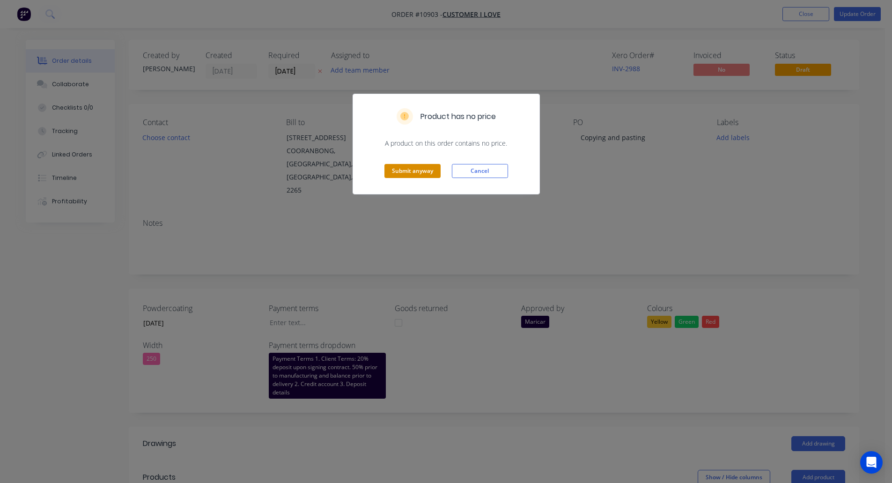
click at [424, 173] on button "Submit anyway" at bounding box center [412, 171] width 56 height 14
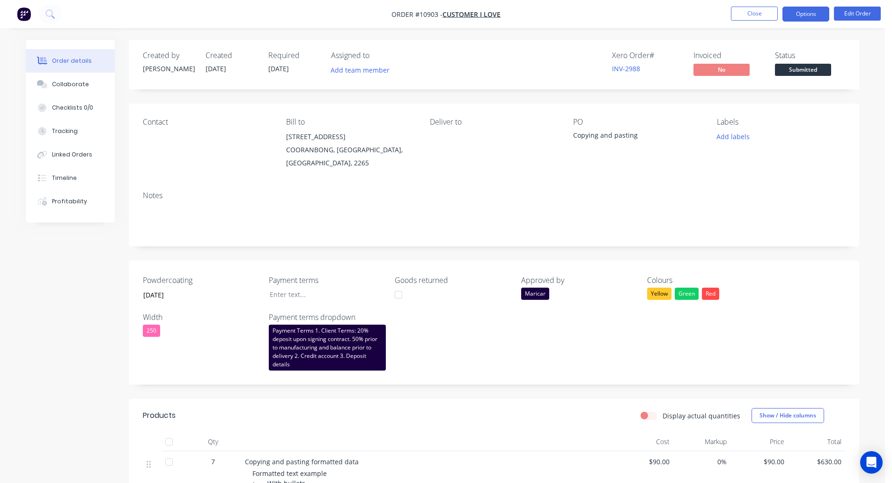
click at [793, 15] on button "Options" at bounding box center [805, 14] width 47 height 15
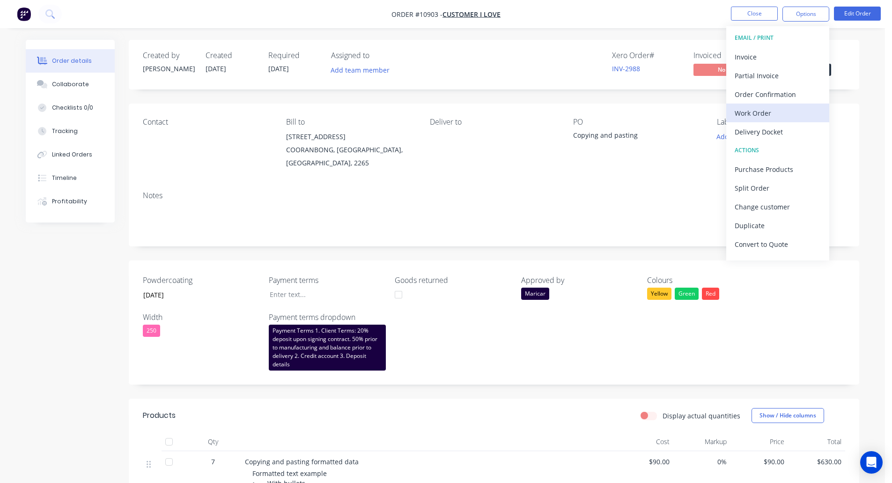
click at [760, 112] on div "Work Order" at bounding box center [777, 113] width 86 height 14
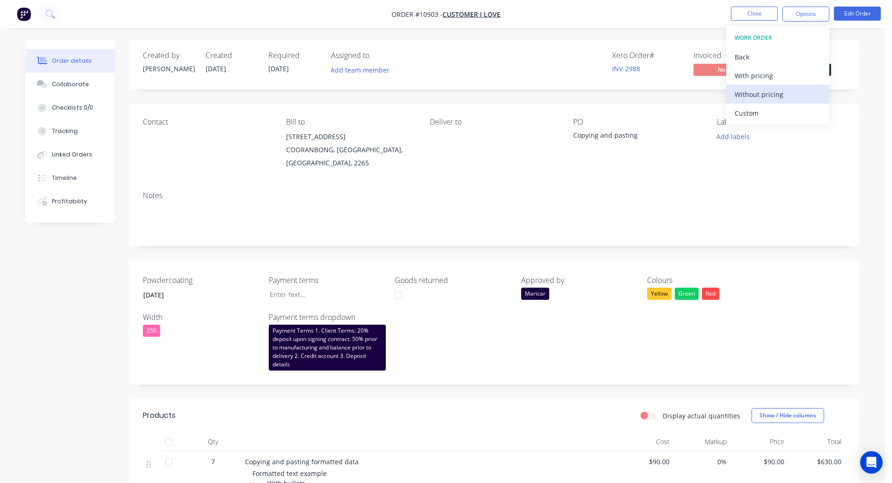
click at [746, 95] on div "Without pricing" at bounding box center [777, 95] width 86 height 14
click at [872, 463] on icon "Open Intercom Messenger" at bounding box center [870, 462] width 11 height 12
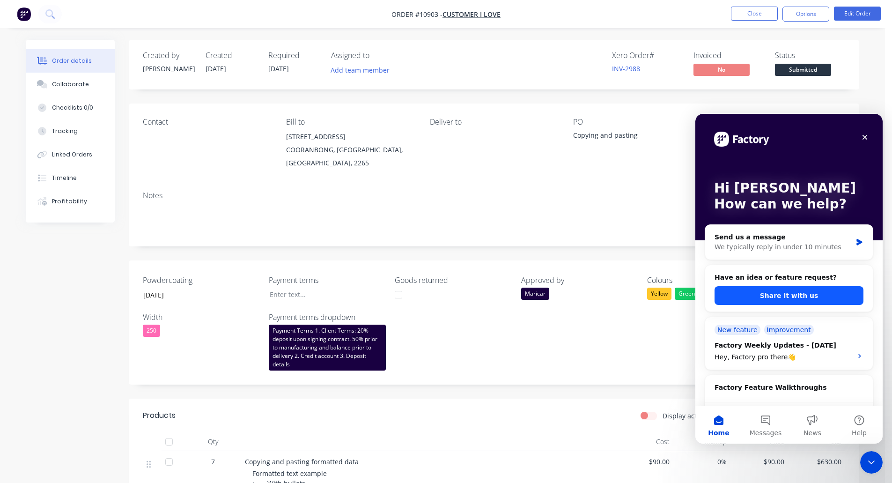
click at [777, 294] on button "Share it with us" at bounding box center [788, 295] width 149 height 19
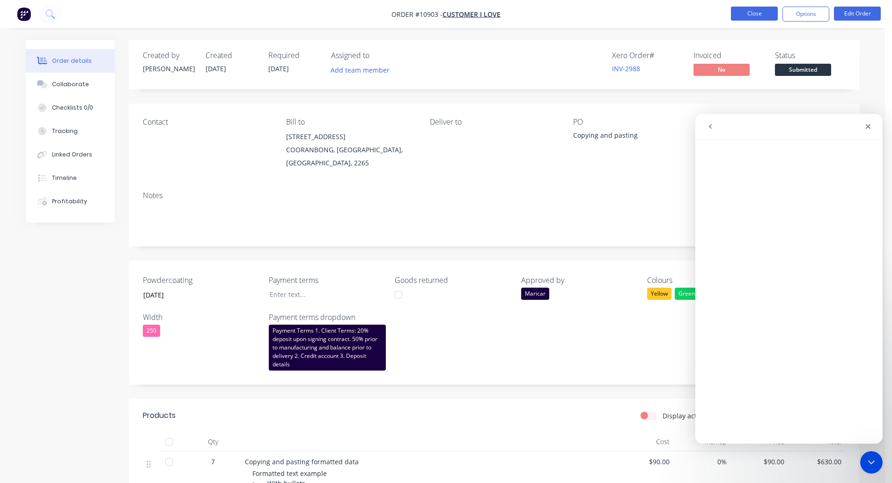
click at [752, 14] on button "Close" at bounding box center [754, 14] width 47 height 14
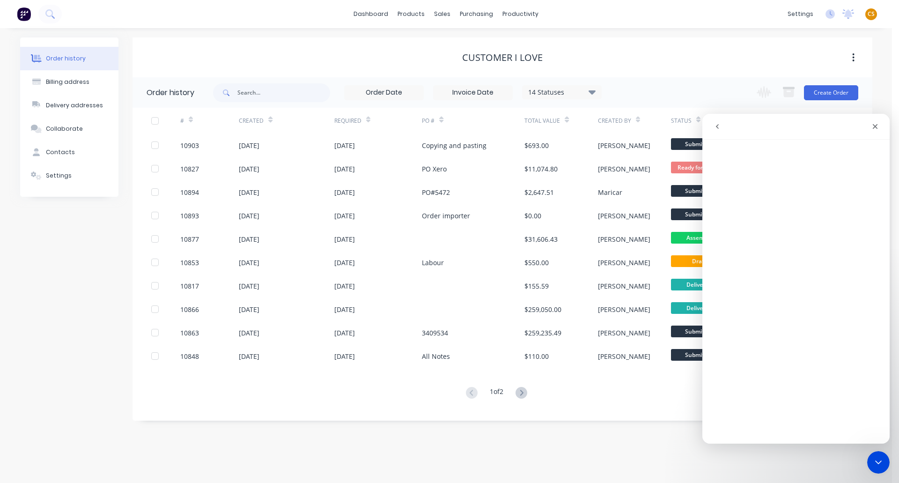
click at [870, 15] on span "CS" at bounding box center [870, 14] width 7 height 8
click at [876, 127] on icon "Close" at bounding box center [874, 126] width 5 height 5
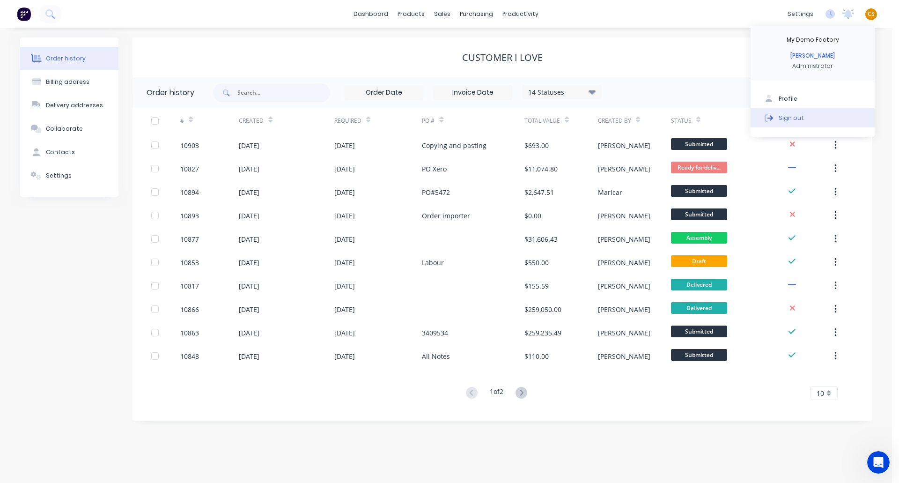
click at [796, 124] on button "Sign out" at bounding box center [812, 117] width 124 height 19
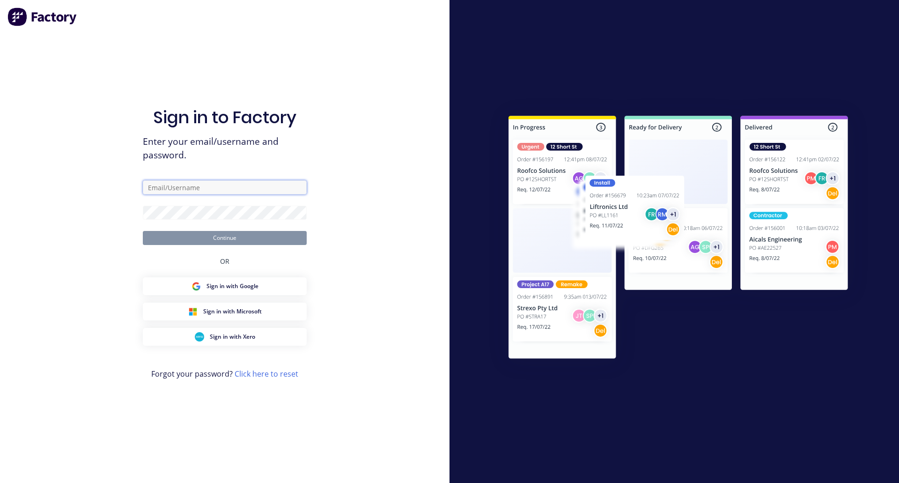
click at [165, 184] on input "text" at bounding box center [225, 187] width 164 height 14
type input "[PERSON_NAME][EMAIL_ADDRESS][DOMAIN_NAME]"
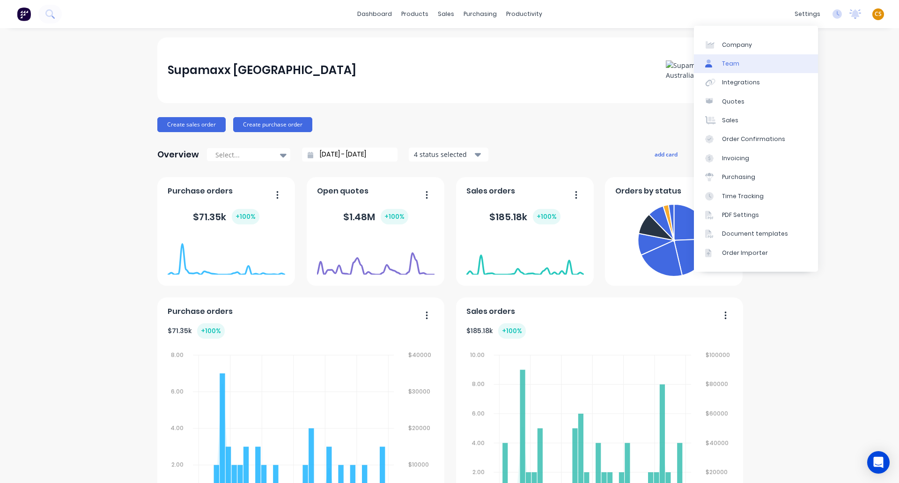
click at [739, 65] on link "Team" at bounding box center [756, 63] width 124 height 19
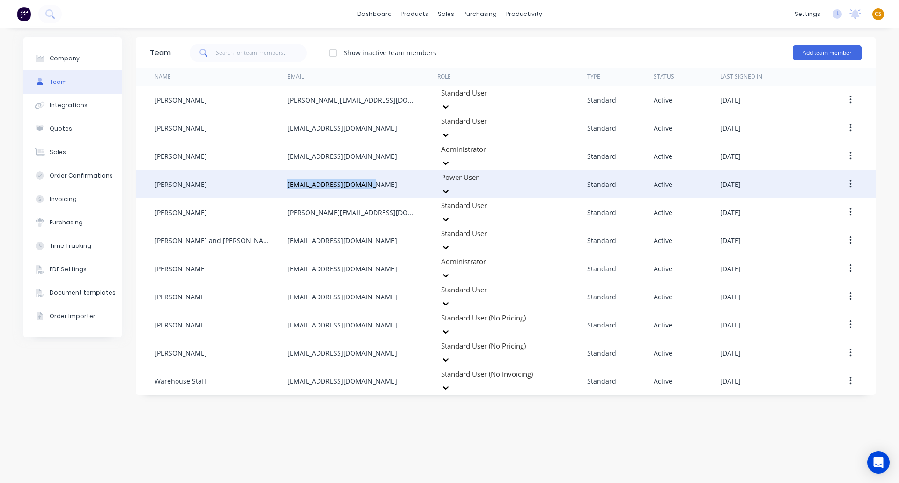
drag, startPoint x: 373, startPoint y: 166, endPoint x: 282, endPoint y: 168, distance: 90.4
click at [282, 170] on div "[PERSON_NAME] [EMAIL_ADDRESS][DOMAIN_NAME] Power User Standard Active [DATE]" at bounding box center [506, 184] width 740 height 28
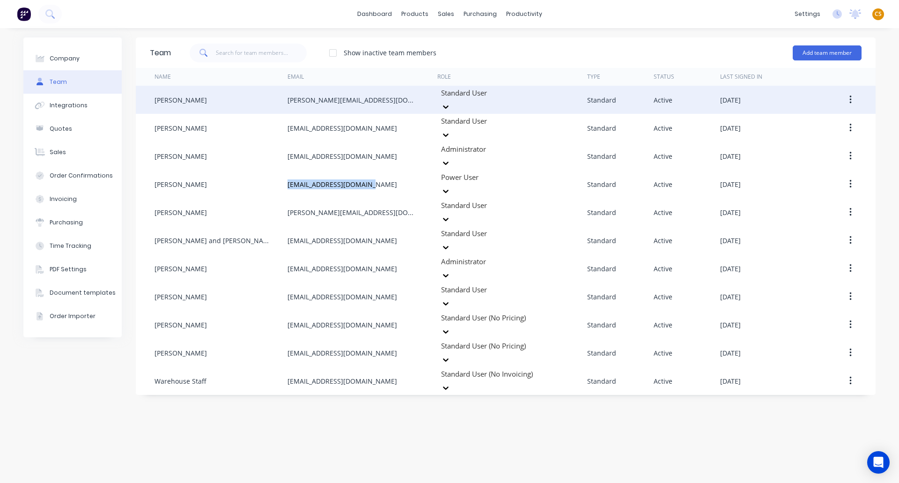
copy div "[EMAIL_ADDRESS][DOMAIN_NAME]"
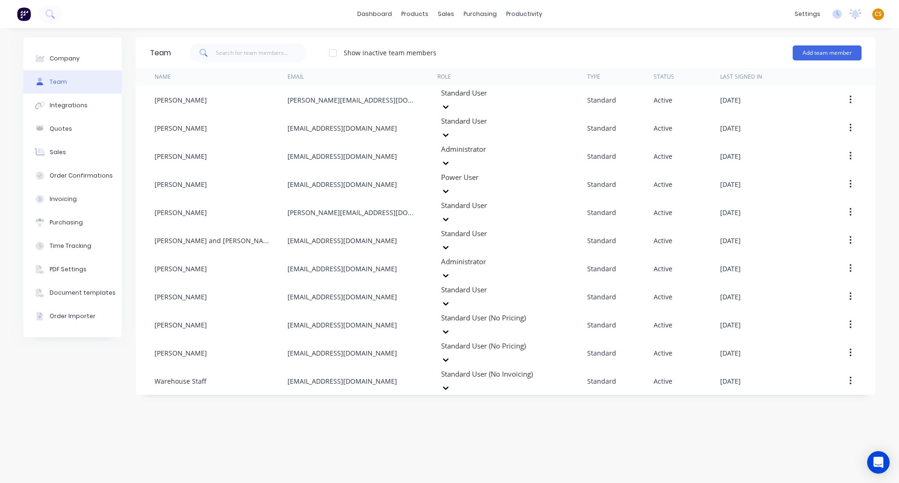
click at [877, 13] on span "CS" at bounding box center [877, 14] width 7 height 8
click at [796, 121] on div "Sign out" at bounding box center [797, 117] width 25 height 8
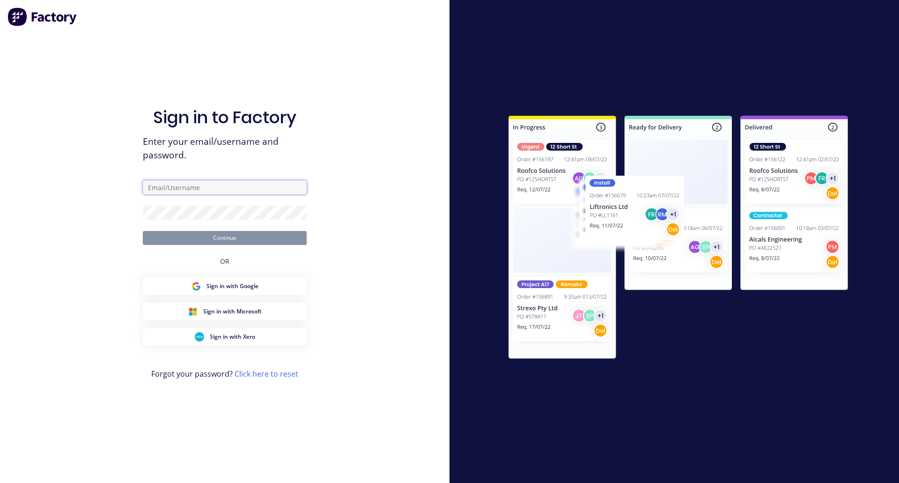
click at [202, 185] on input "text" at bounding box center [225, 187] width 164 height 14
type input "[PERSON_NAME][EMAIL_ADDRESS][DOMAIN_NAME]"
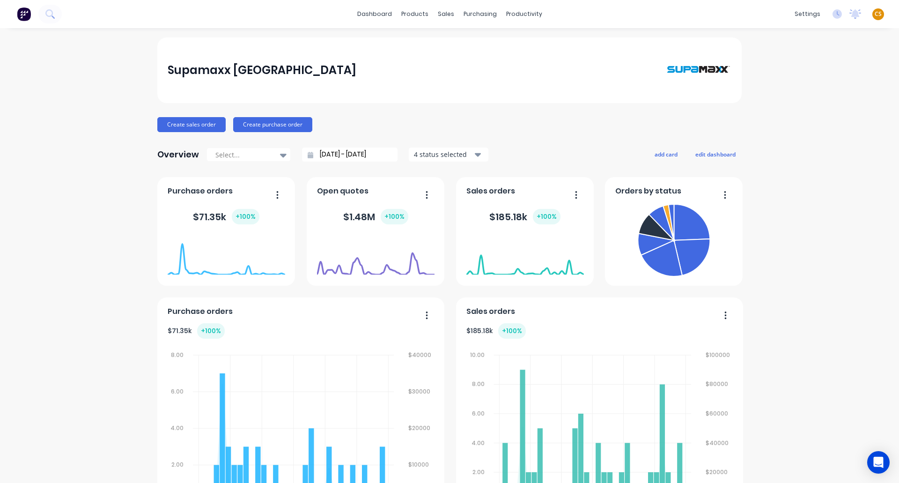
click at [874, 13] on span "CS" at bounding box center [877, 14] width 7 height 8
click at [797, 120] on div "Sign out" at bounding box center [797, 117] width 25 height 8
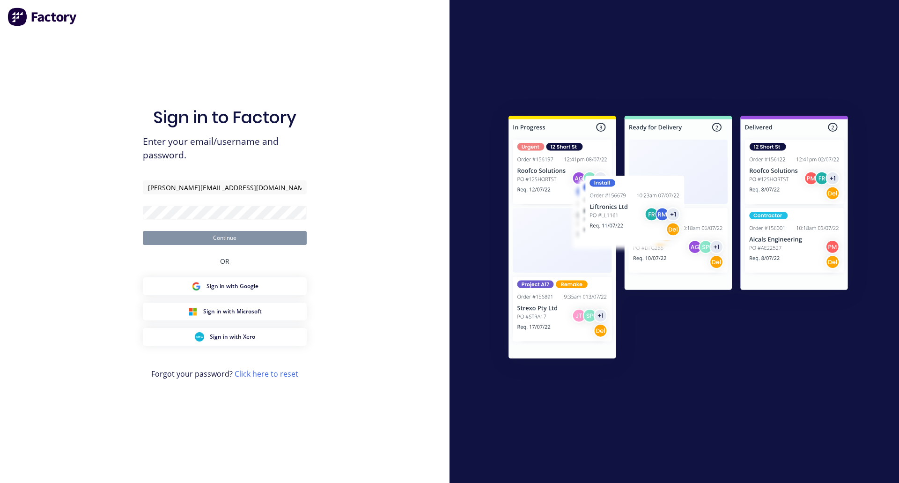
type input "[PERSON_NAME][EMAIL_ADDRESS][DOMAIN_NAME]"
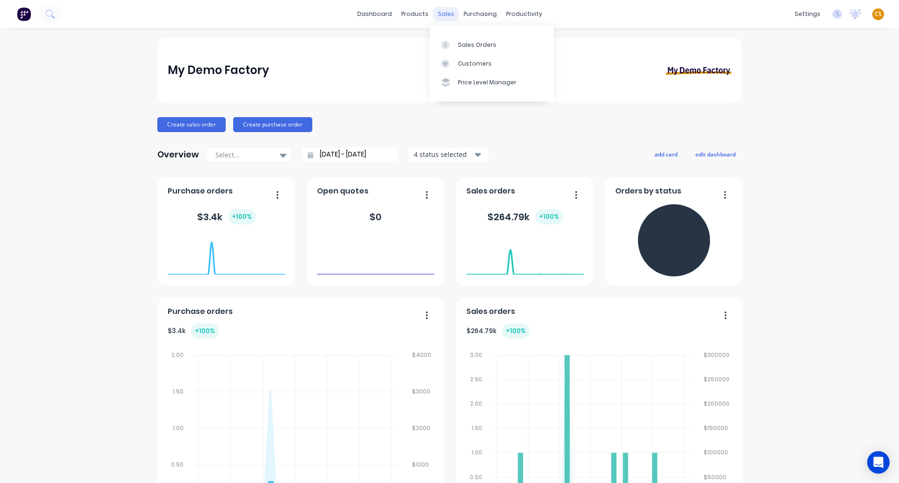
click at [440, 15] on div "sales" at bounding box center [446, 14] width 26 height 14
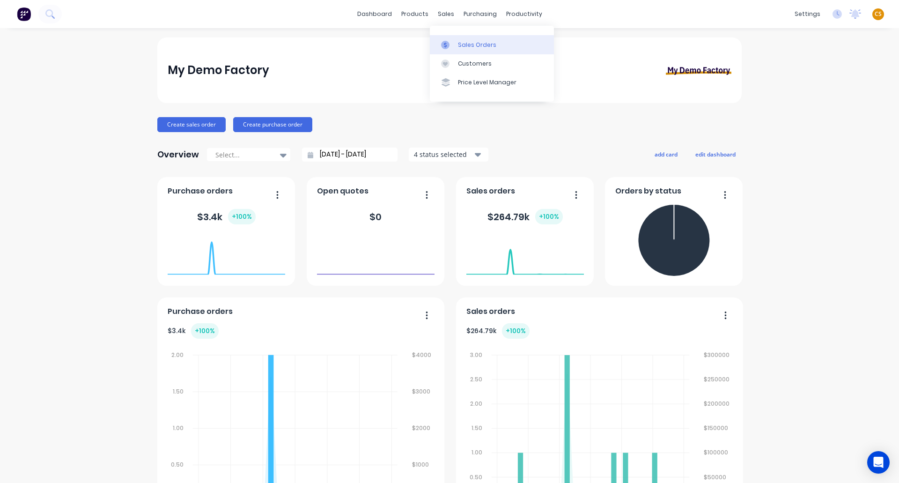
click at [474, 46] on div "Sales Orders" at bounding box center [477, 45] width 38 height 8
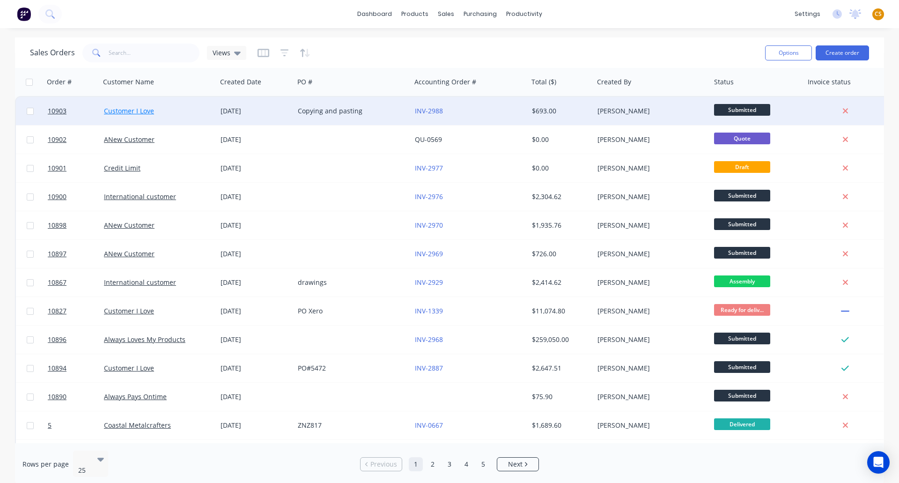
click at [116, 112] on link "Customer I Love" at bounding box center [129, 110] width 50 height 9
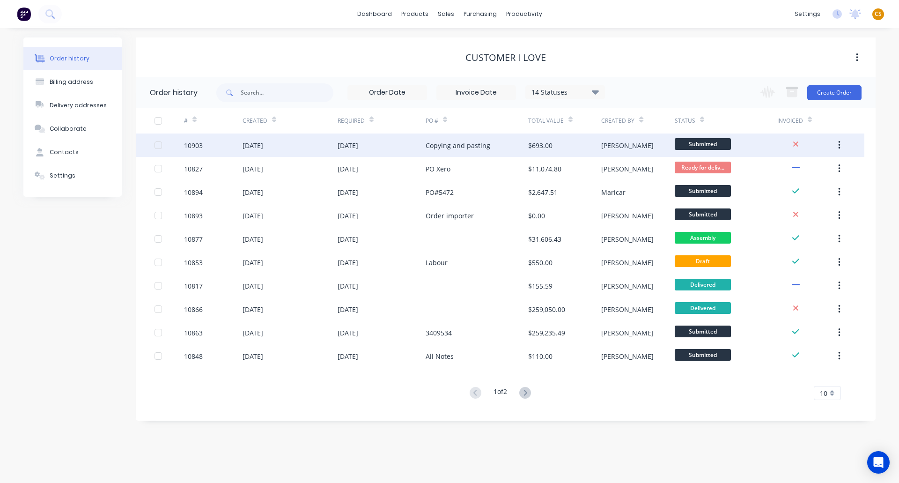
click at [212, 149] on div "10903" at bounding box center [213, 144] width 59 height 23
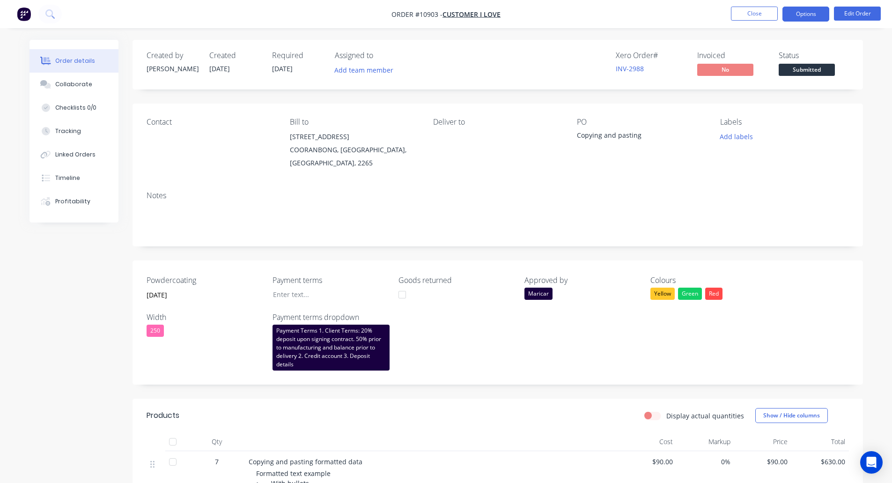
click at [810, 13] on button "Options" at bounding box center [805, 14] width 47 height 15
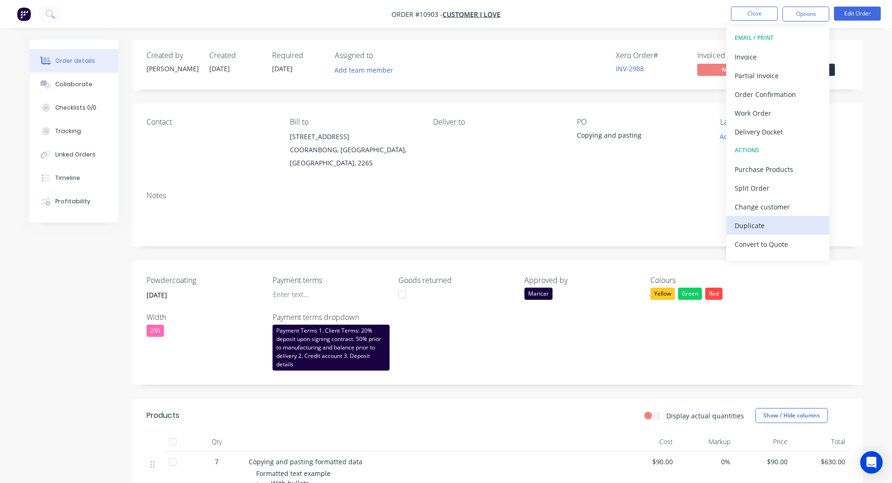
click at [768, 224] on div "Duplicate" at bounding box center [777, 226] width 86 height 14
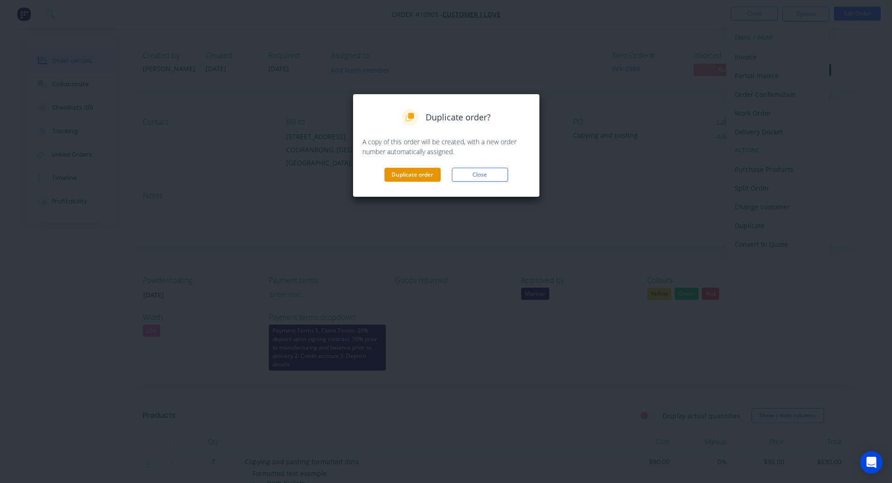
click at [403, 176] on button "Duplicate order" at bounding box center [412, 175] width 56 height 14
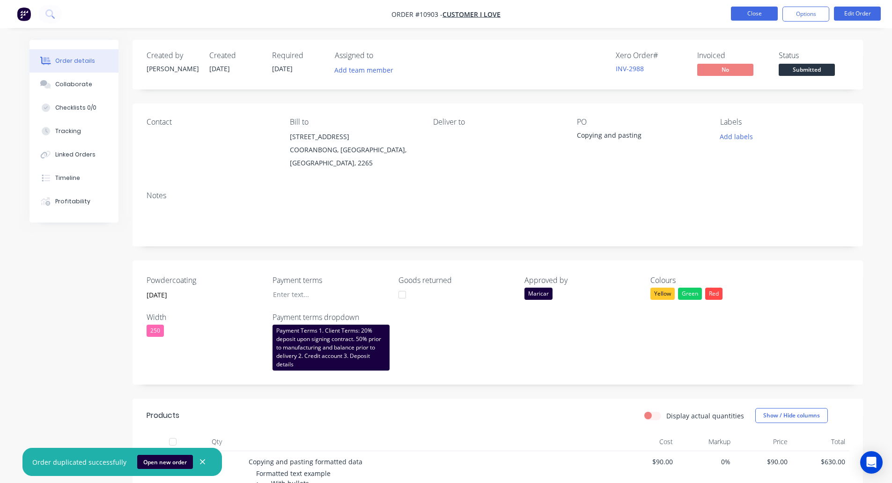
click at [749, 15] on button "Close" at bounding box center [754, 14] width 47 height 14
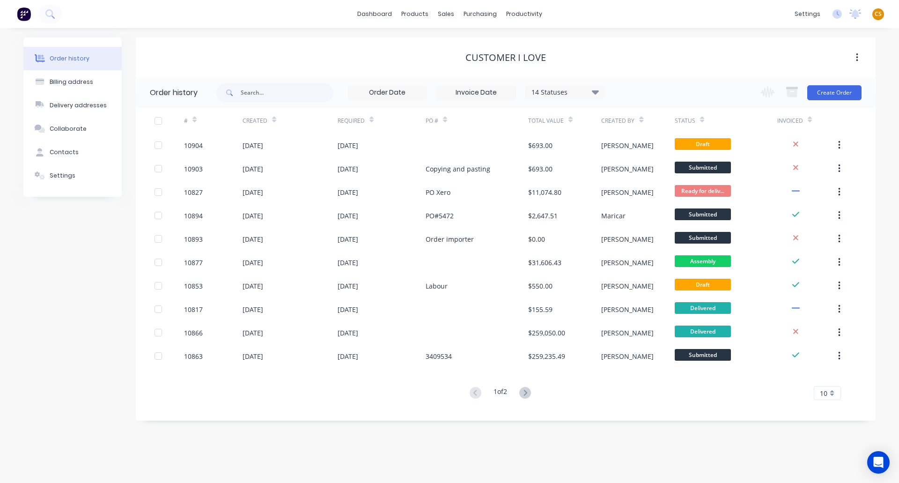
drag, startPoint x: 878, startPoint y: 15, endPoint x: 875, endPoint y: 19, distance: 5.2
click at [878, 15] on span "CS" at bounding box center [877, 14] width 7 height 8
click at [795, 119] on div "Sign out" at bounding box center [797, 117] width 25 height 8
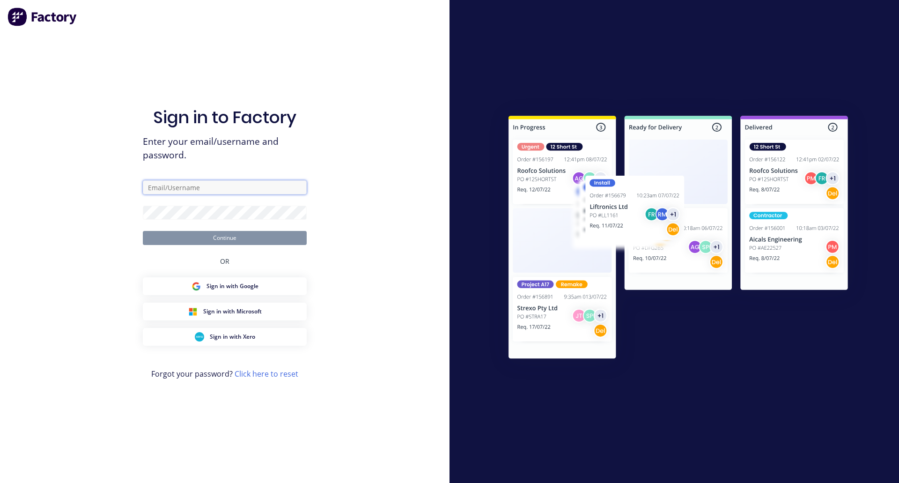
click at [193, 187] on input "text" at bounding box center [225, 187] width 164 height 14
type input "[PERSON_NAME][EMAIL_ADDRESS][DOMAIN_NAME]"
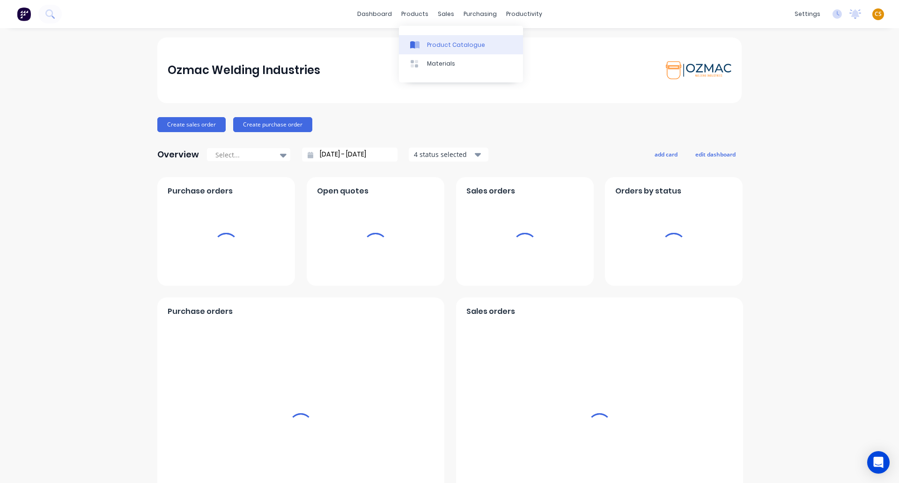
click at [436, 49] on link "Product Catalogue" at bounding box center [461, 44] width 124 height 19
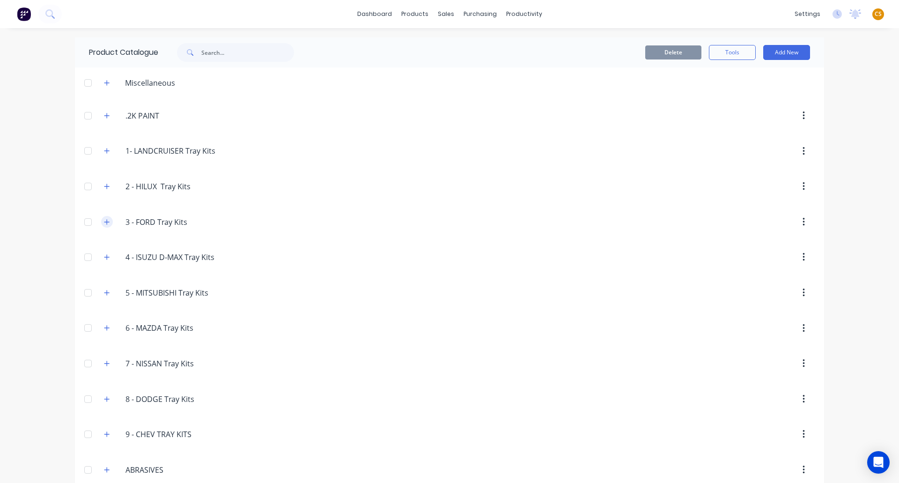
click at [104, 222] on icon "button" at bounding box center [107, 222] width 6 height 7
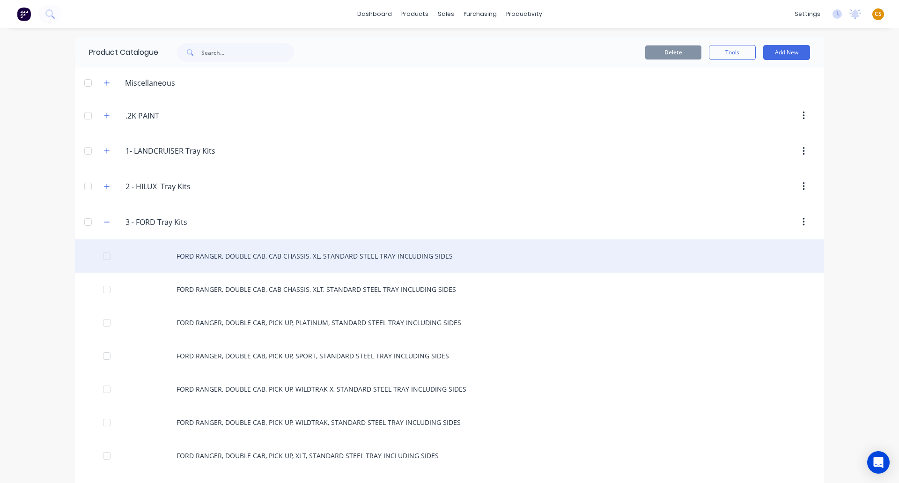
click at [214, 259] on div "FORD RANGER, DOUBLE CAB, CAB CHASSIS, XL, STANDARD STEEL TRAY INCLUDING SIDES" at bounding box center [449, 255] width 749 height 33
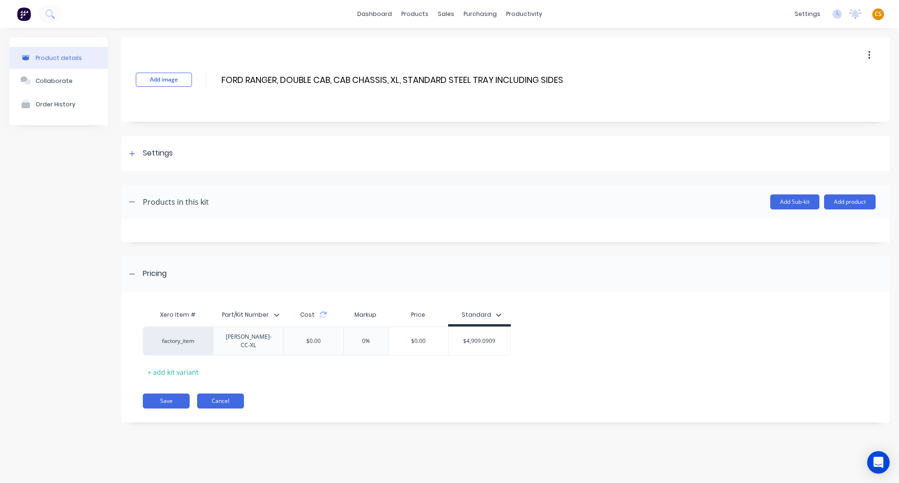
click at [215, 399] on button "Cancel" at bounding box center [220, 400] width 47 height 15
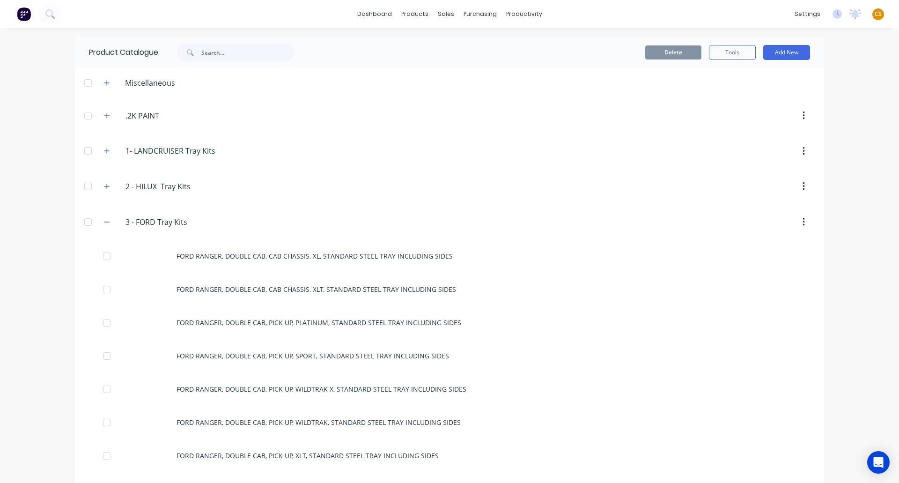
drag, startPoint x: 104, startPoint y: 223, endPoint x: 269, endPoint y: 199, distance: 166.5
click at [104, 223] on icon "button" at bounding box center [107, 222] width 6 height 7
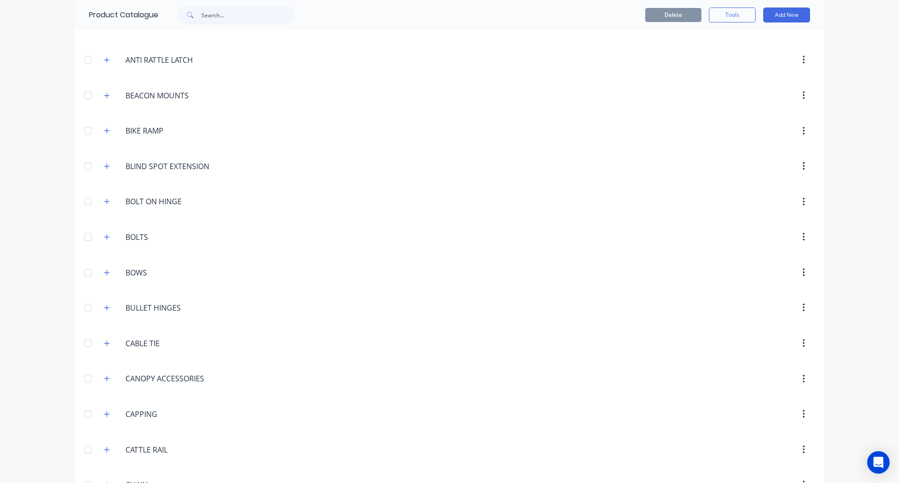
scroll to position [562, 0]
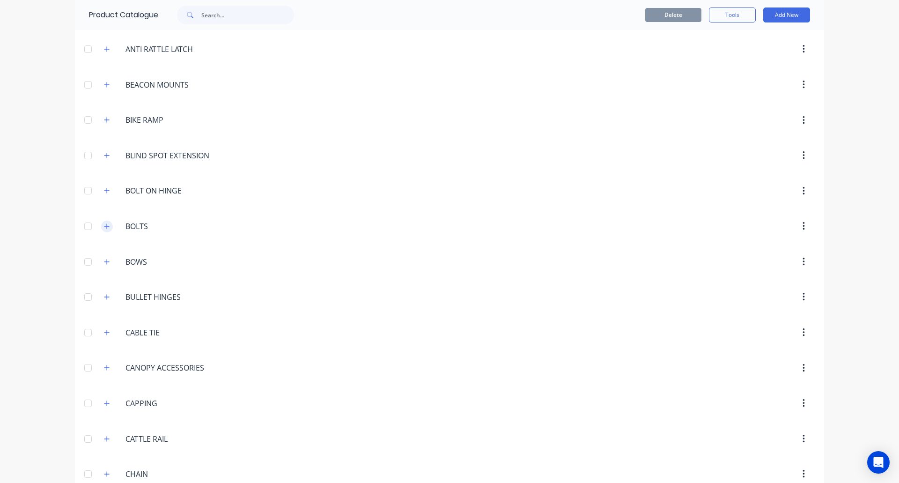
click at [104, 227] on icon "button" at bounding box center [107, 226] width 6 height 7
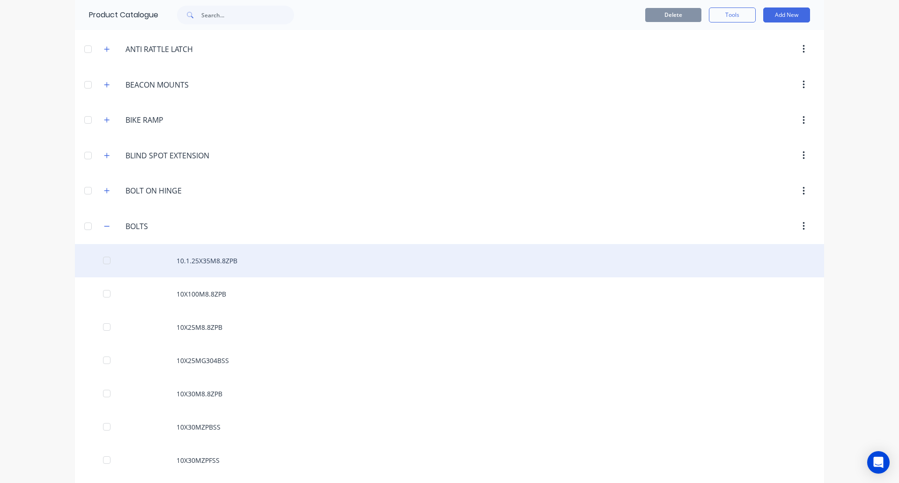
click at [213, 264] on div "10.1.25X35M8.8ZPB" at bounding box center [449, 260] width 749 height 33
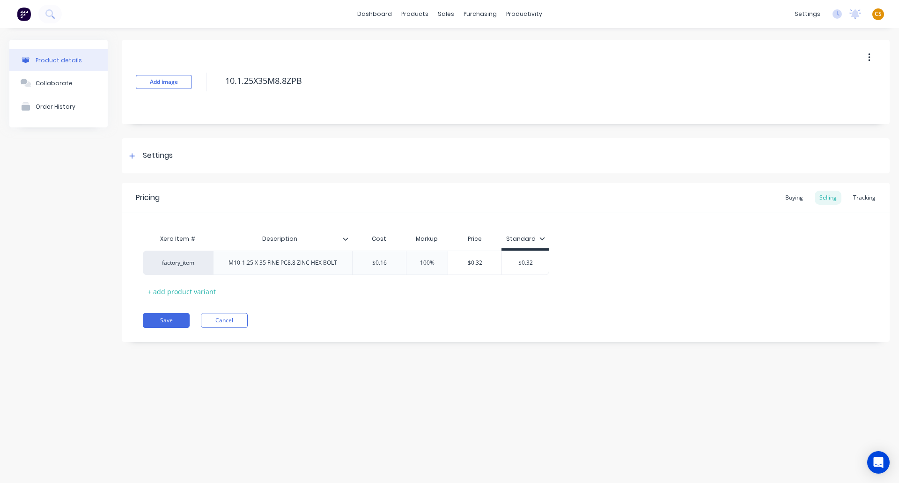
type textarea "x"
click at [230, 321] on button "Cancel" at bounding box center [224, 320] width 47 height 15
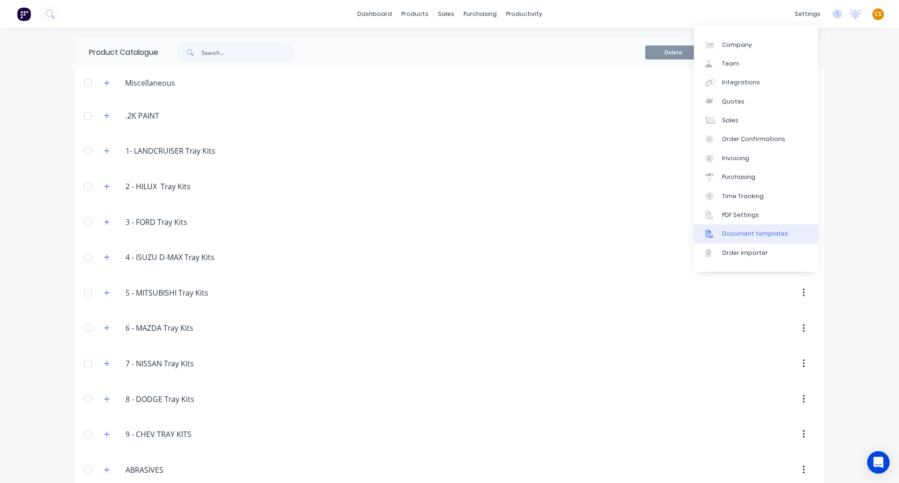
drag, startPoint x: 758, startPoint y: 235, endPoint x: 730, endPoint y: 242, distance: 28.3
click at [756, 236] on div "Document templates" at bounding box center [755, 233] width 66 height 8
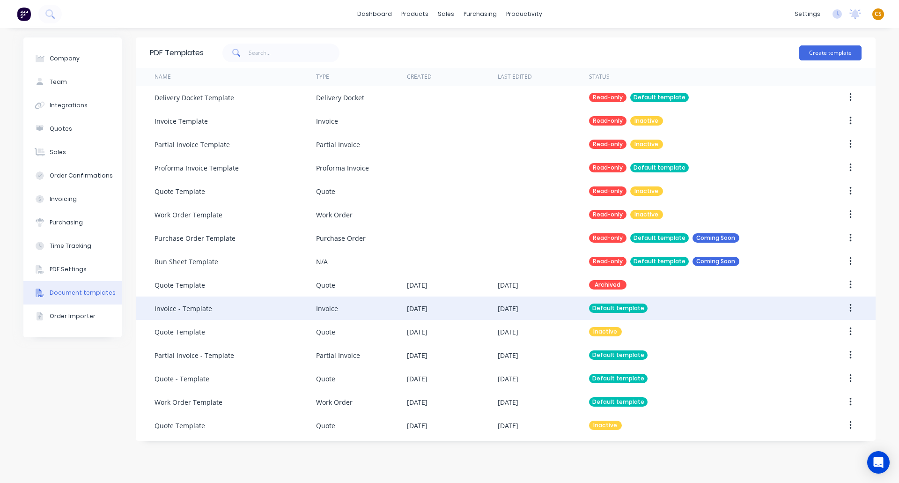
click at [234, 312] on div "Invoice - Template" at bounding box center [234, 307] width 161 height 23
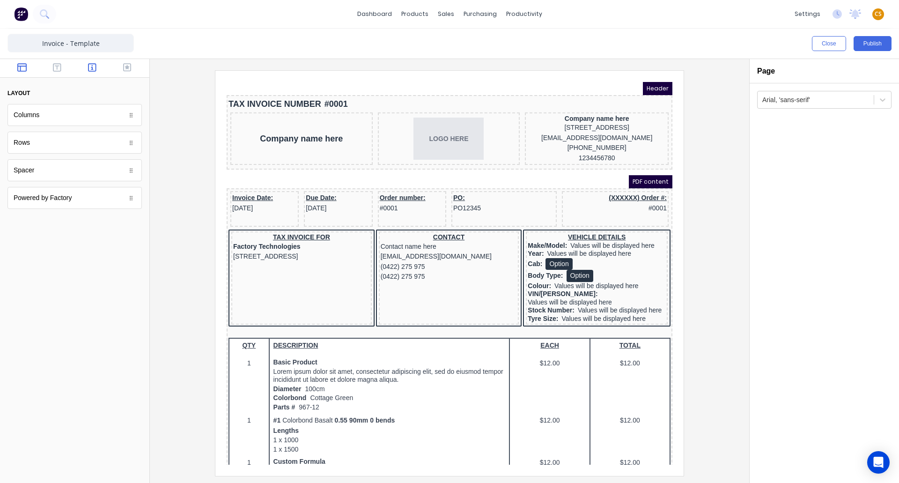
click at [94, 67] on icon "button" at bounding box center [92, 67] width 8 height 9
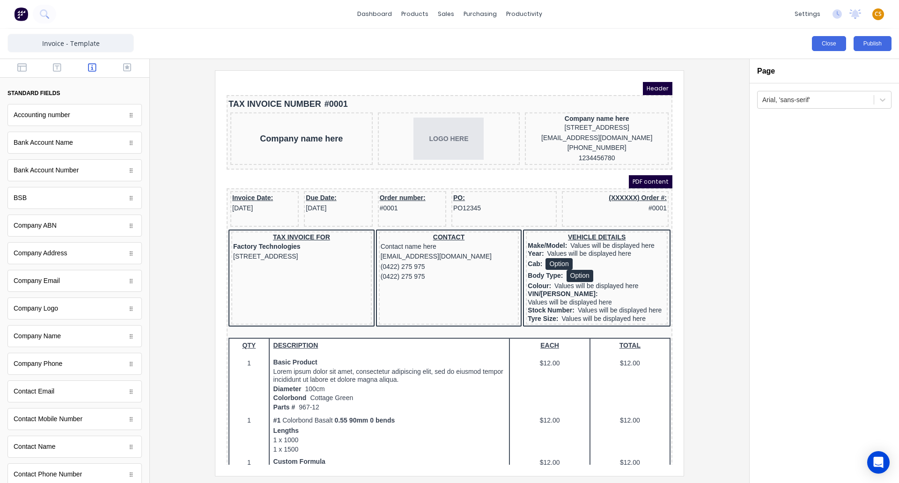
click at [830, 47] on button "Close" at bounding box center [829, 43] width 34 height 15
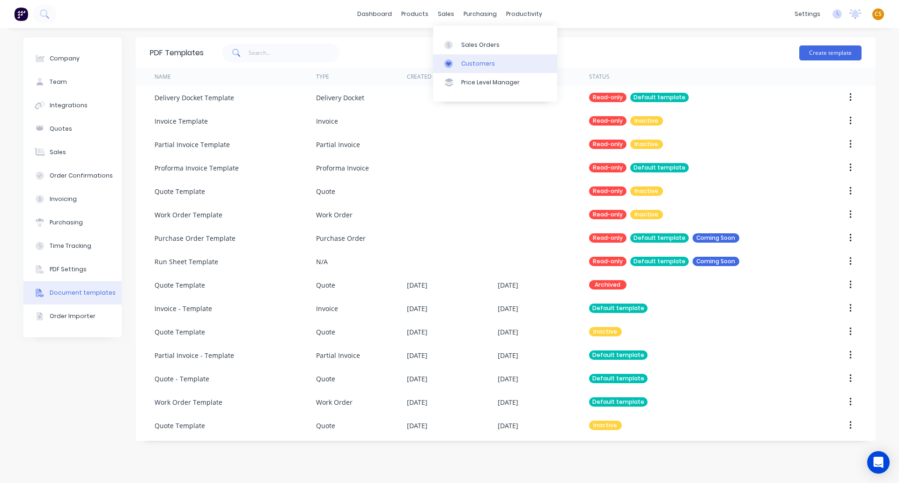
click at [469, 63] on div "Customers" at bounding box center [478, 63] width 34 height 8
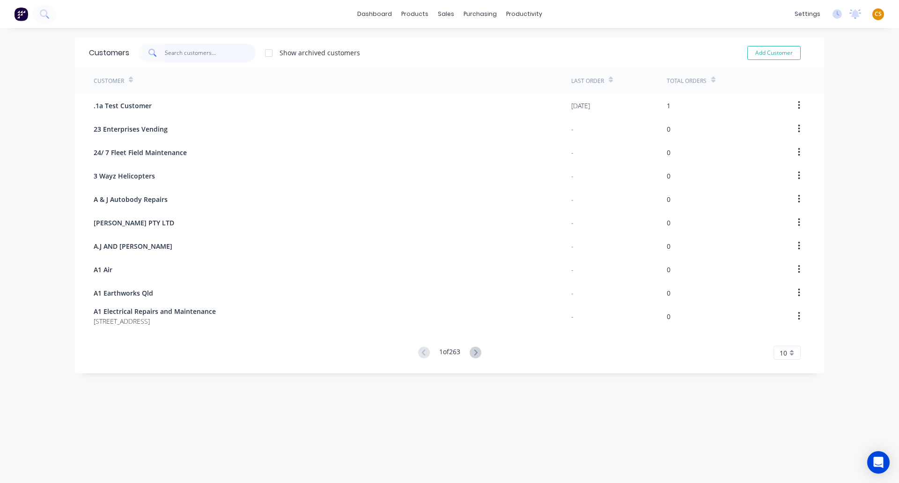
click at [189, 51] on input "text" at bounding box center [210, 53] width 91 height 19
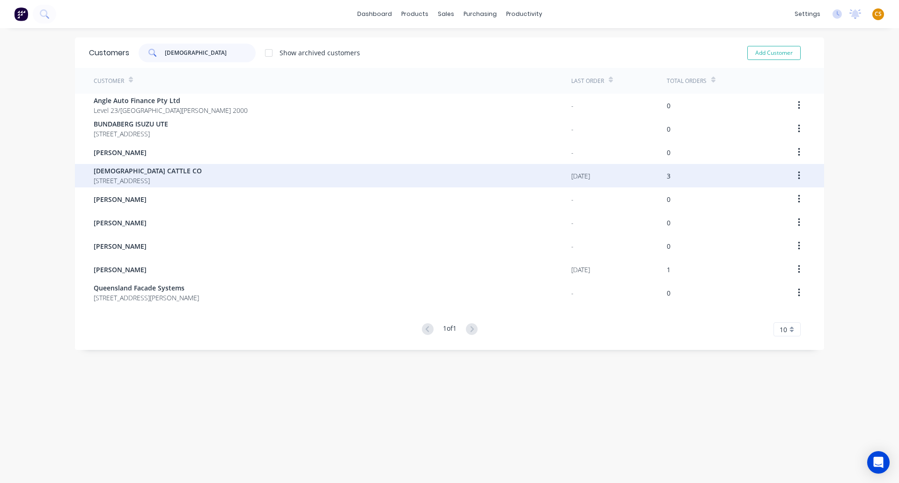
type input "[DEMOGRAPHIC_DATA]"
click at [148, 176] on span "[STREET_ADDRESS]" at bounding box center [148, 181] width 108 height 10
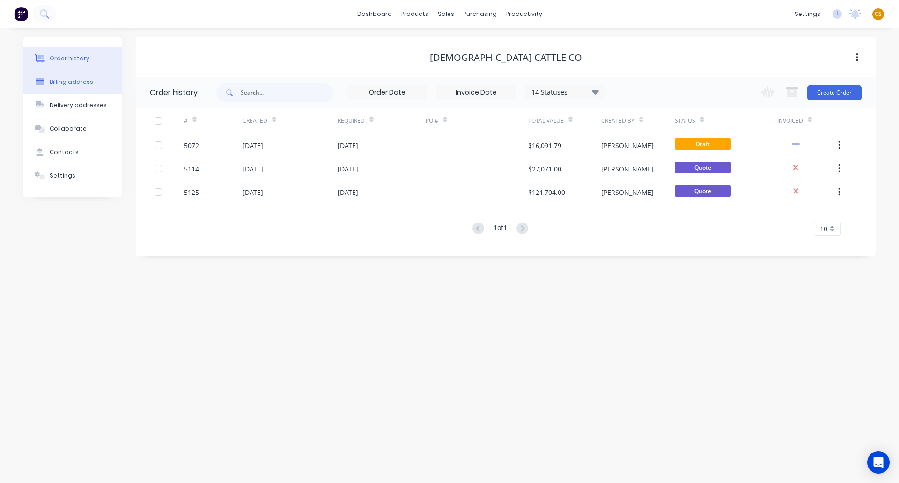
click at [60, 80] on div "Billing address" at bounding box center [72, 82] width 44 height 8
select select "AU"
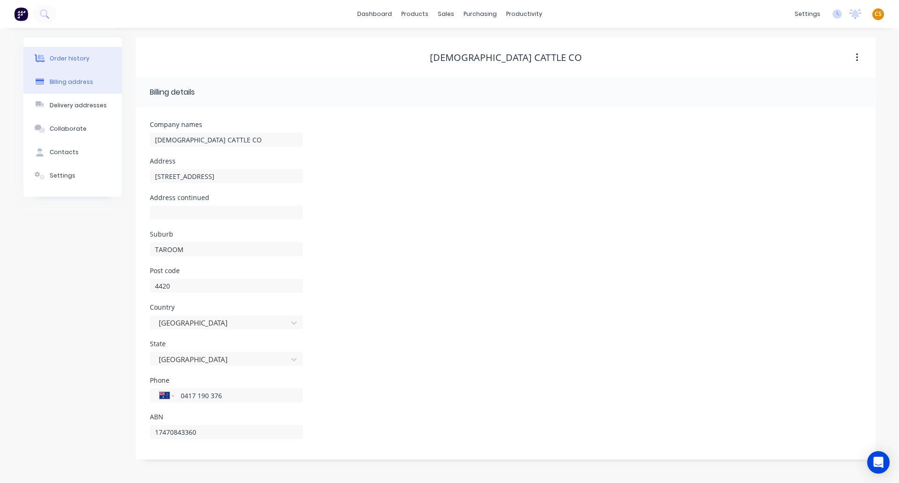
click at [75, 54] on div "Order history" at bounding box center [70, 58] width 40 height 8
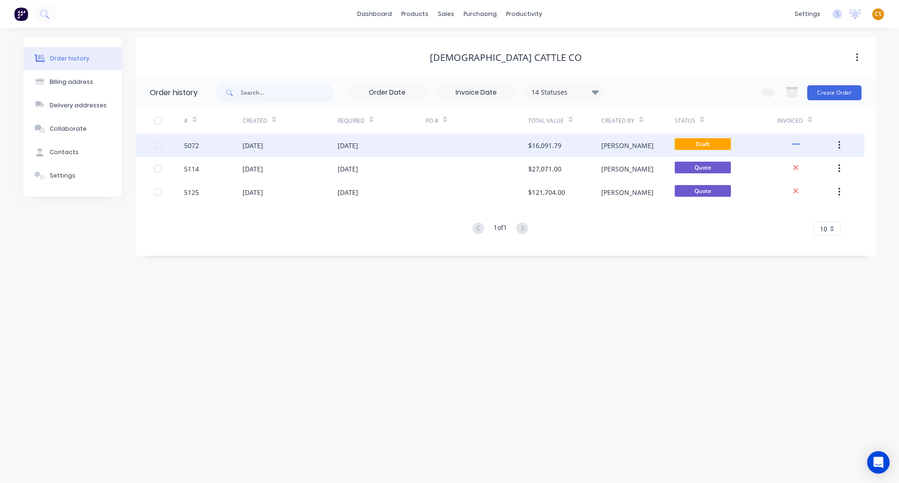
click at [220, 144] on div "5072" at bounding box center [213, 144] width 59 height 23
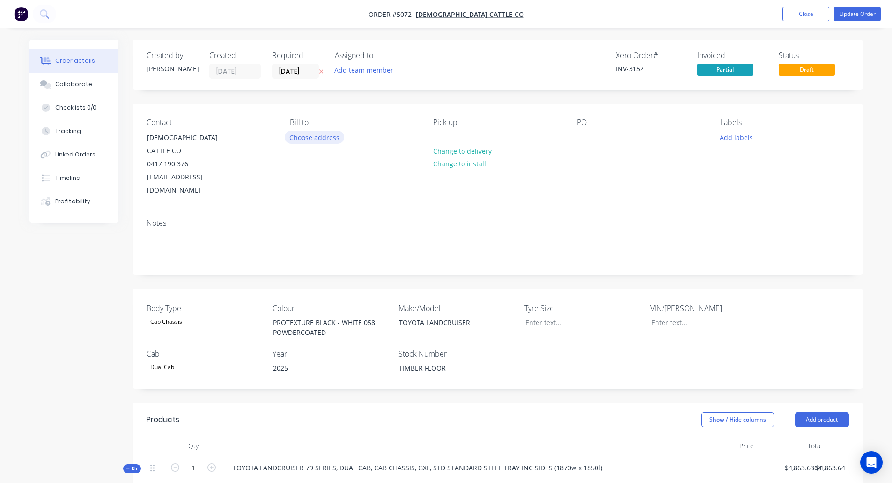
click at [300, 141] on button "Choose address" at bounding box center [315, 137] width 60 height 13
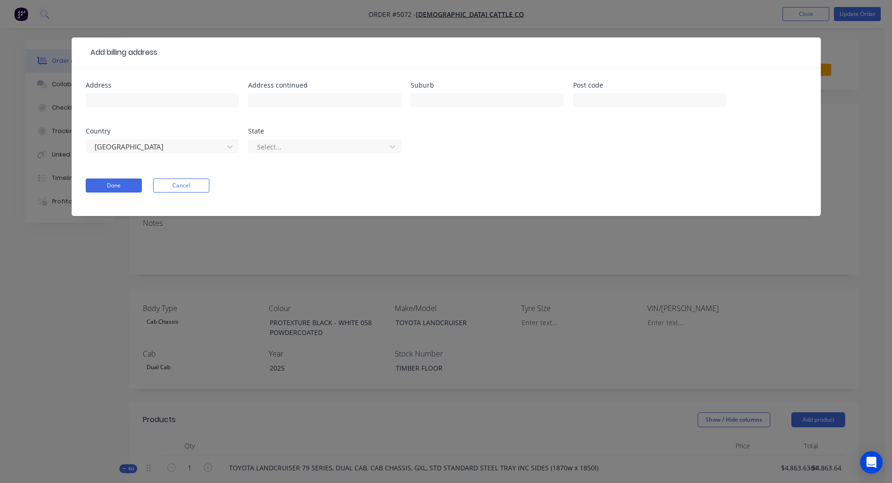
drag, startPoint x: 191, startPoint y: 185, endPoint x: 184, endPoint y: 178, distance: 9.6
click at [190, 185] on button "Cancel" at bounding box center [181, 185] width 56 height 14
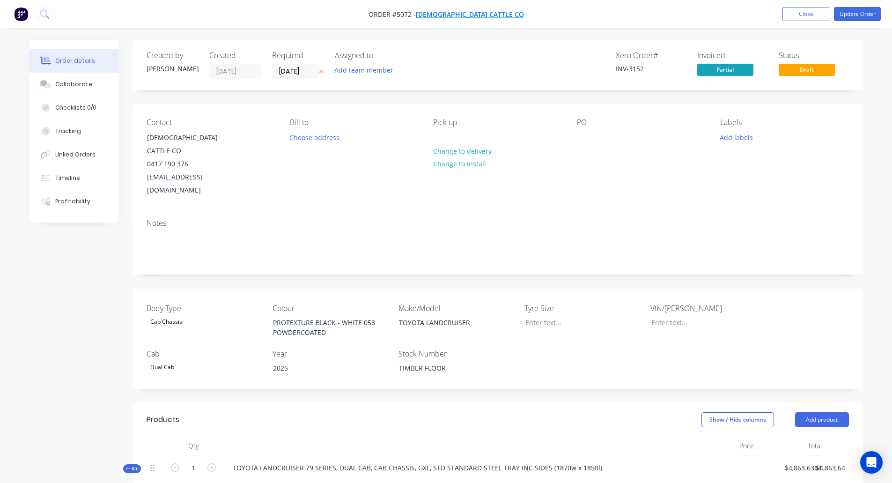
click at [459, 13] on span "[DEMOGRAPHIC_DATA] CATTLE CO" at bounding box center [470, 14] width 108 height 9
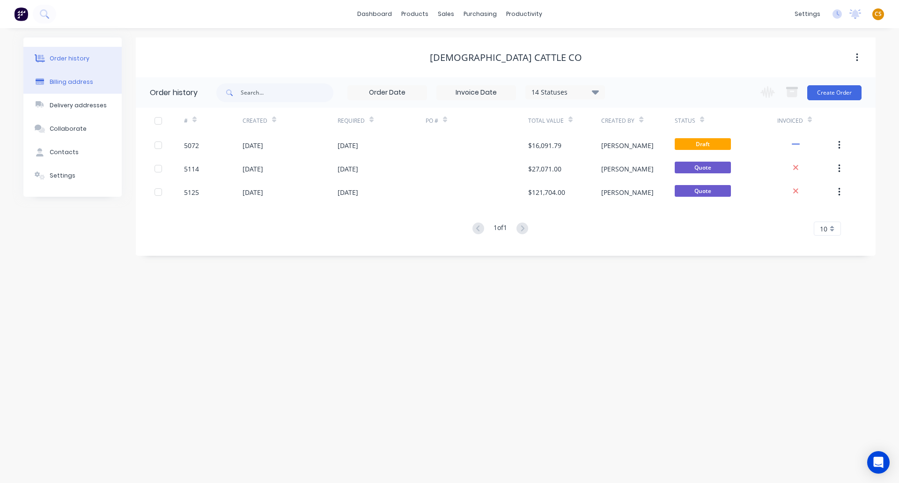
click at [56, 77] on button "Billing address" at bounding box center [72, 81] width 98 height 23
select select "AU"
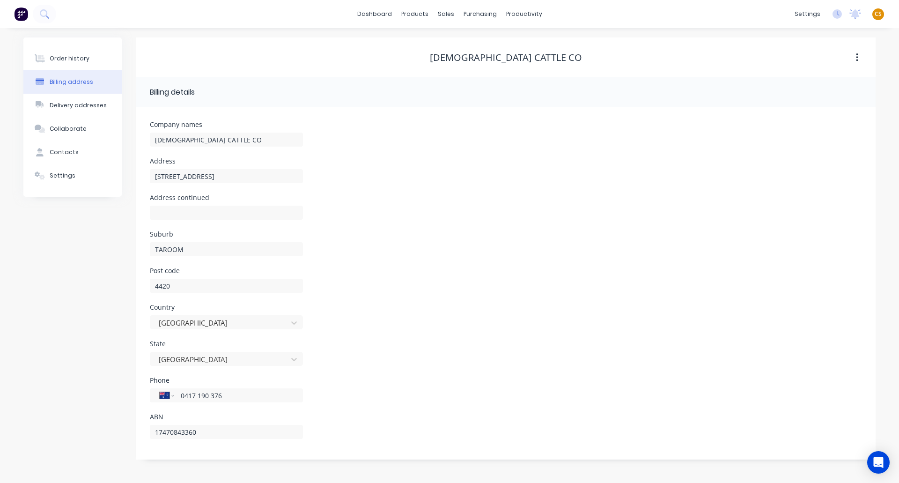
click at [478, 259] on div "Suburb TAROOM" at bounding box center [505, 249] width 711 height 37
click at [69, 102] on div "Delivery addresses" at bounding box center [78, 105] width 57 height 8
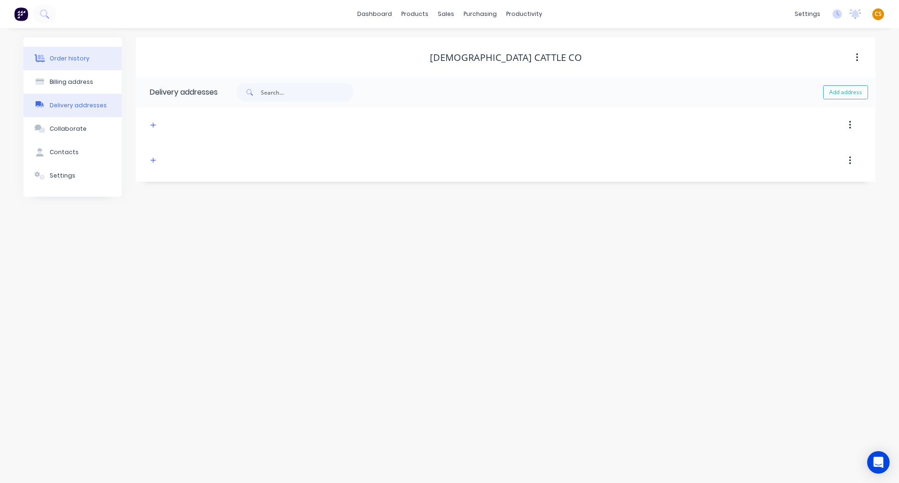
click at [70, 58] on div "Order history" at bounding box center [70, 58] width 40 height 8
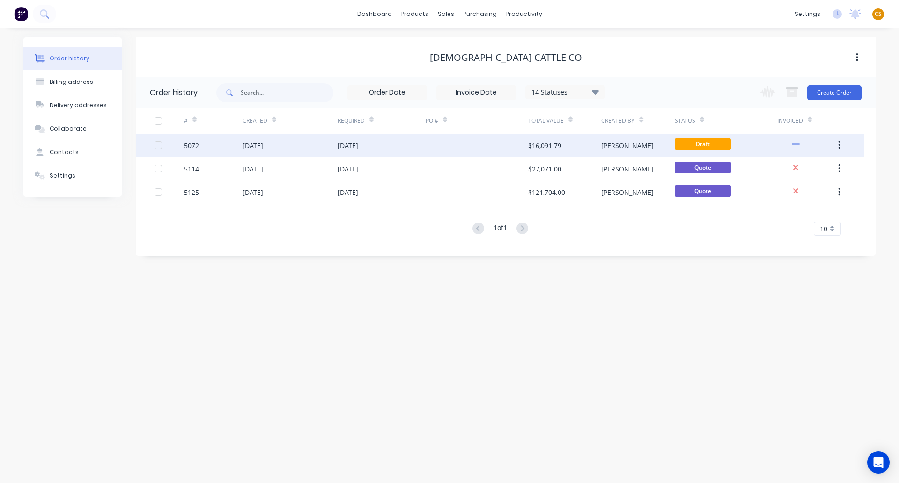
click at [198, 148] on div "5072" at bounding box center [191, 145] width 15 height 10
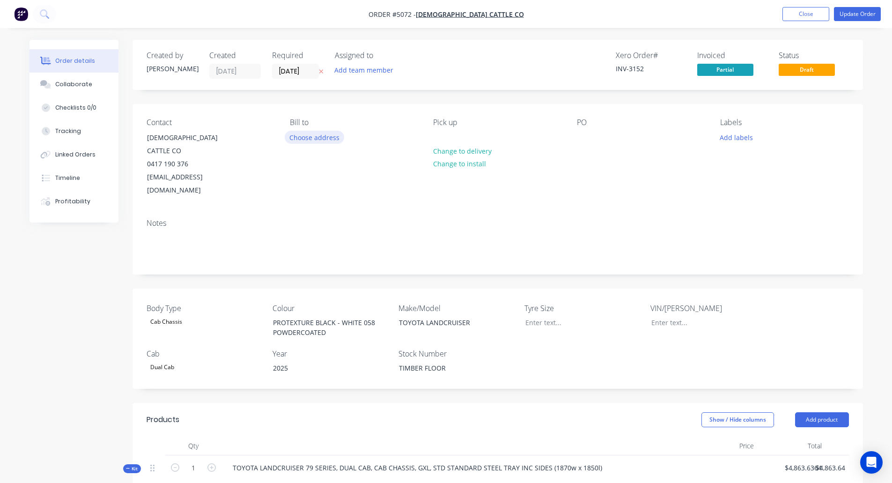
click at [311, 138] on button "Choose address" at bounding box center [315, 137] width 60 height 13
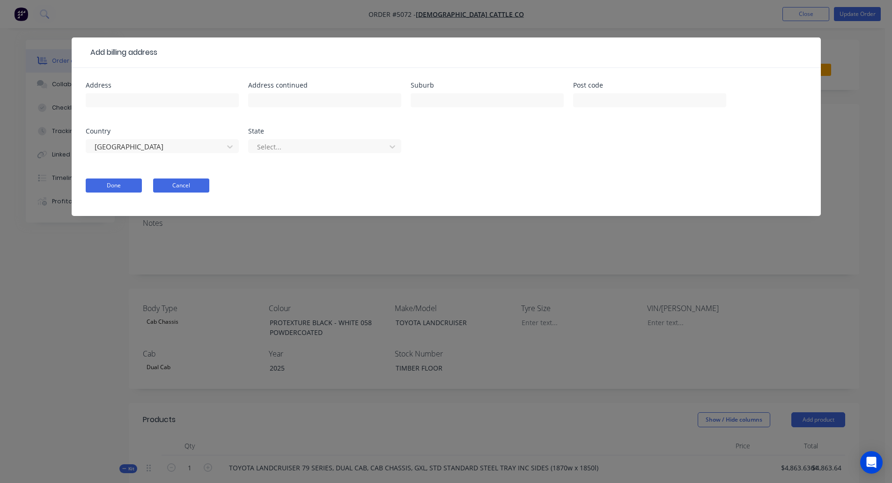
click at [190, 185] on button "Cancel" at bounding box center [181, 185] width 56 height 14
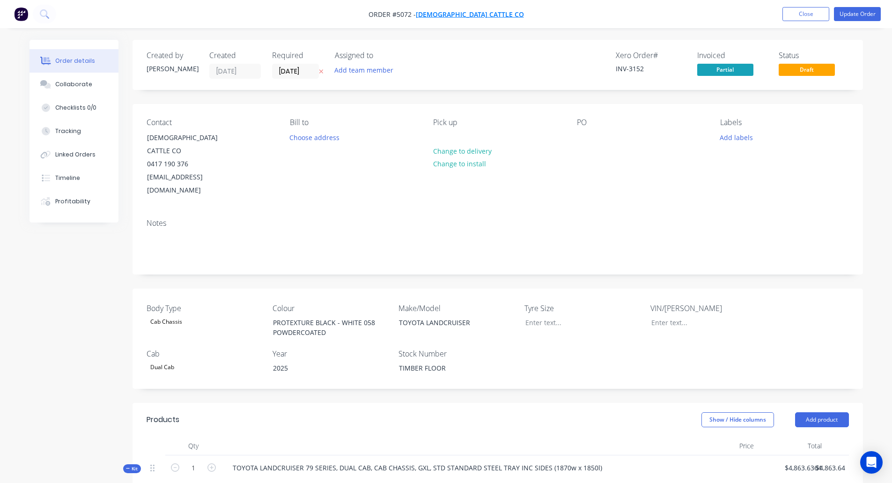
click at [469, 14] on span "CHRISTIANSEN CATTLE CO" at bounding box center [470, 14] width 108 height 9
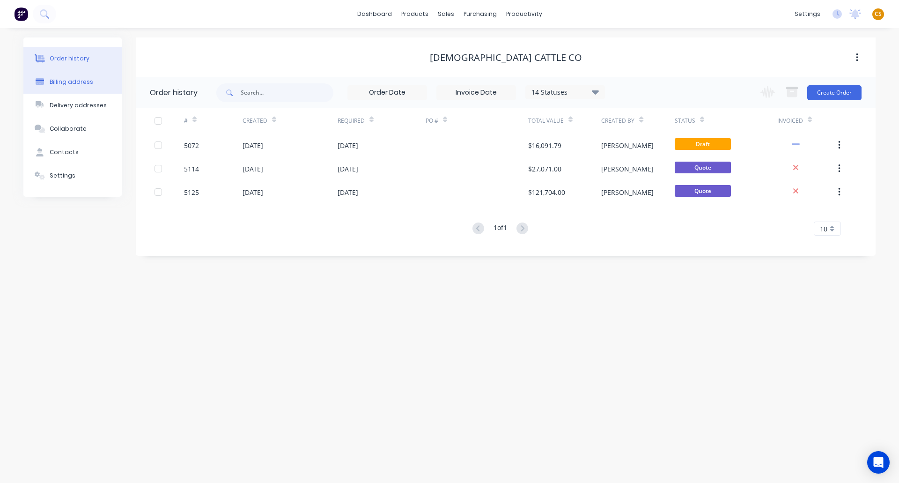
click at [88, 81] on div "Billing address" at bounding box center [72, 82] width 44 height 8
select select "AU"
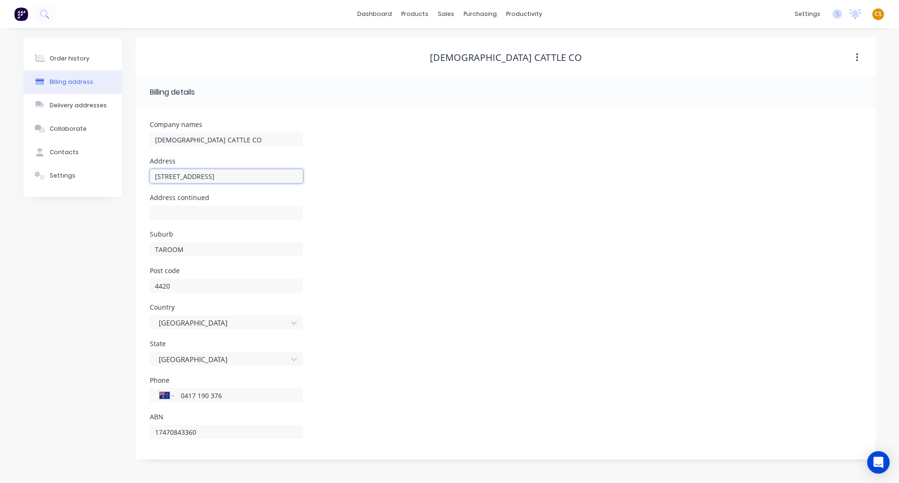
click at [227, 176] on input "404 MAIDENS ROAD" at bounding box center [226, 176] width 153 height 14
click at [430, 181] on div "Address 404 MAIDENS ROAD" at bounding box center [505, 176] width 711 height 37
click at [165, 212] on input "text" at bounding box center [226, 212] width 153 height 14
click at [74, 60] on div "Order history" at bounding box center [70, 58] width 40 height 8
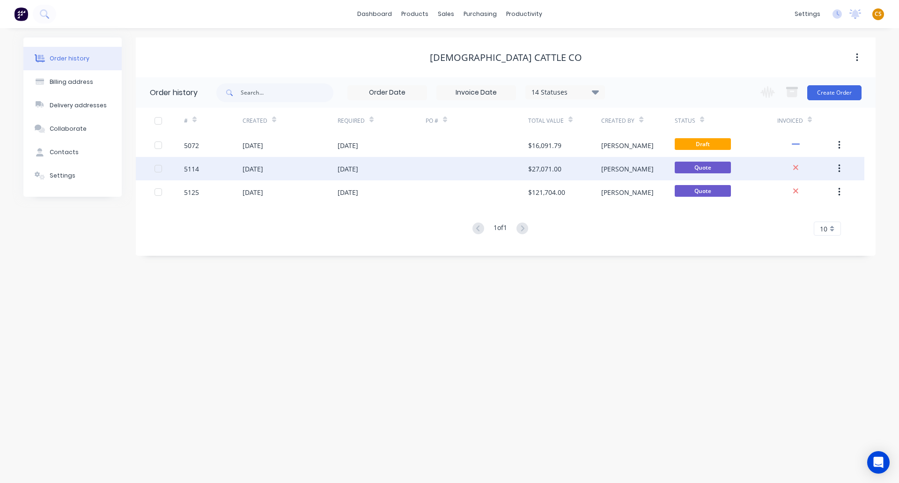
click at [190, 168] on div "5114" at bounding box center [191, 169] width 15 height 10
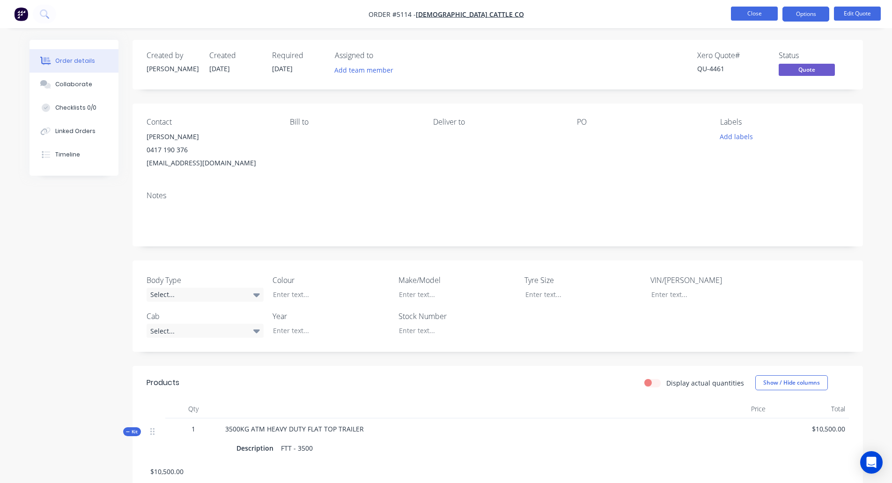
click at [761, 15] on button "Close" at bounding box center [754, 14] width 47 height 14
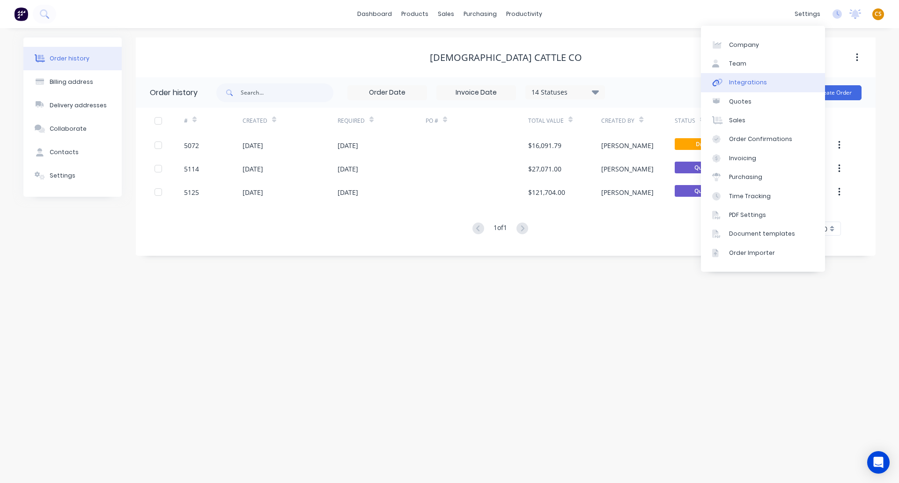
click at [762, 81] on div "Integrations" at bounding box center [748, 82] width 38 height 8
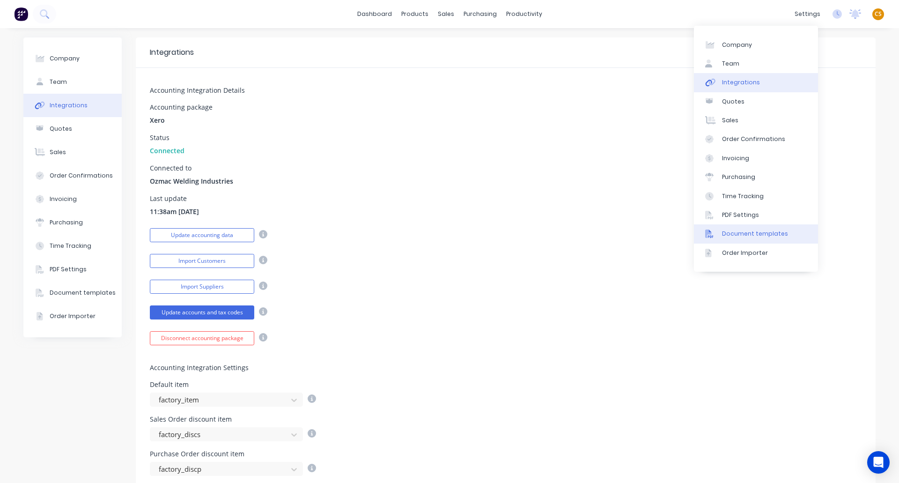
drag, startPoint x: 747, startPoint y: 234, endPoint x: 729, endPoint y: 230, distance: 18.3
click at [747, 234] on div "Document templates" at bounding box center [755, 233] width 66 height 8
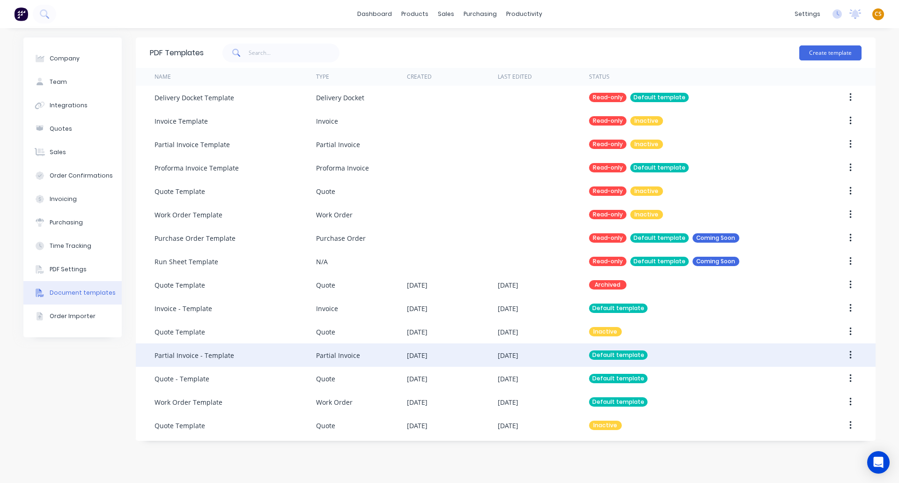
click at [255, 358] on div "Partial Invoice - Template" at bounding box center [234, 354] width 161 height 23
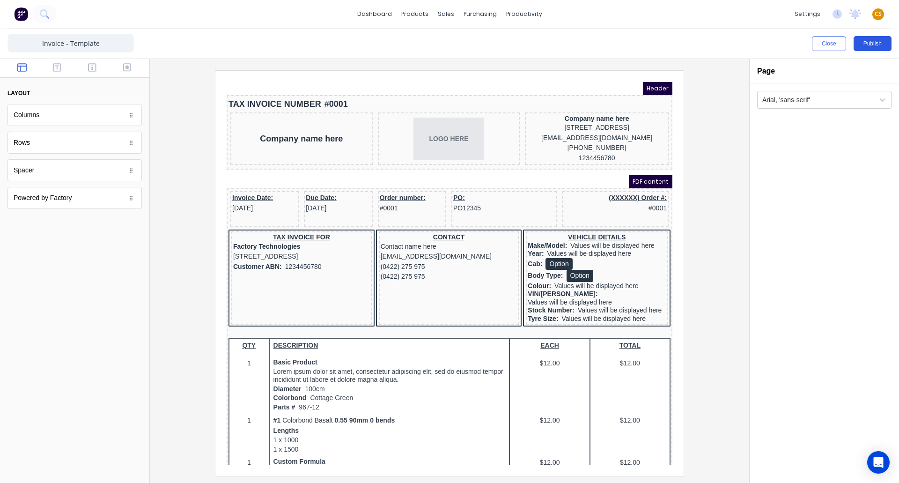
click at [866, 45] on button "Publish" at bounding box center [872, 43] width 38 height 15
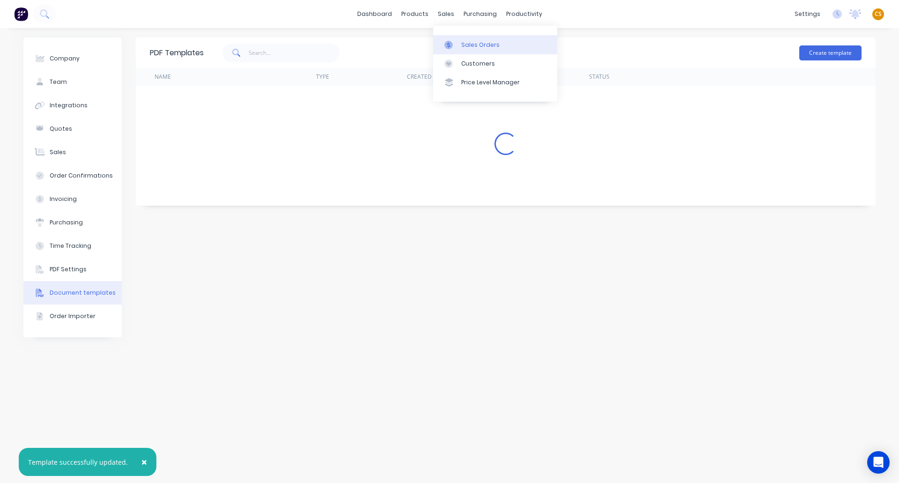
click at [481, 47] on div "Sales Orders" at bounding box center [480, 45] width 38 height 8
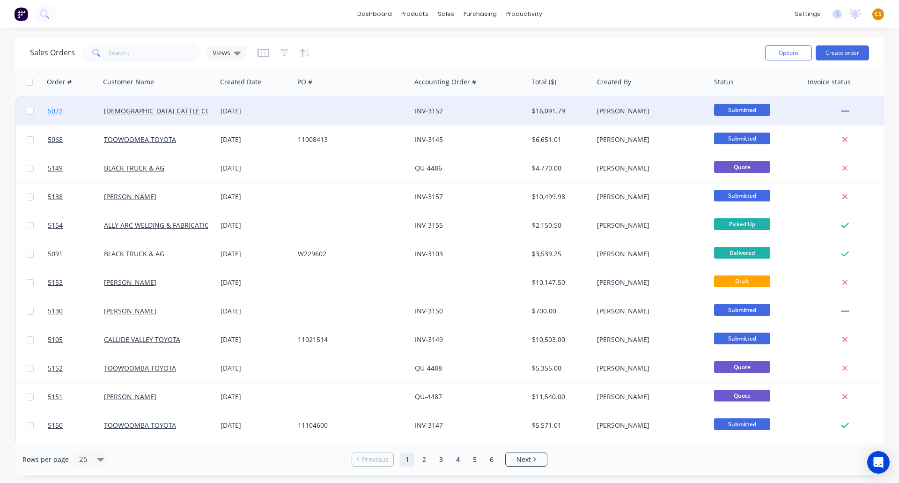
click at [53, 110] on span "5072" at bounding box center [55, 110] width 15 height 9
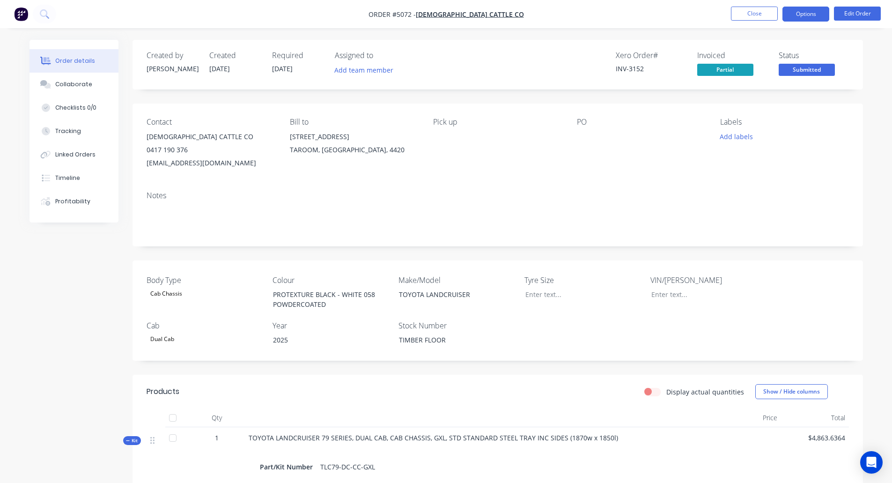
click at [801, 15] on button "Options" at bounding box center [805, 14] width 47 height 15
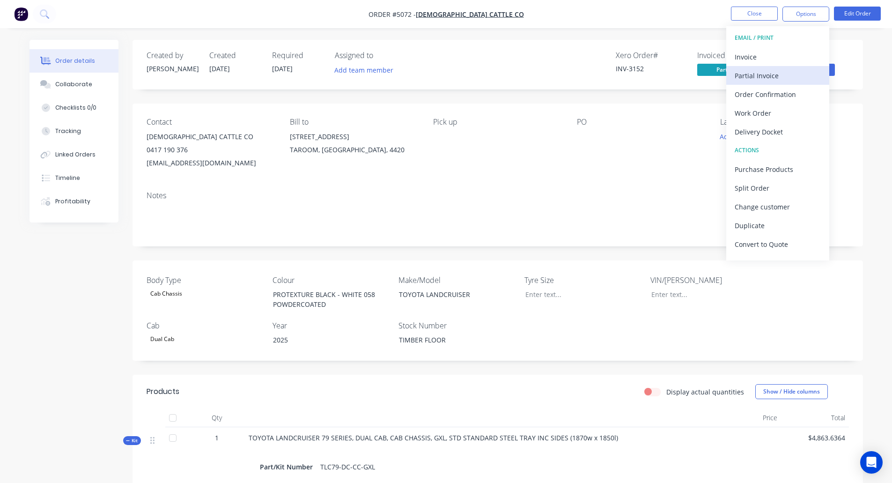
click at [780, 76] on div "Partial Invoice" at bounding box center [777, 76] width 86 height 14
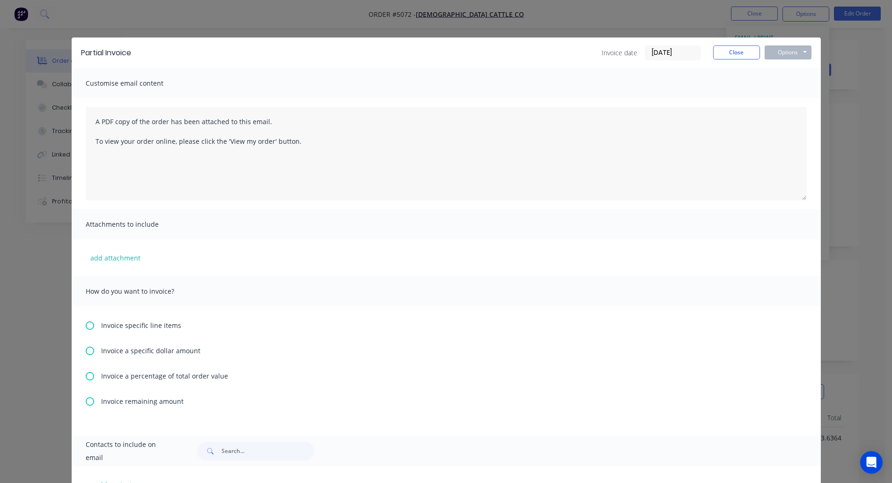
click at [86, 326] on icon at bounding box center [90, 325] width 8 height 8
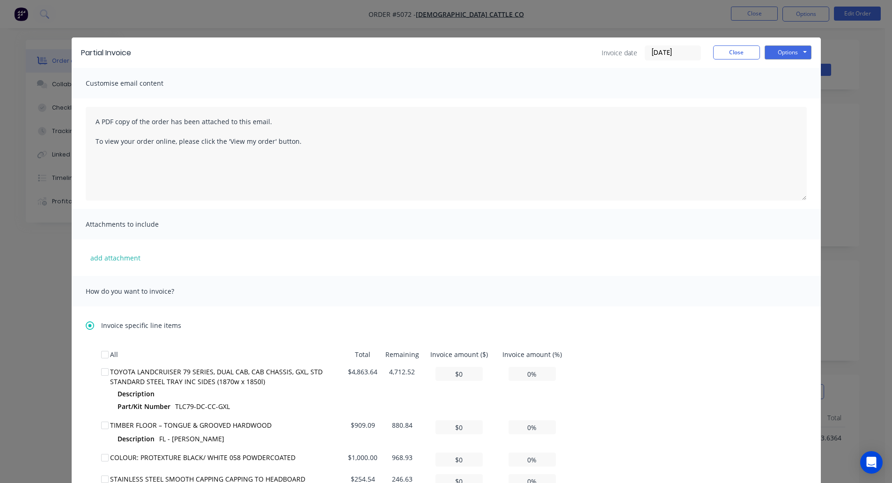
click at [99, 373] on div at bounding box center [104, 371] width 19 height 19
click at [781, 54] on button "Options" at bounding box center [787, 52] width 47 height 14
click at [769, 69] on button "Preview" at bounding box center [794, 68] width 60 height 15
click at [461, 372] on input "$0" at bounding box center [458, 373] width 47 height 14
type input "$1"
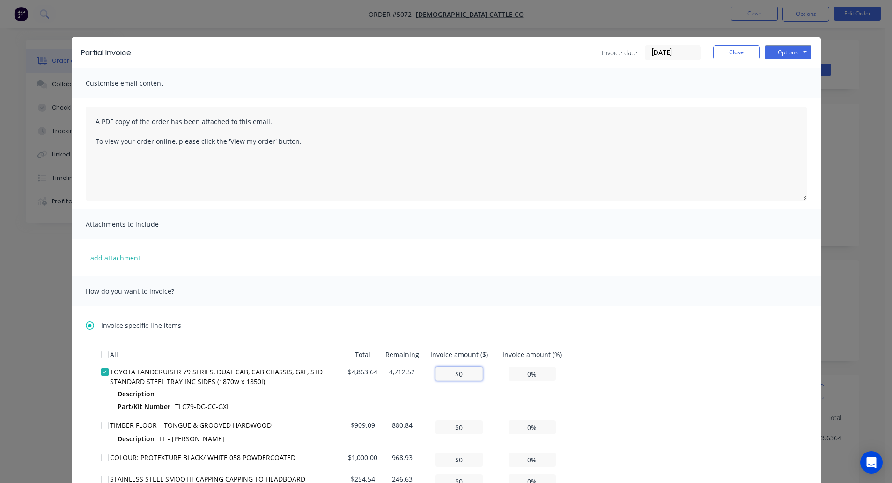
type input "0.02%"
type input "$12"
type input "0.25%"
type input "$12"
click at [776, 53] on button "Options" at bounding box center [787, 52] width 47 height 14
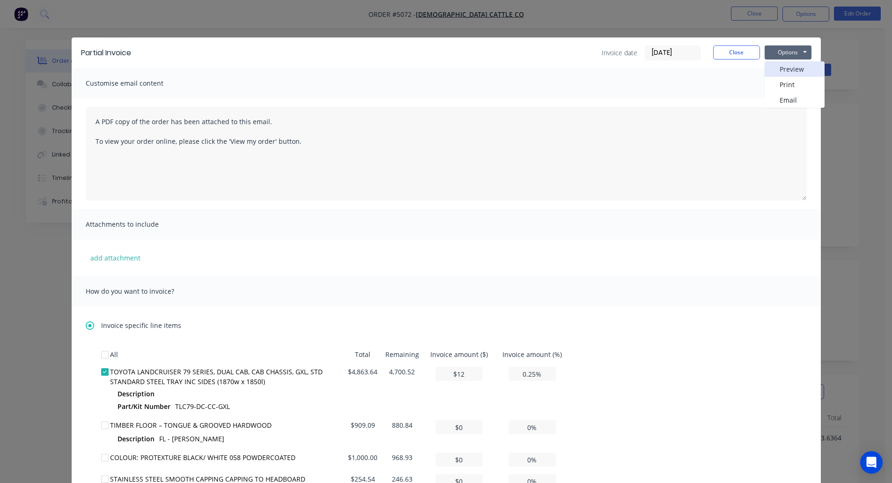
click at [773, 68] on button "Preview" at bounding box center [794, 68] width 60 height 15
click at [722, 51] on button "Close" at bounding box center [736, 52] width 47 height 14
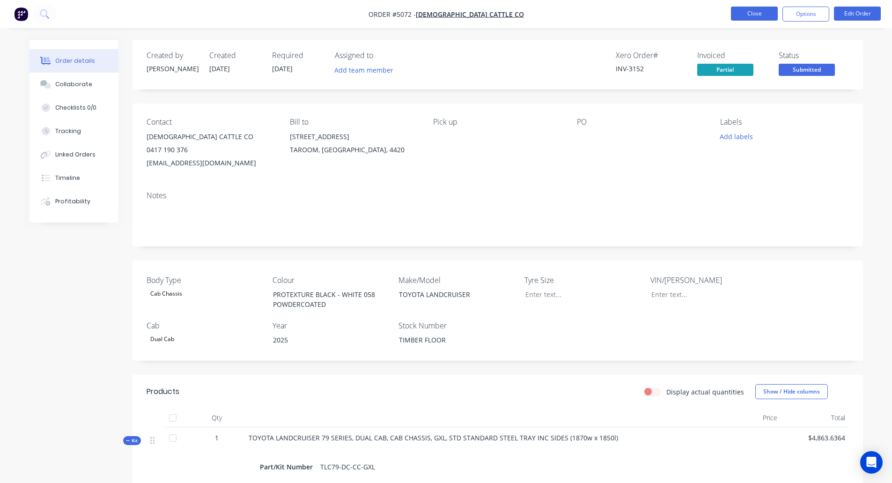
click at [739, 15] on button "Close" at bounding box center [754, 14] width 47 height 14
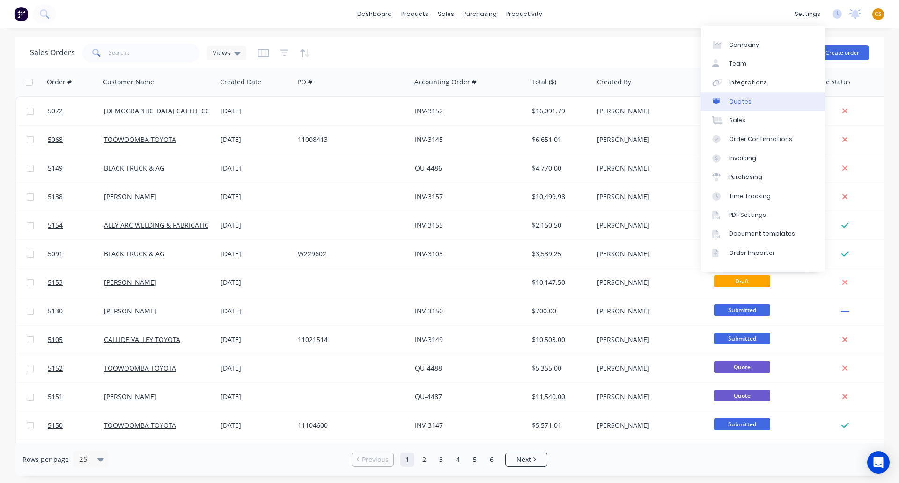
click at [754, 105] on link "Quotes" at bounding box center [763, 101] width 124 height 19
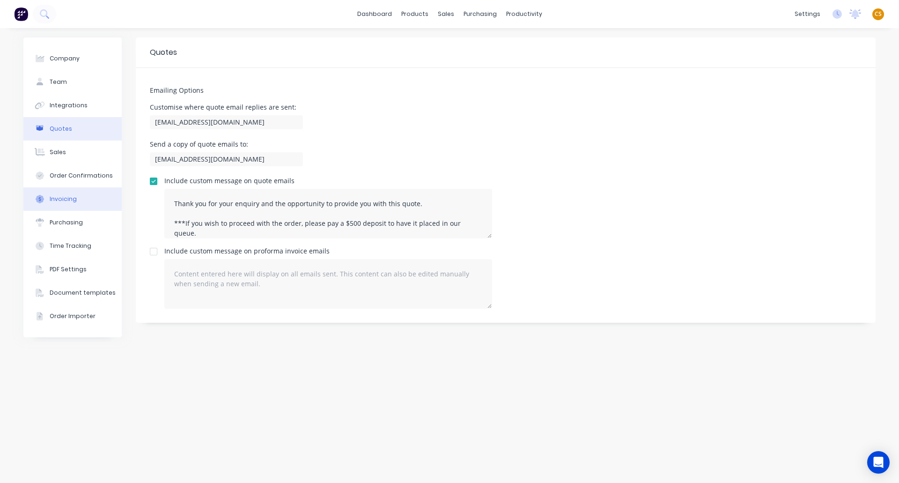
click at [61, 200] on div "Invoicing" at bounding box center [63, 199] width 27 height 8
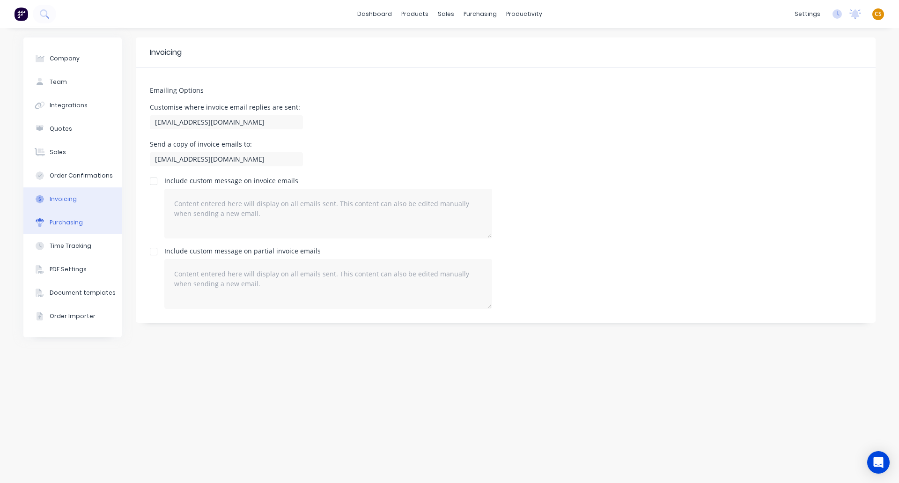
click at [65, 227] on button "Purchasing" at bounding box center [72, 222] width 98 height 23
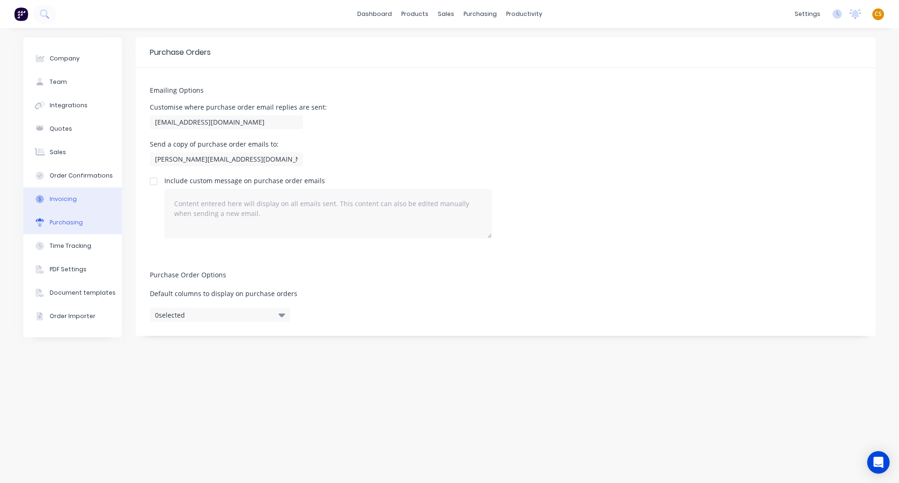
click at [71, 200] on div "Invoicing" at bounding box center [63, 199] width 27 height 8
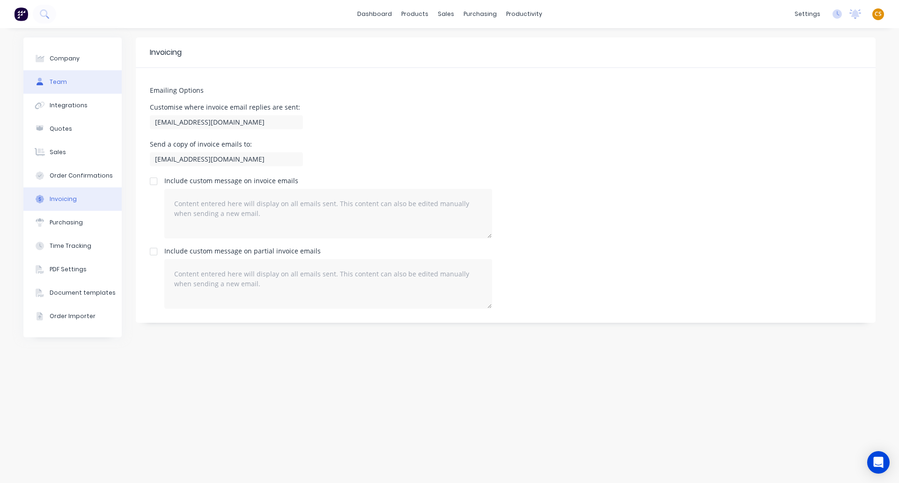
click at [73, 78] on button "Team" at bounding box center [72, 81] width 98 height 23
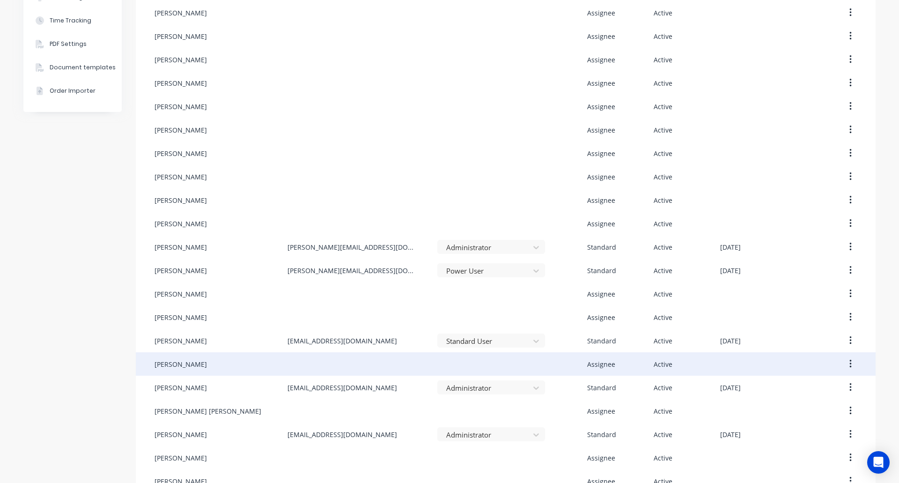
scroll to position [244, 0]
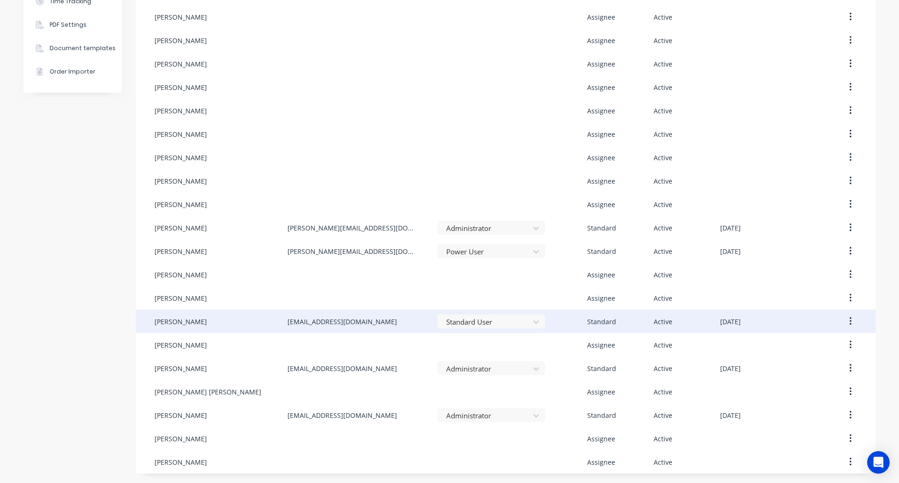
drag, startPoint x: 377, startPoint y: 321, endPoint x: 277, endPoint y: 321, distance: 100.6
click at [277, 321] on div "Katherine Little kathybrodar_7@hotmail.com Standard User Standard Active Septem…" at bounding box center [506, 320] width 740 height 23
copy div "kathybrodar_7@hotmail.com"
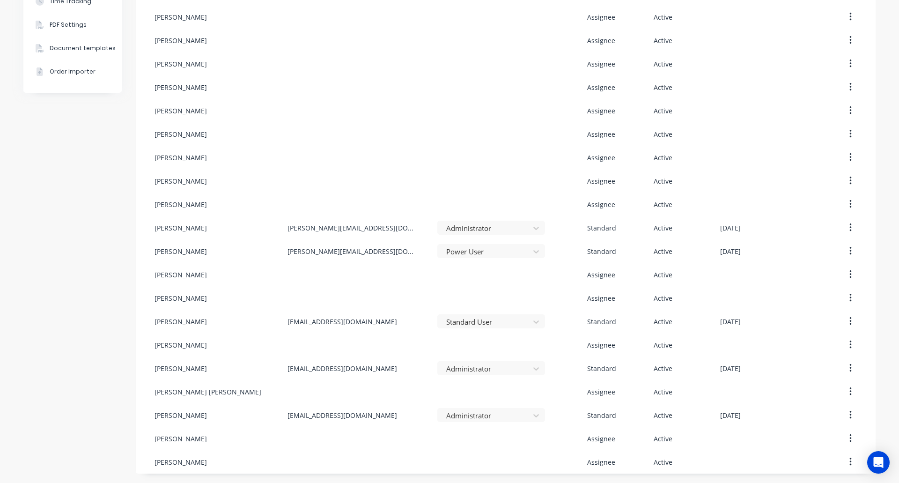
click at [76, 238] on div "Company Team Integrations Quotes Sales Order Confirmations Invoicing Purchasing…" at bounding box center [72, 133] width 98 height 680
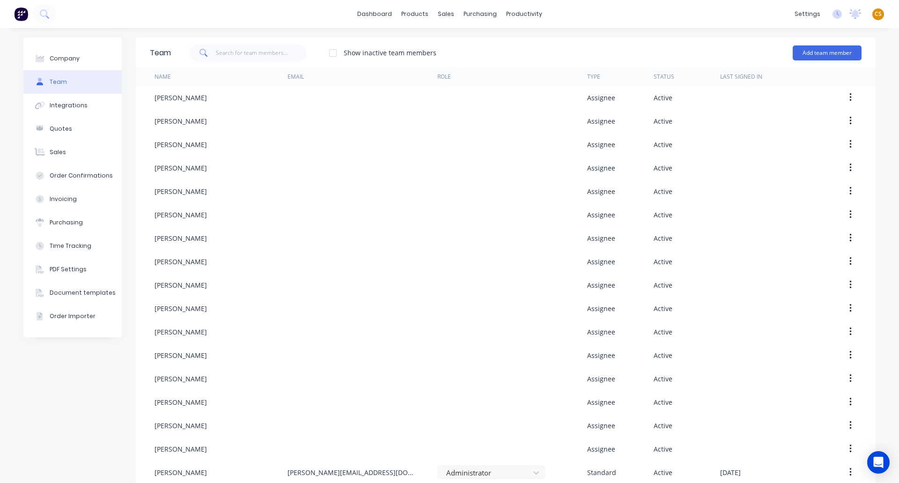
click at [874, 13] on span "CS" at bounding box center [877, 14] width 7 height 8
click at [794, 117] on div "Sign out" at bounding box center [797, 117] width 25 height 8
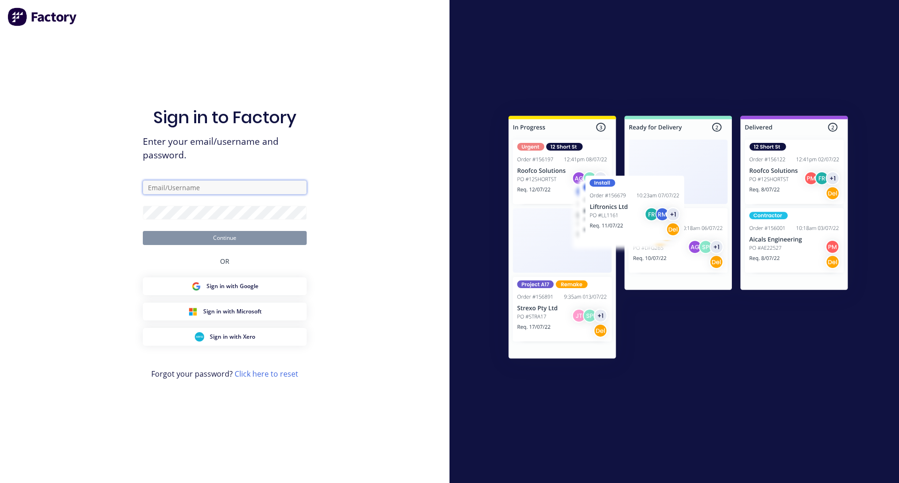
click at [199, 187] on input "text" at bounding box center [225, 187] width 164 height 14
type input "[PERSON_NAME][EMAIL_ADDRESS][DOMAIN_NAME]"
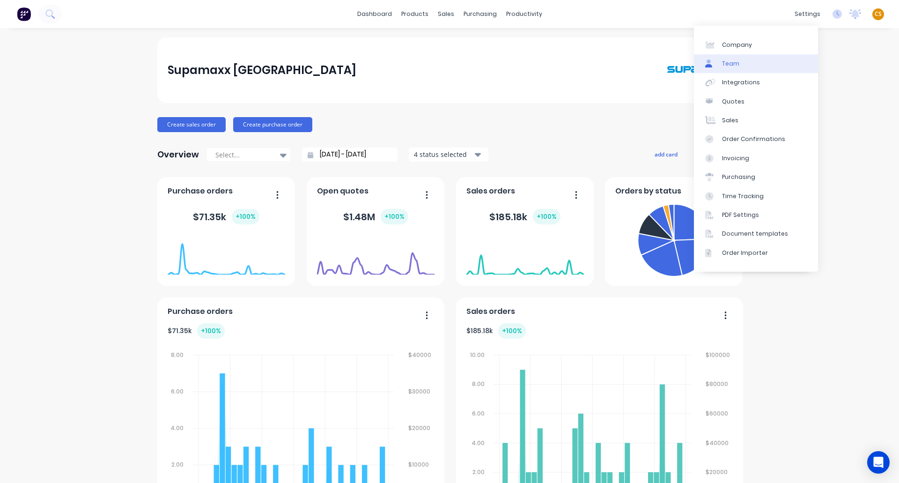
click at [741, 65] on link "Team" at bounding box center [756, 63] width 124 height 19
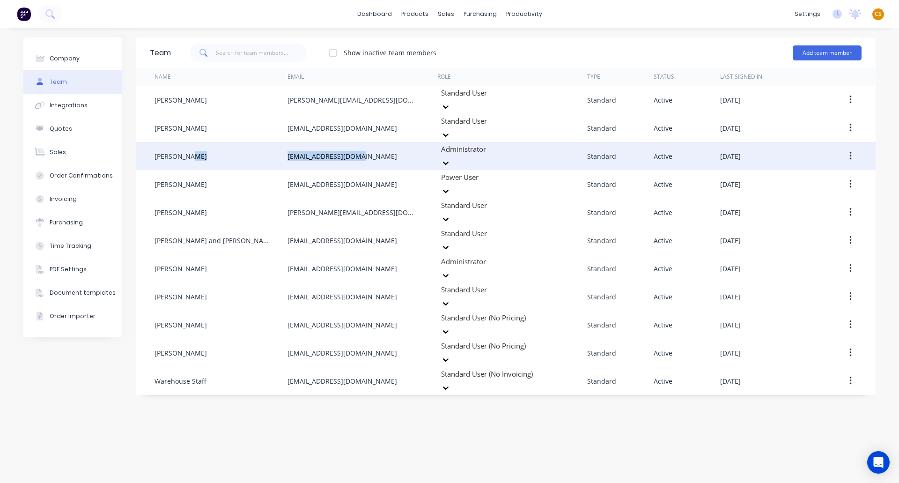
drag, startPoint x: 372, startPoint y: 143, endPoint x: 278, endPoint y: 145, distance: 93.6
click at [278, 145] on div "[PERSON_NAME] [EMAIL_ADDRESS][DOMAIN_NAME] Administrator Standard Active [DATE]" at bounding box center [506, 156] width 740 height 28
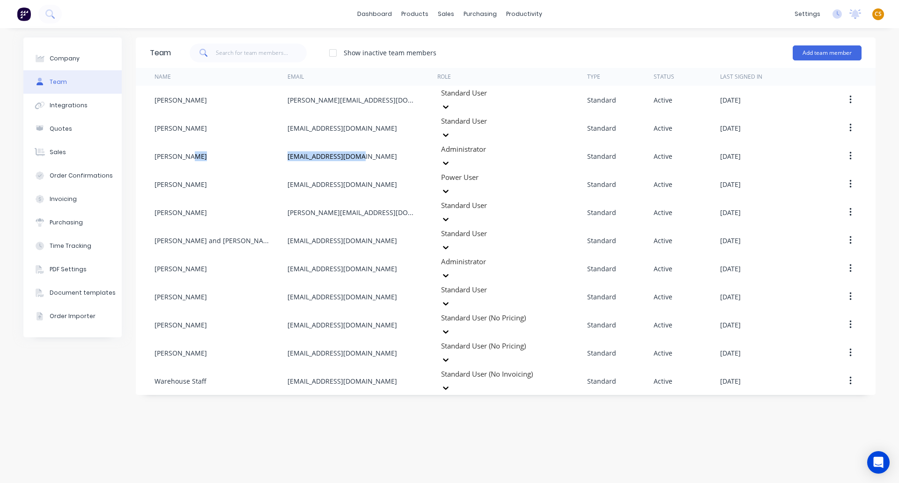
copy div "[EMAIL_ADDRESS][DOMAIN_NAME]"
